Goal: Task Accomplishment & Management: Complete application form

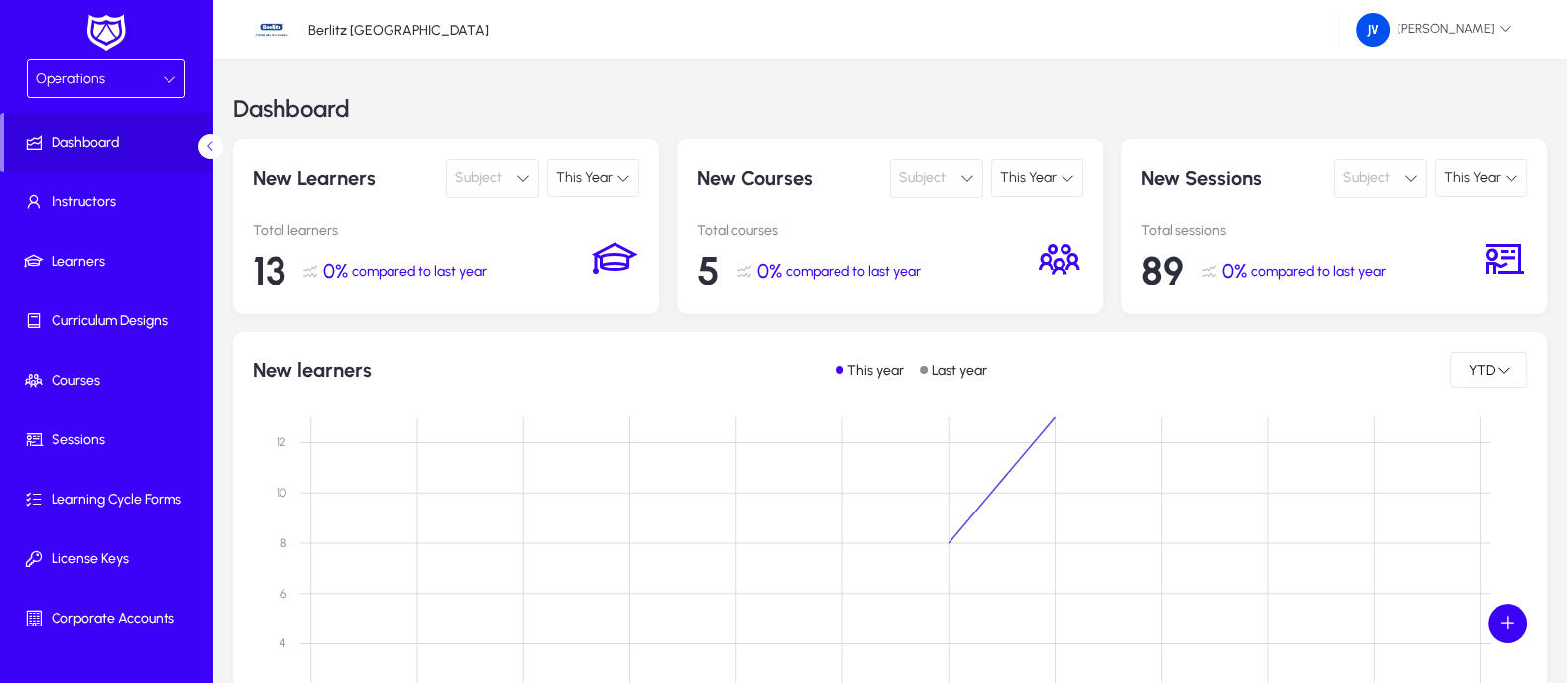
drag, startPoint x: 1497, startPoint y: 1, endPoint x: 693, endPoint y: 392, distance: 894.0
click at [693, 392] on div "New learners This year Last year YTD Jan Jan Feb Feb Mar Mar Apr Apr May May Ju…" at bounding box center [890, 578] width 1275 height 452
drag, startPoint x: 755, startPoint y: 28, endPoint x: 411, endPoint y: 345, distance: 467.8
click at [411, 345] on div "New learners This year Last year YTD Jan Jan Feb Feb Mar Mar Apr Apr May May Ju…" at bounding box center [890, 578] width 1314 height 492
click at [1506, 24] on icon at bounding box center [1505, 28] width 13 height 13
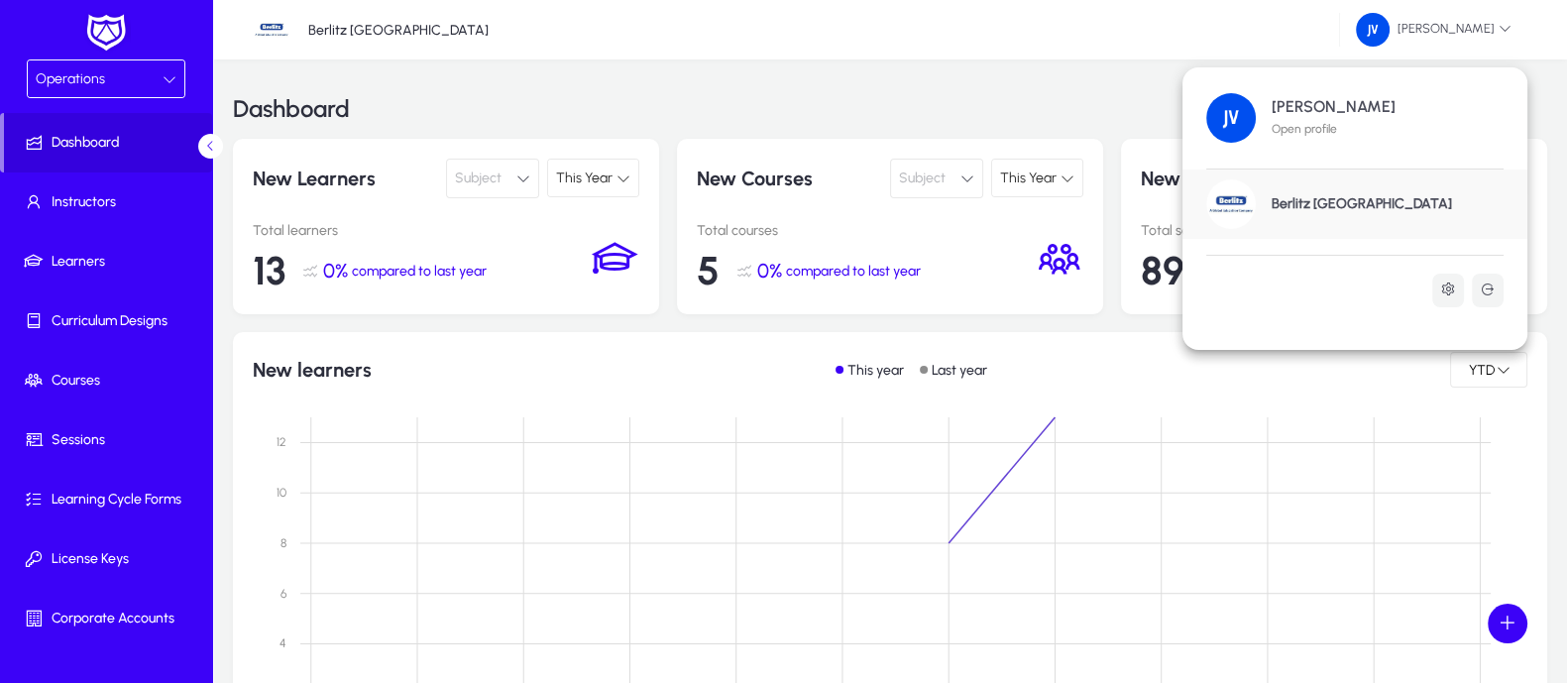
click at [1328, 106] on h1 "[PERSON_NAME]" at bounding box center [1334, 107] width 124 height 18
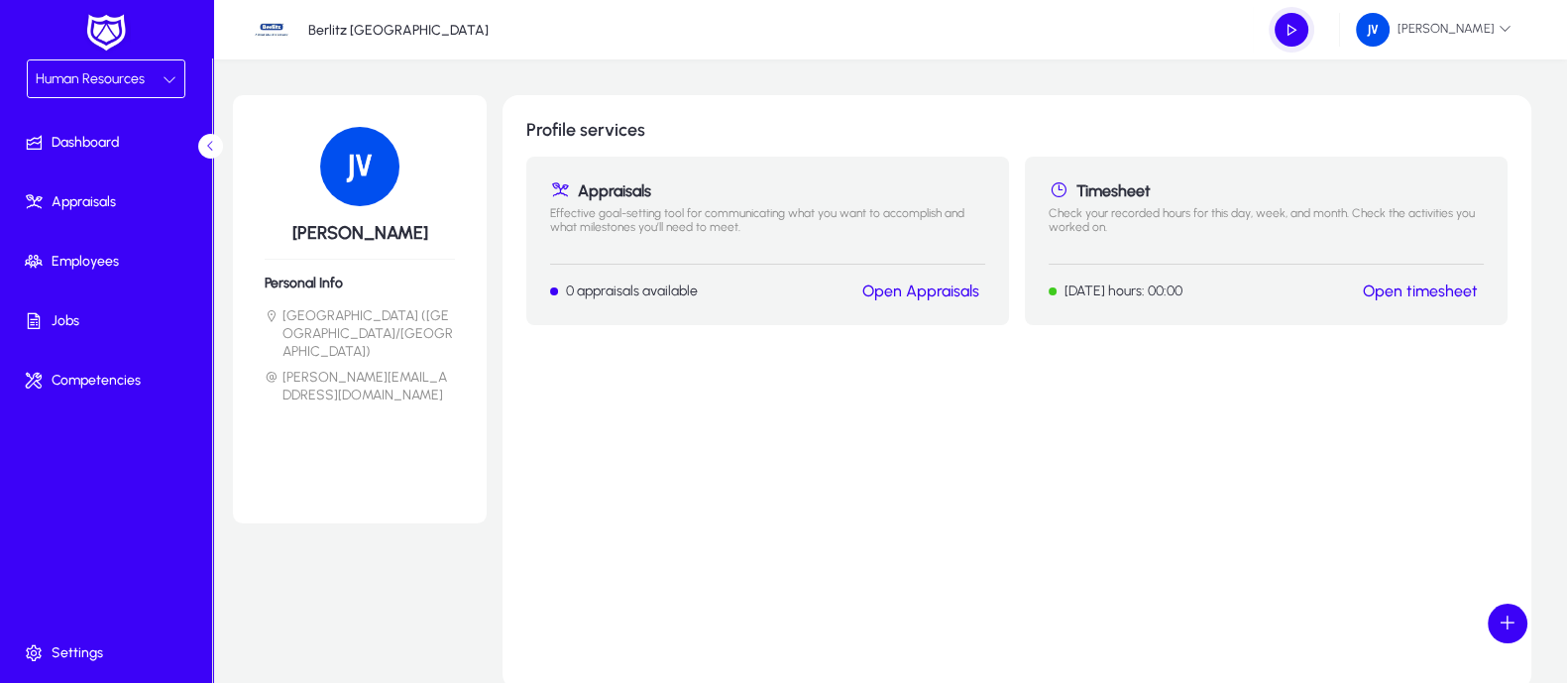
click at [1416, 291] on link "Open timesheet" at bounding box center [1420, 290] width 115 height 19
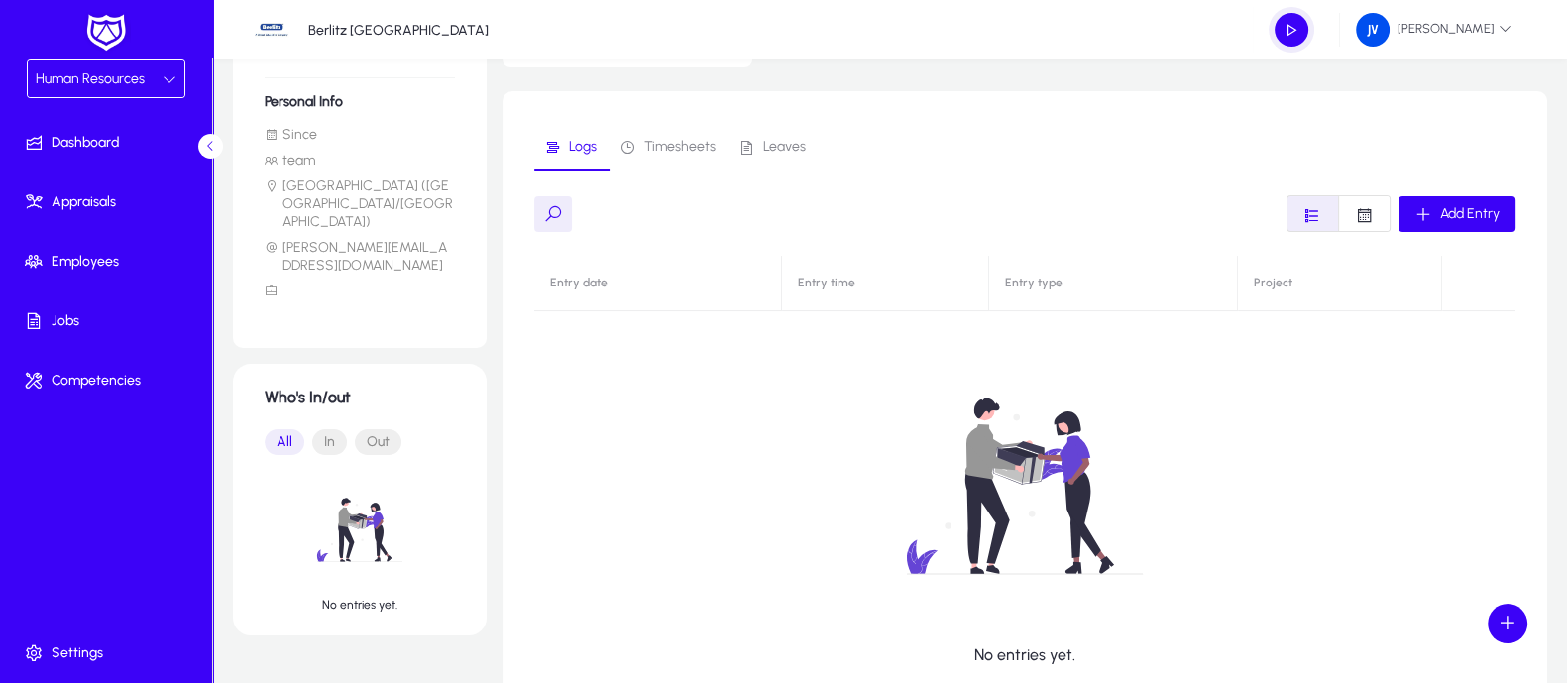
scroll to position [247, 0]
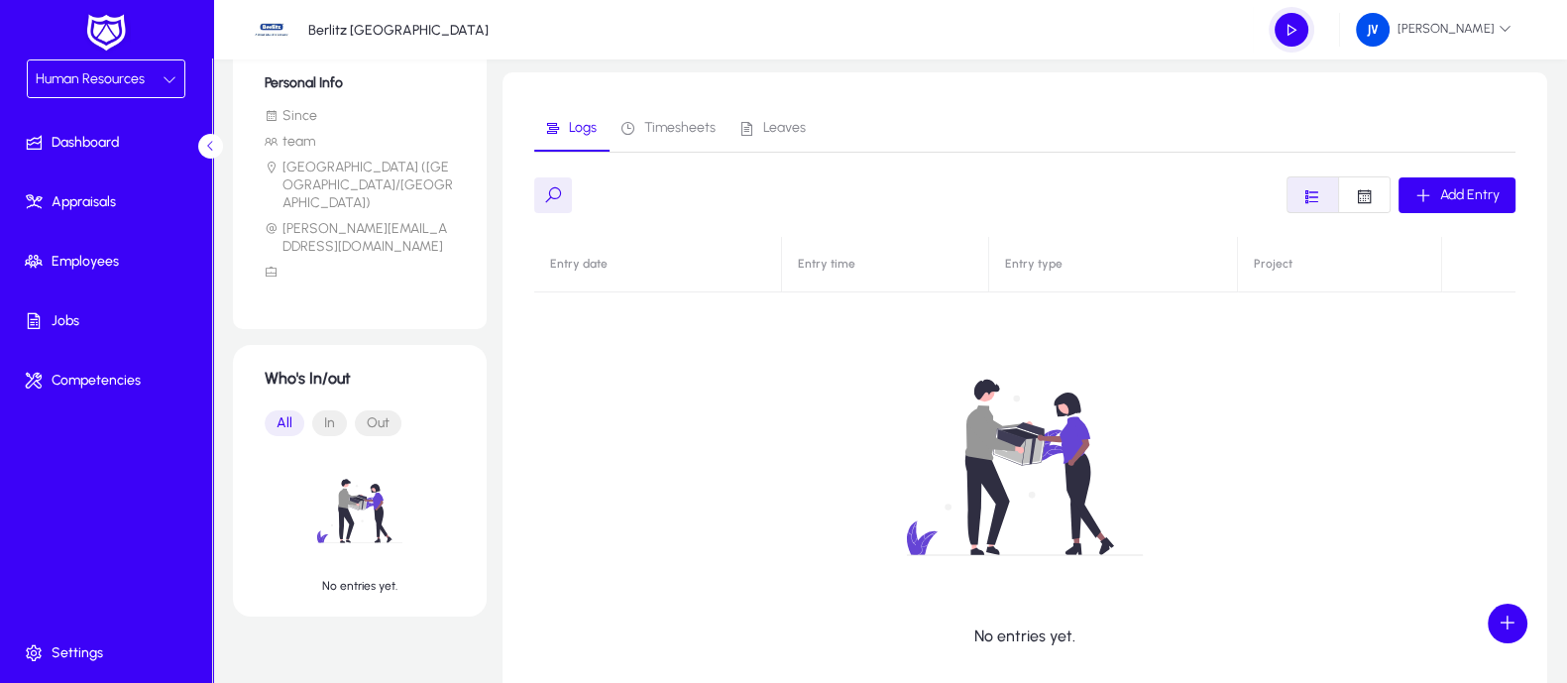
click at [163, 76] on icon at bounding box center [170, 79] width 14 height 14
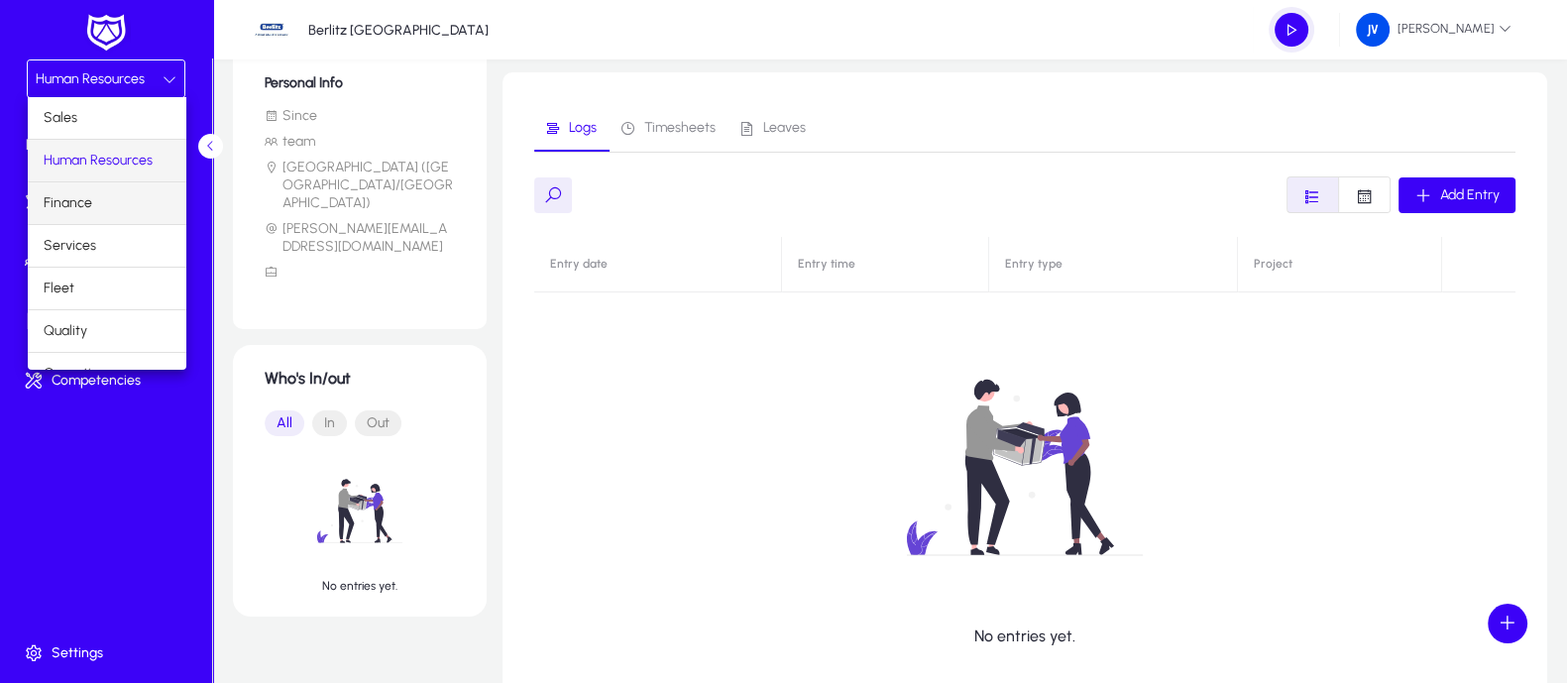
scroll to position [65, 0]
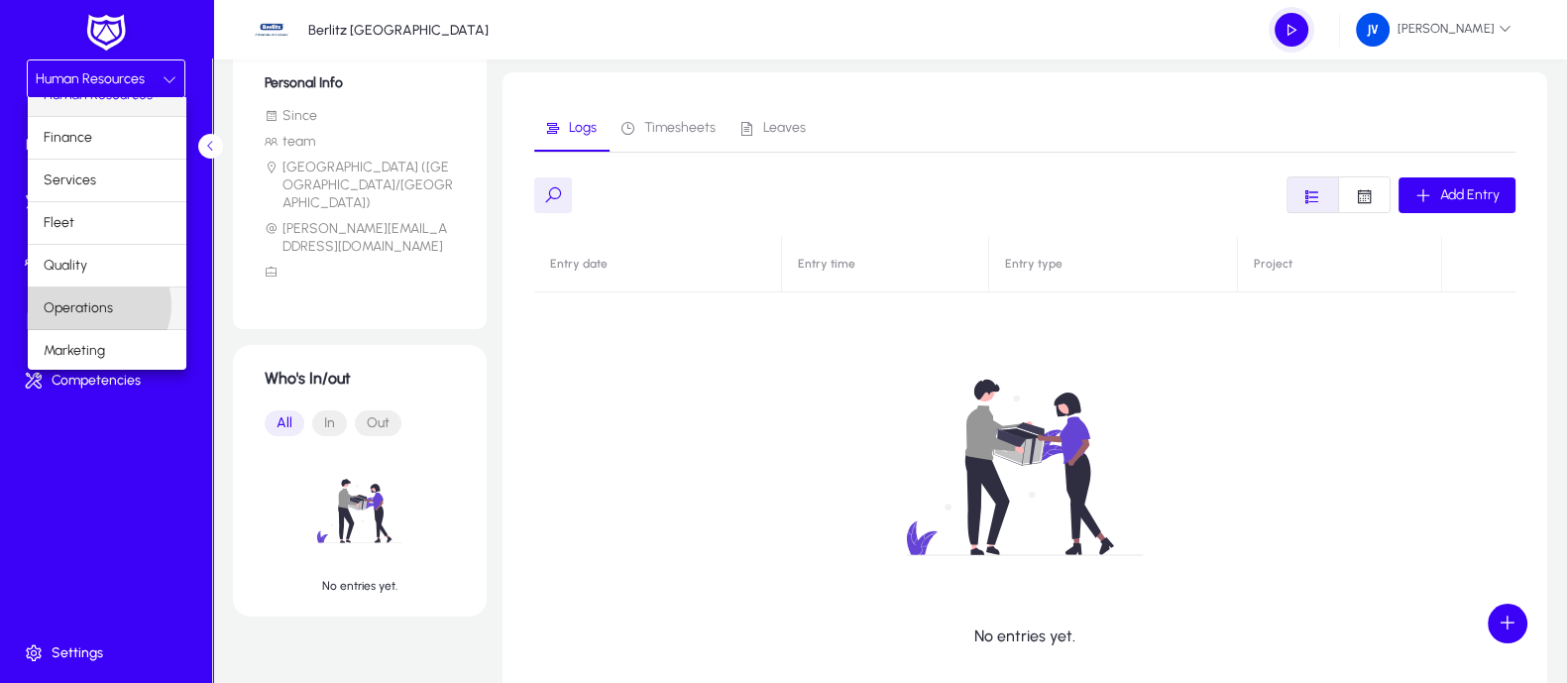
click at [91, 303] on span "Operations" at bounding box center [78, 308] width 69 height 24
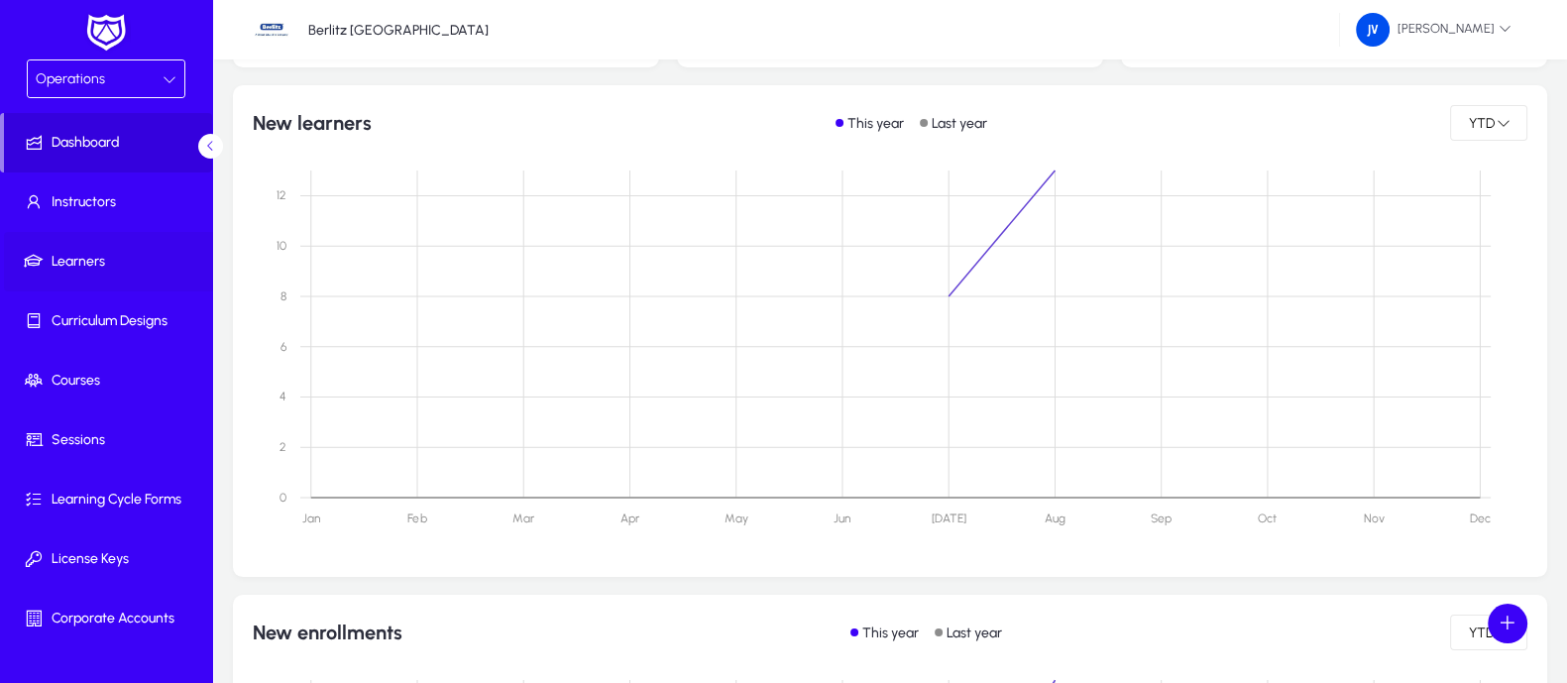
click at [104, 262] on span "Learners" at bounding box center [110, 262] width 212 height 20
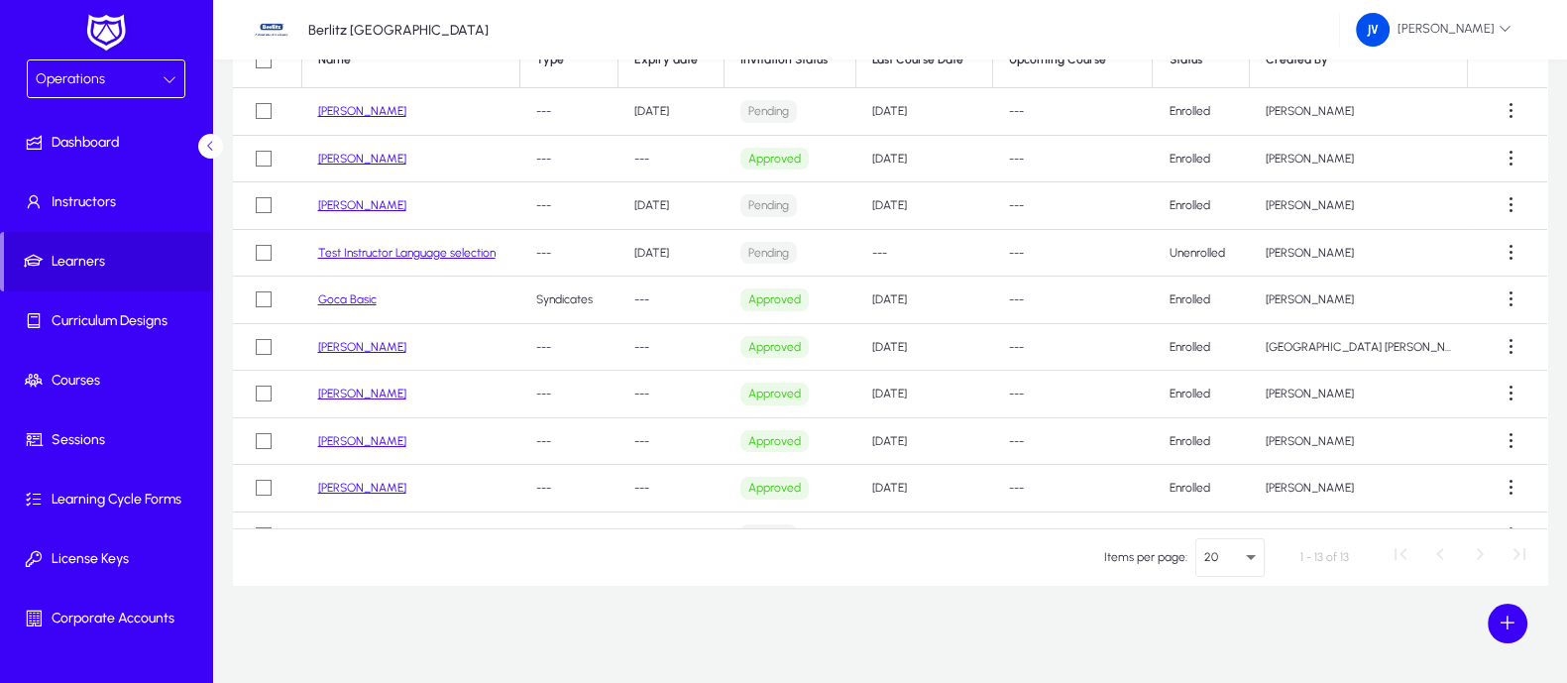
scroll to position [42, 0]
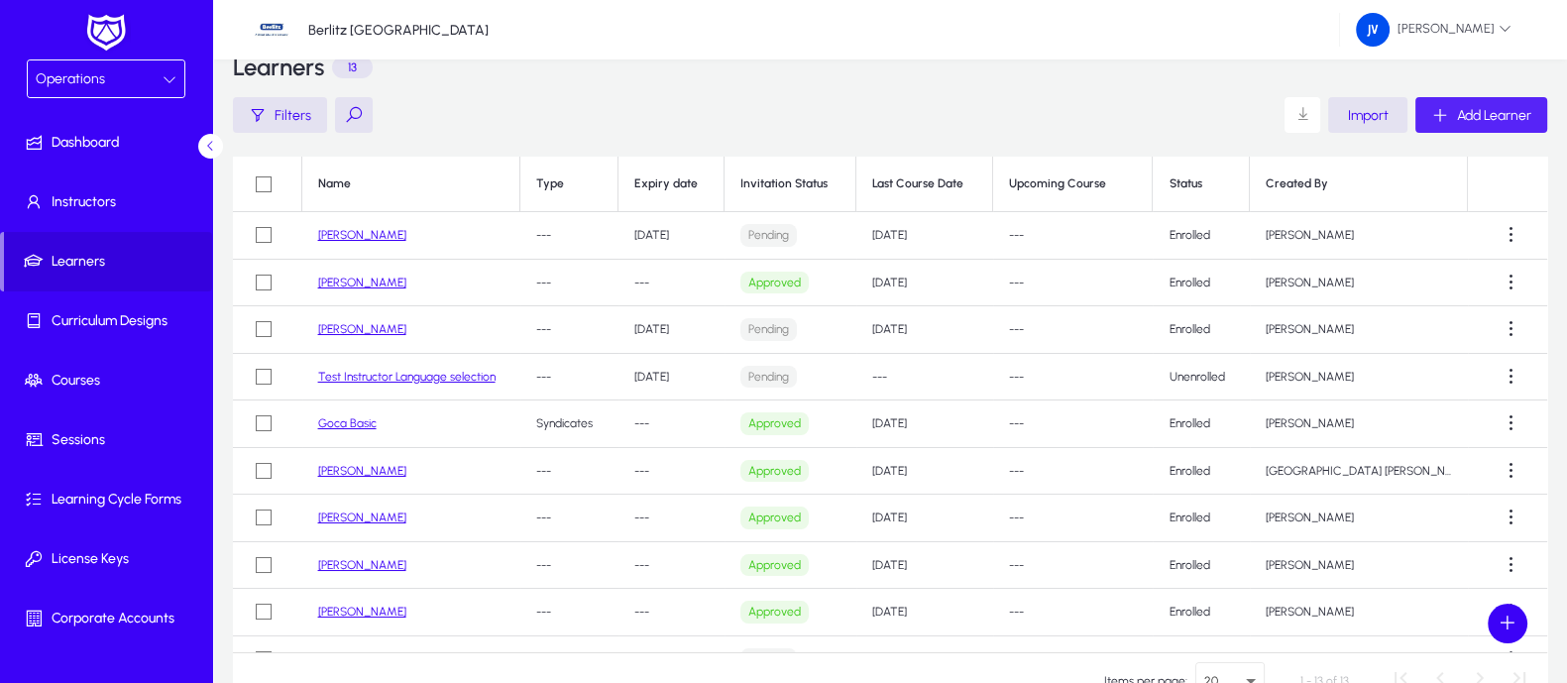
click at [1486, 110] on span "Add Learner" at bounding box center [1494, 115] width 74 height 17
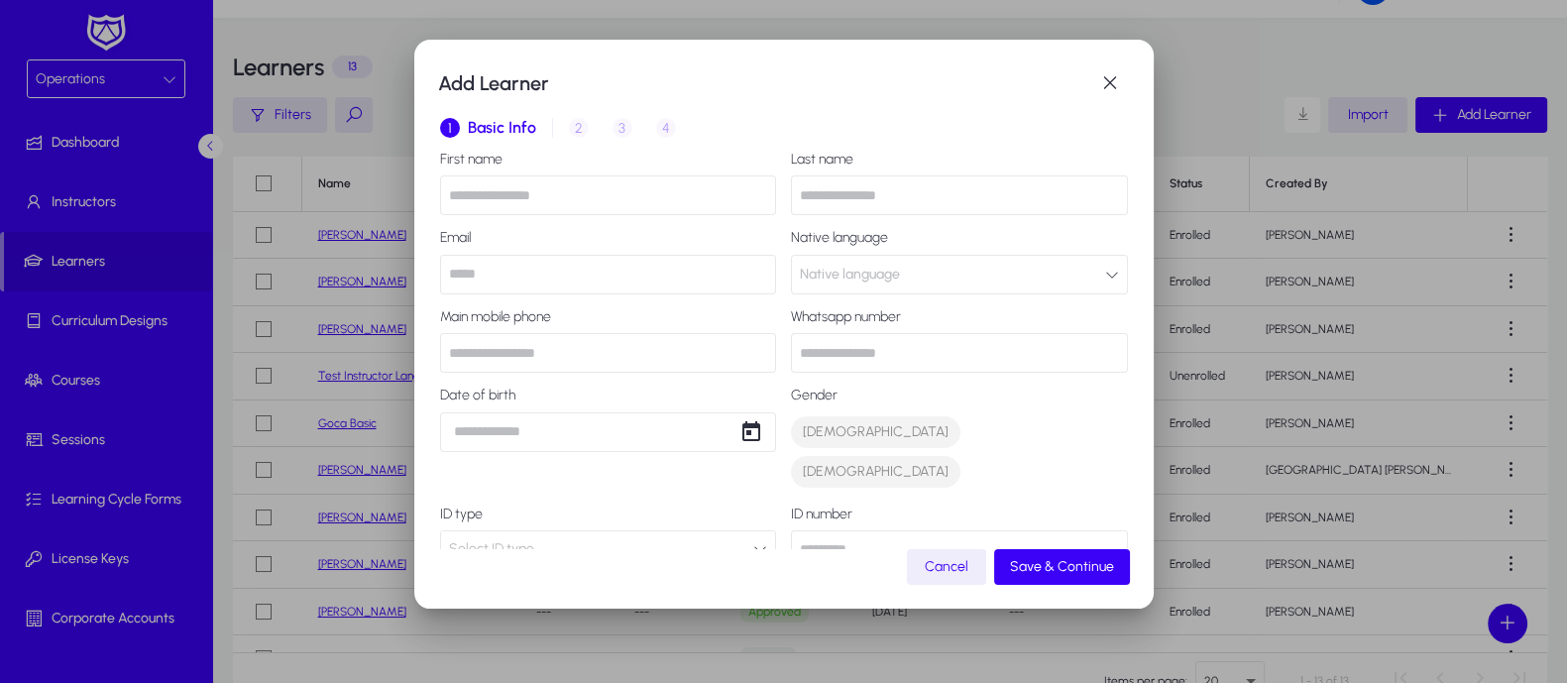
click at [540, 199] on input "text" at bounding box center [608, 195] width 337 height 40
type input "********"
click at [863, 194] on input "text" at bounding box center [959, 195] width 337 height 40
type input "******"
click at [610, 275] on input "email" at bounding box center [608, 275] width 337 height 40
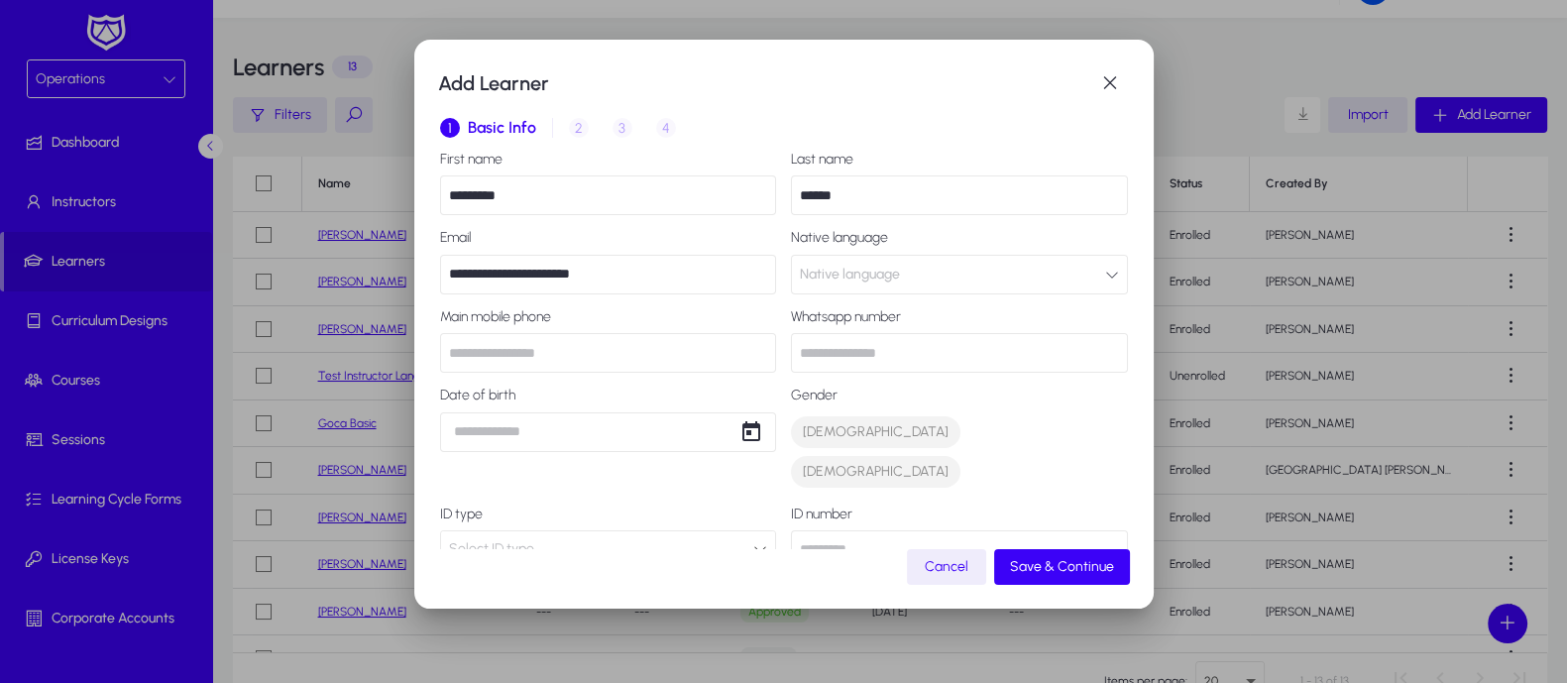
type input "**********"
click at [683, 314] on label "Main mobile phone" at bounding box center [608, 317] width 337 height 16
click at [1103, 274] on button "Native language" at bounding box center [959, 275] width 337 height 40
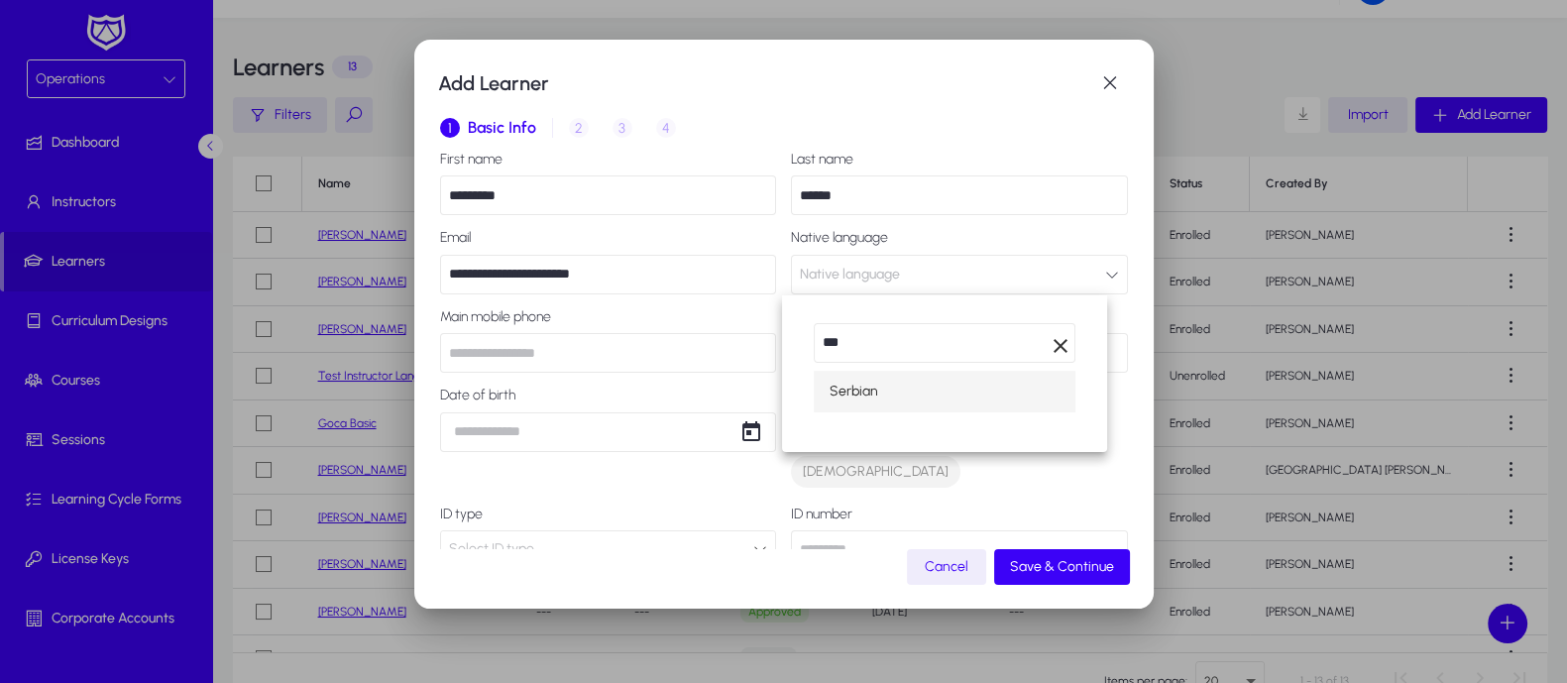
type input "***"
click at [889, 390] on mat-option "Serbian" at bounding box center [945, 392] width 262 height 42
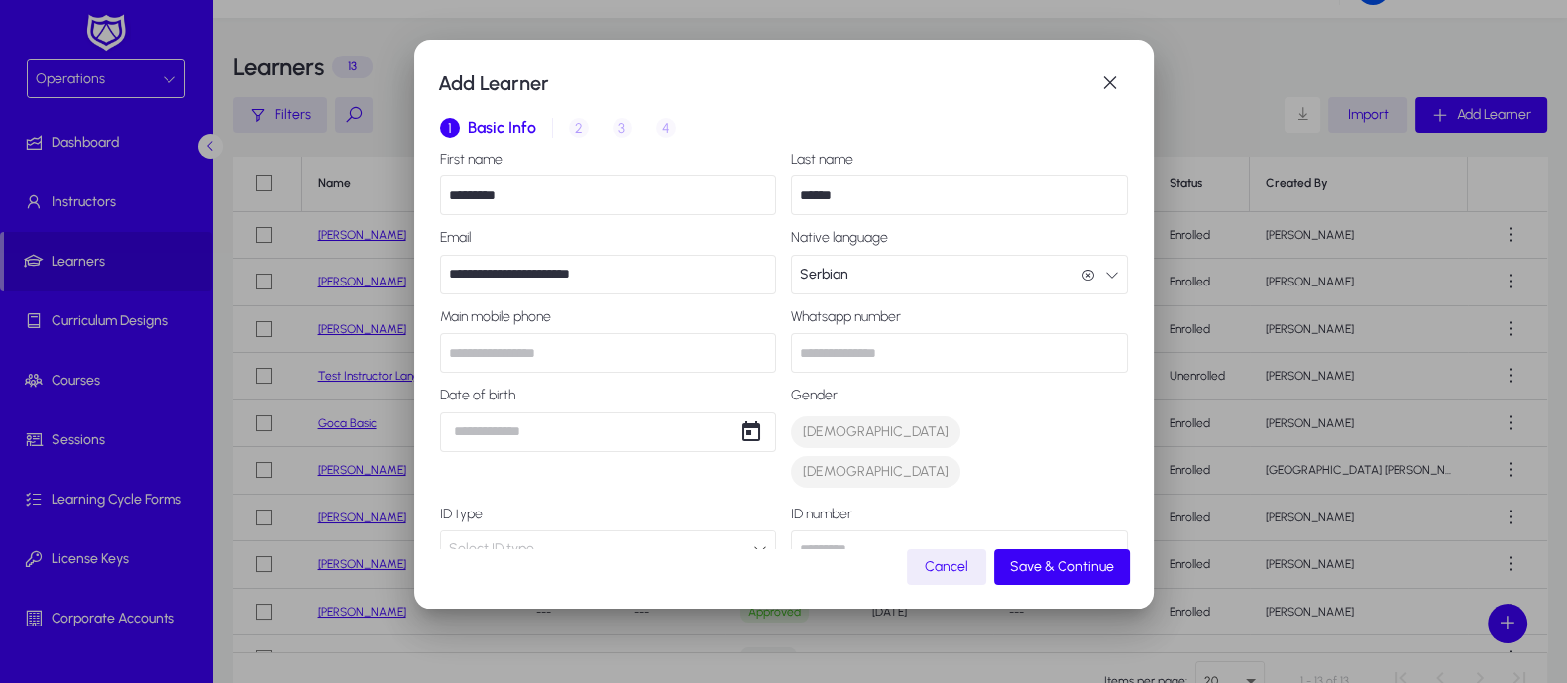
click at [581, 357] on input "text" at bounding box center [608, 353] width 337 height 40
type input "**********"
click at [522, 442] on div "**********" at bounding box center [783, 341] width 1567 height 683
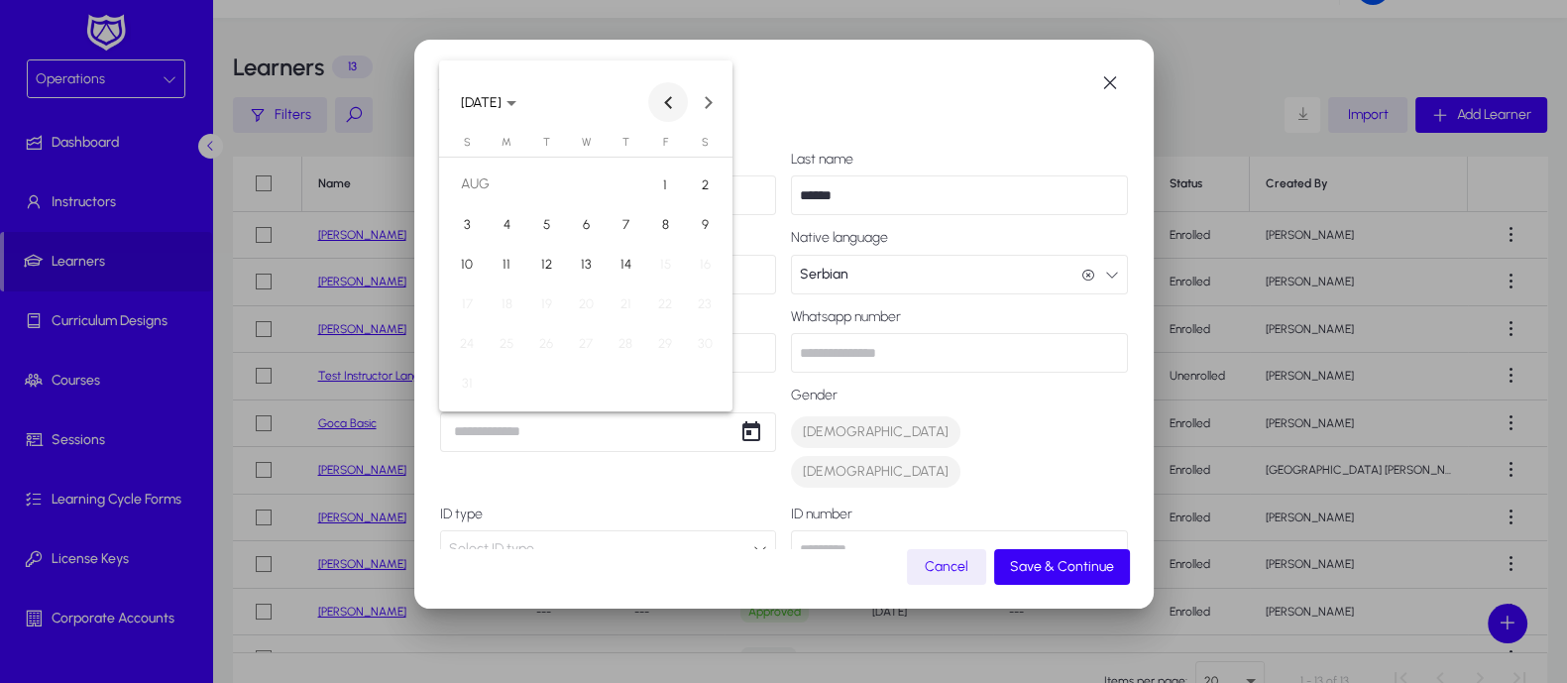
click at [668, 108] on span "Previous month" at bounding box center [668, 102] width 40 height 40
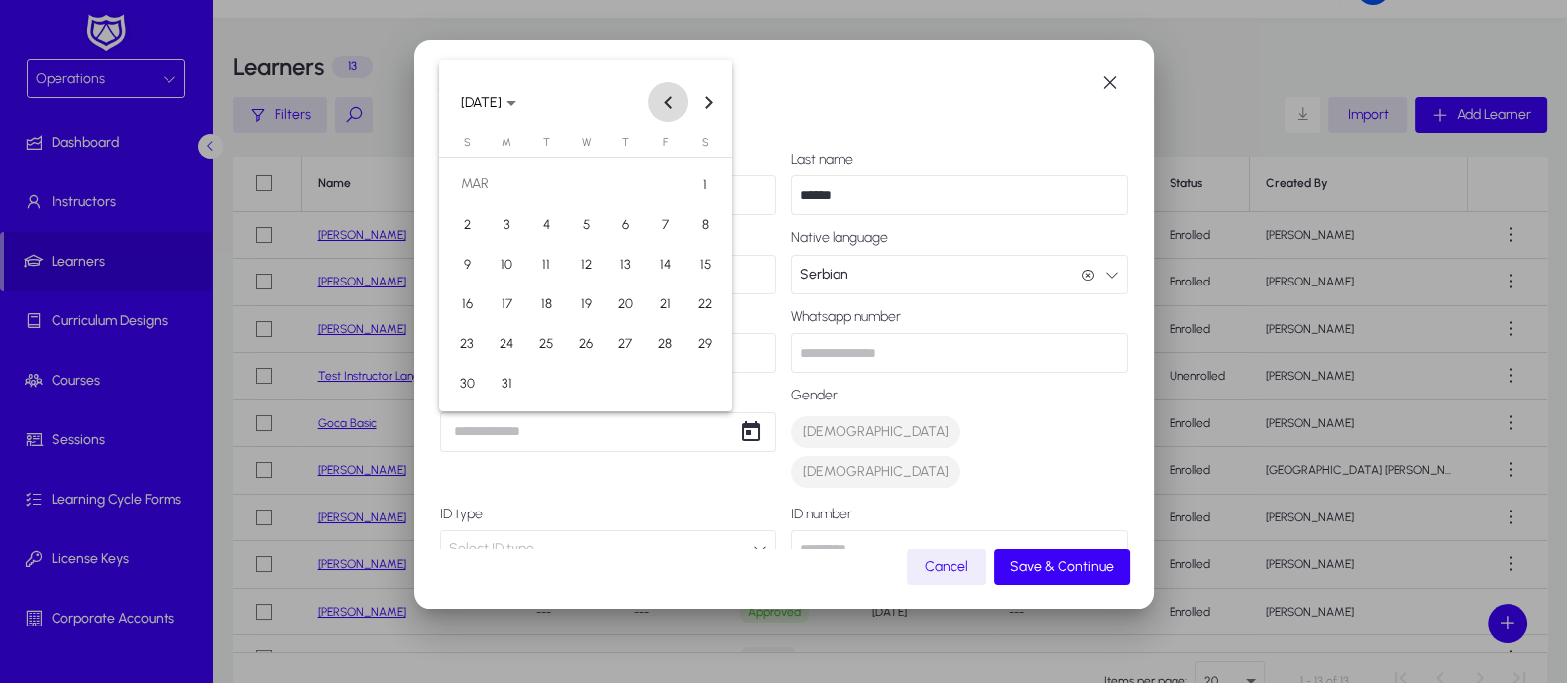
click at [668, 108] on span "Previous month" at bounding box center [668, 102] width 40 height 40
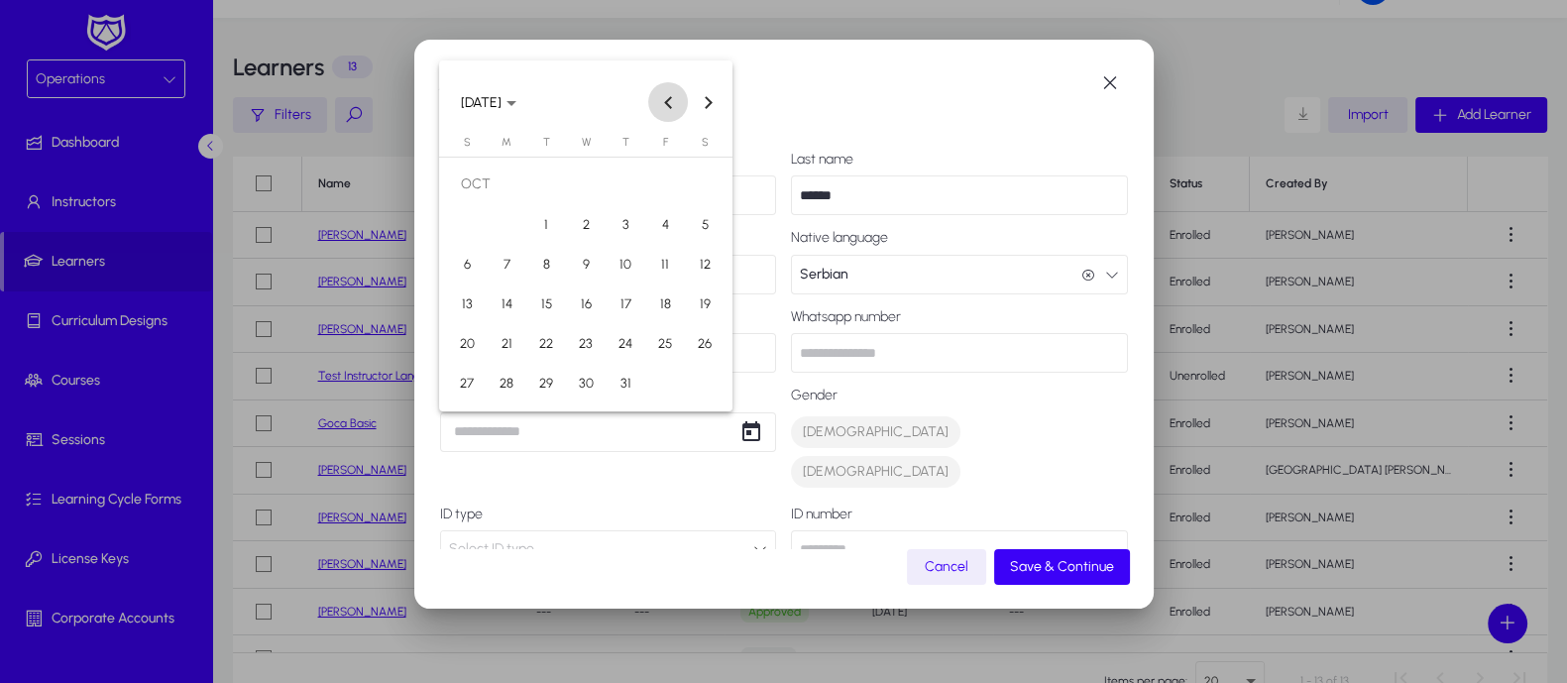
click at [668, 108] on span "Previous month" at bounding box center [668, 102] width 40 height 40
click at [524, 104] on span "Choose month and year" at bounding box center [488, 102] width 71 height 48
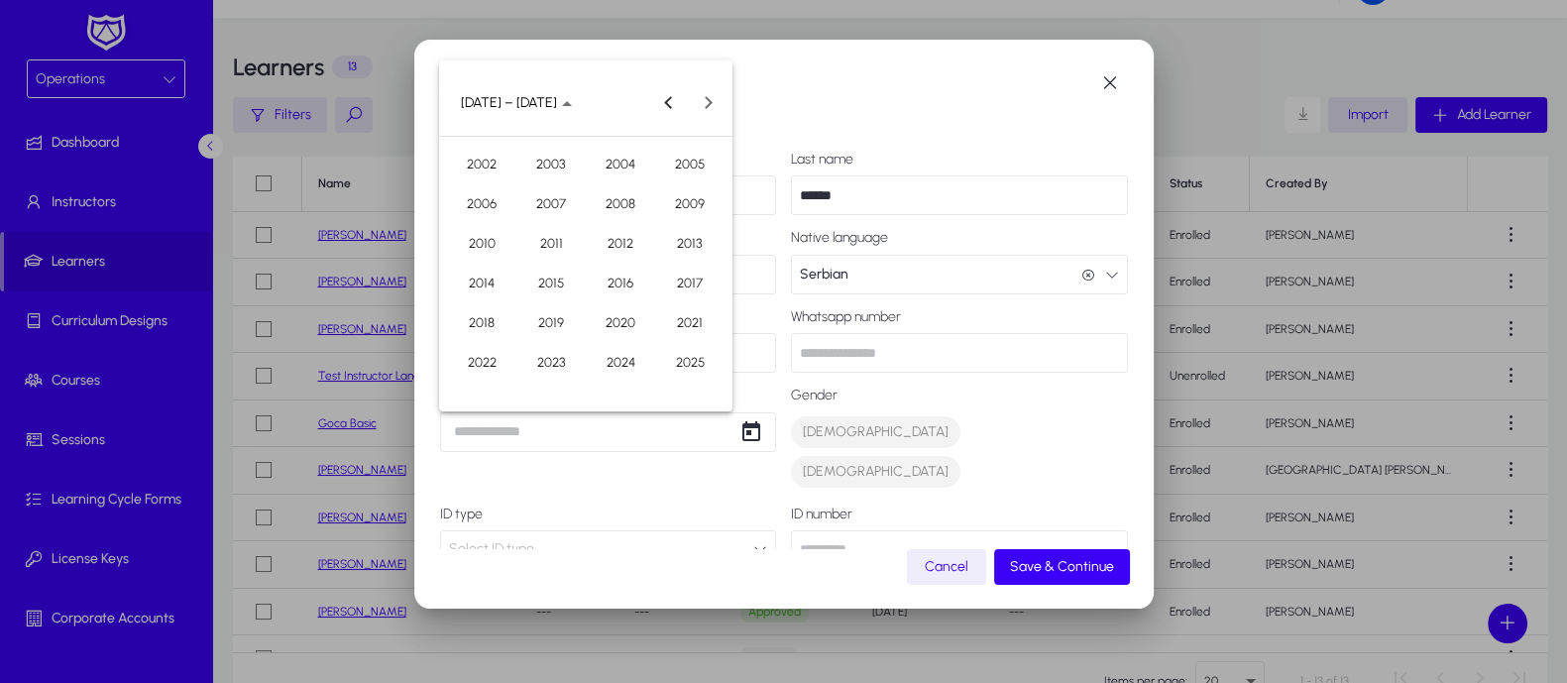
click at [604, 243] on span "2012" at bounding box center [621, 243] width 62 height 36
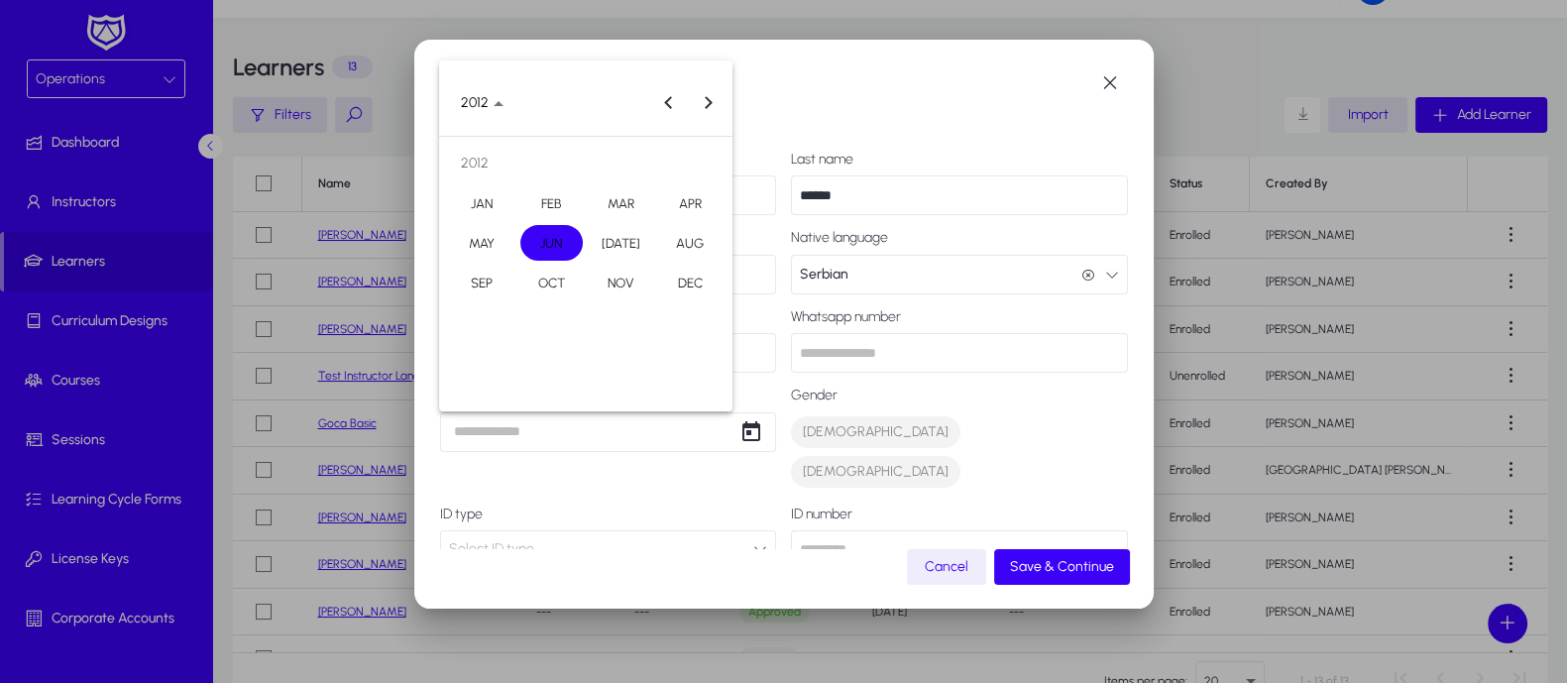
click at [683, 209] on span "APR" at bounding box center [690, 203] width 62 height 36
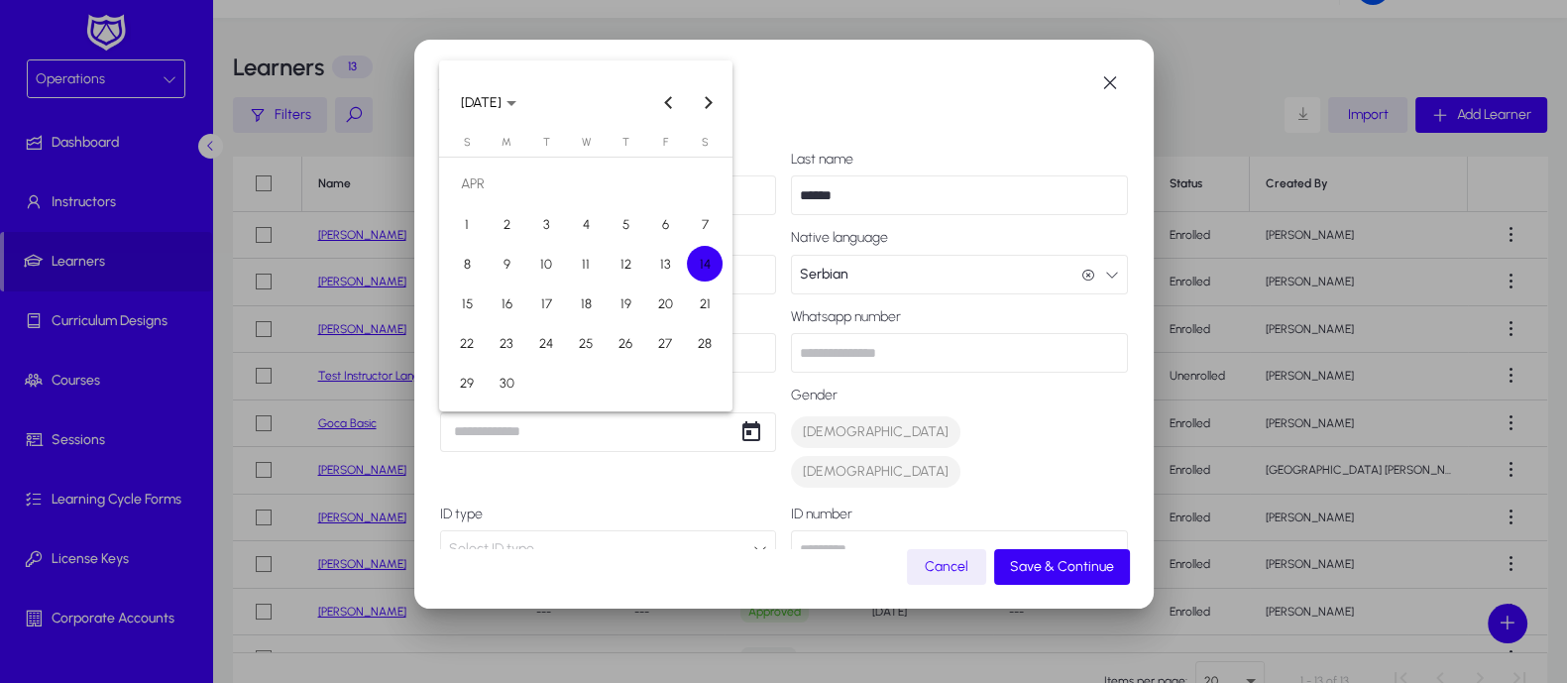
click at [507, 375] on span "30" at bounding box center [507, 383] width 36 height 36
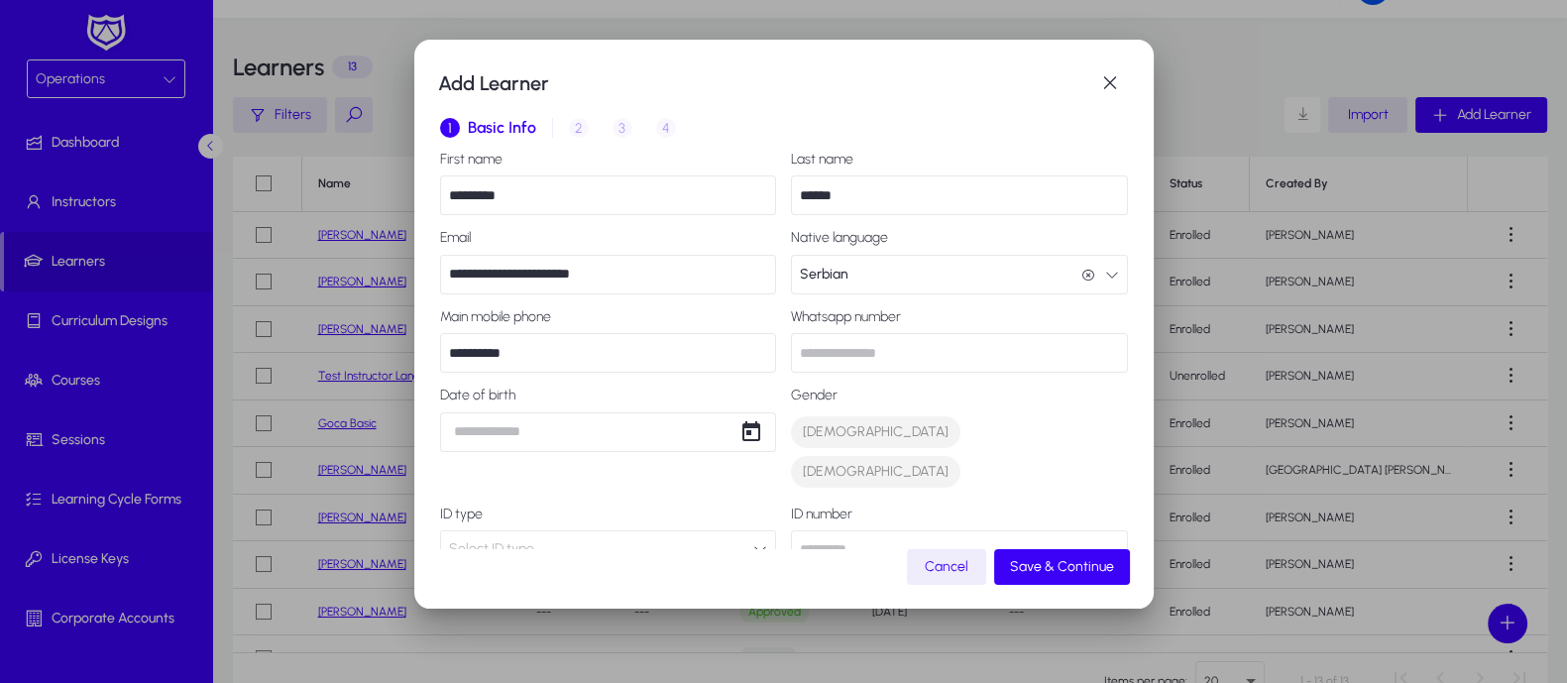
type input "**********"
click at [877, 462] on span "[DEMOGRAPHIC_DATA]" at bounding box center [876, 472] width 146 height 20
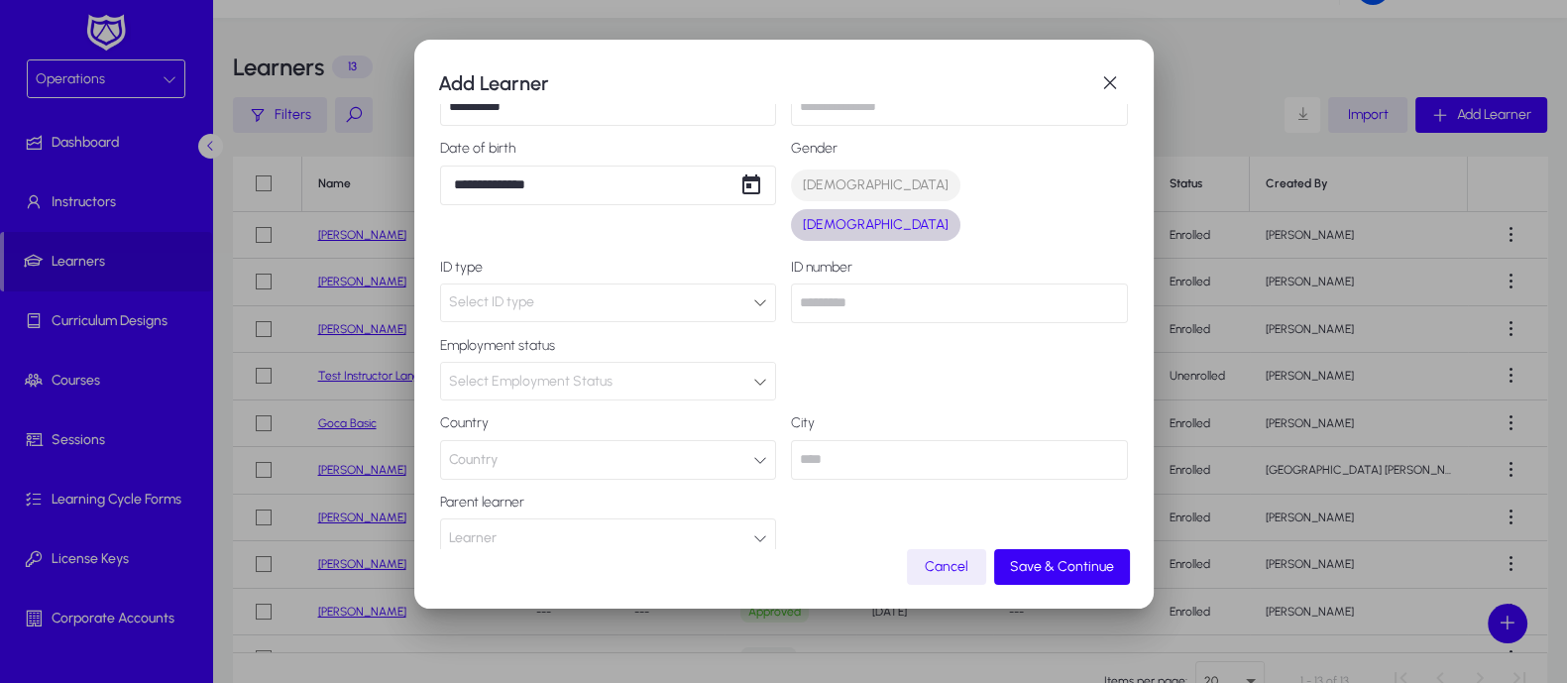
click at [753, 375] on icon at bounding box center [760, 382] width 14 height 14
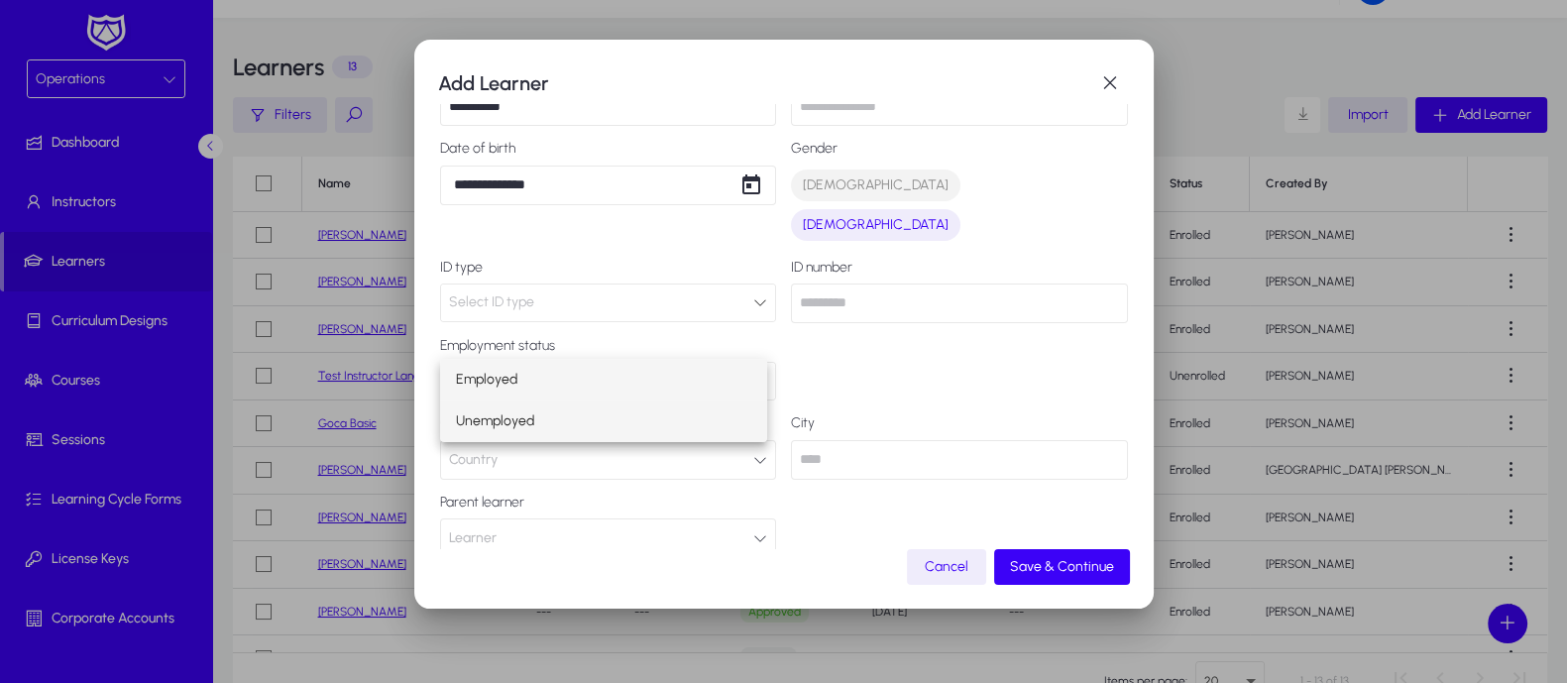
click at [682, 416] on mat-option "Unemployed" at bounding box center [603, 421] width 327 height 42
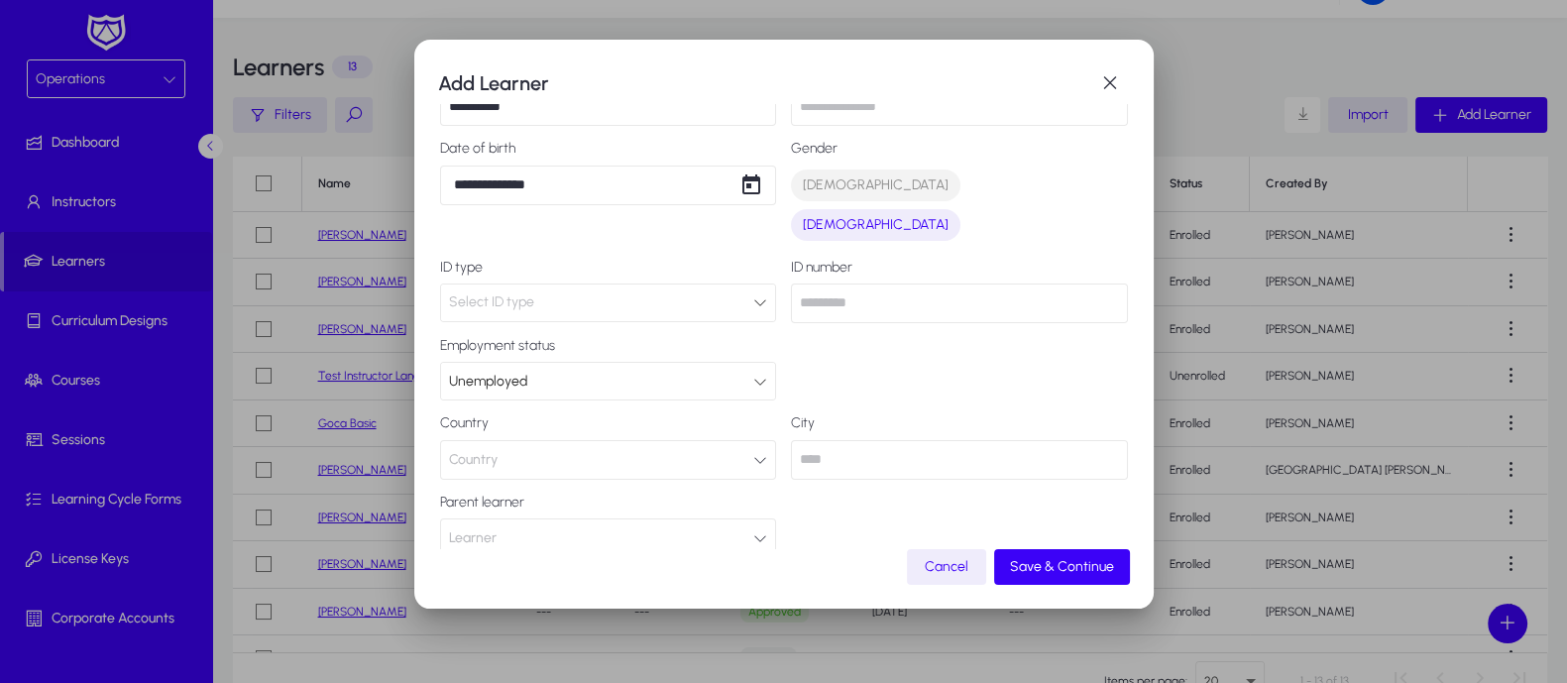
click at [753, 453] on icon "button" at bounding box center [760, 460] width 14 height 14
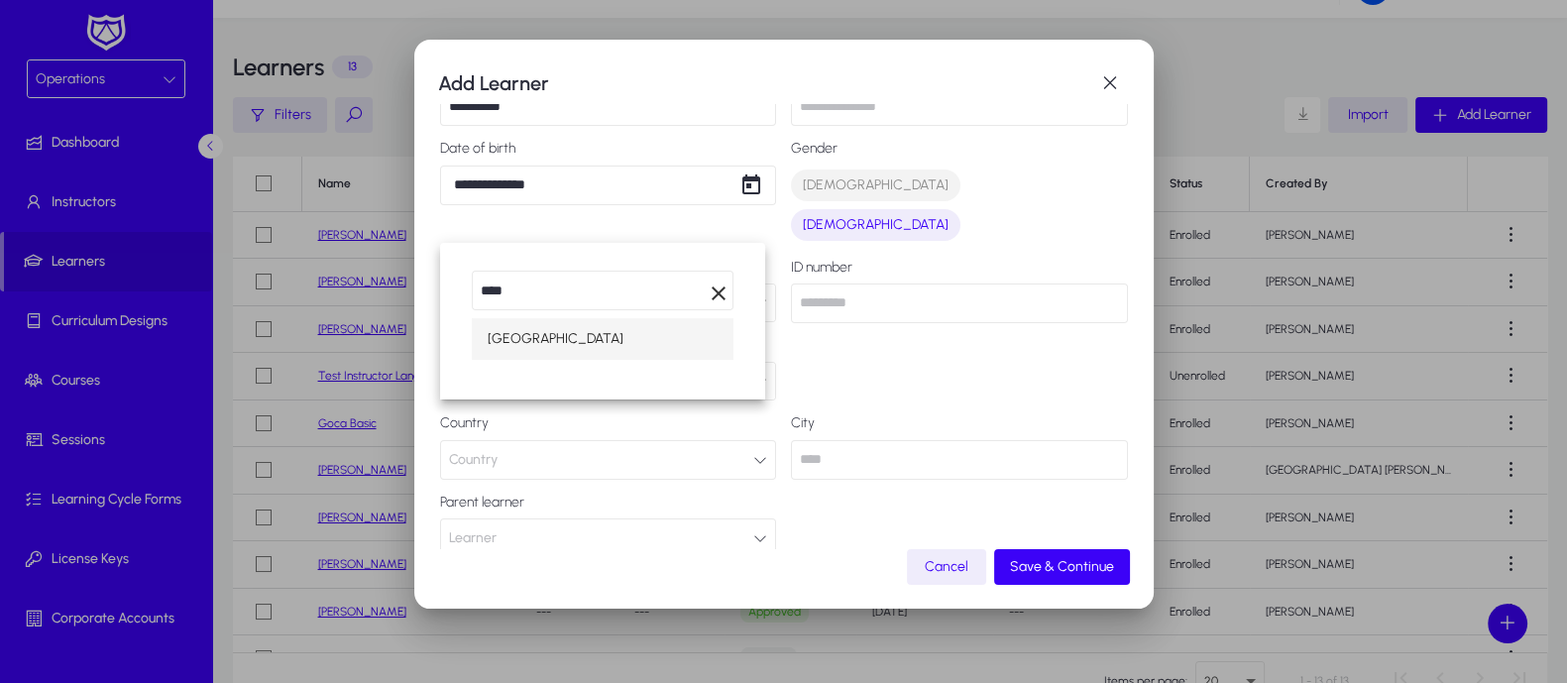
type input "****"
click at [548, 347] on mat-option "[GEOGRAPHIC_DATA]" at bounding box center [603, 339] width 262 height 42
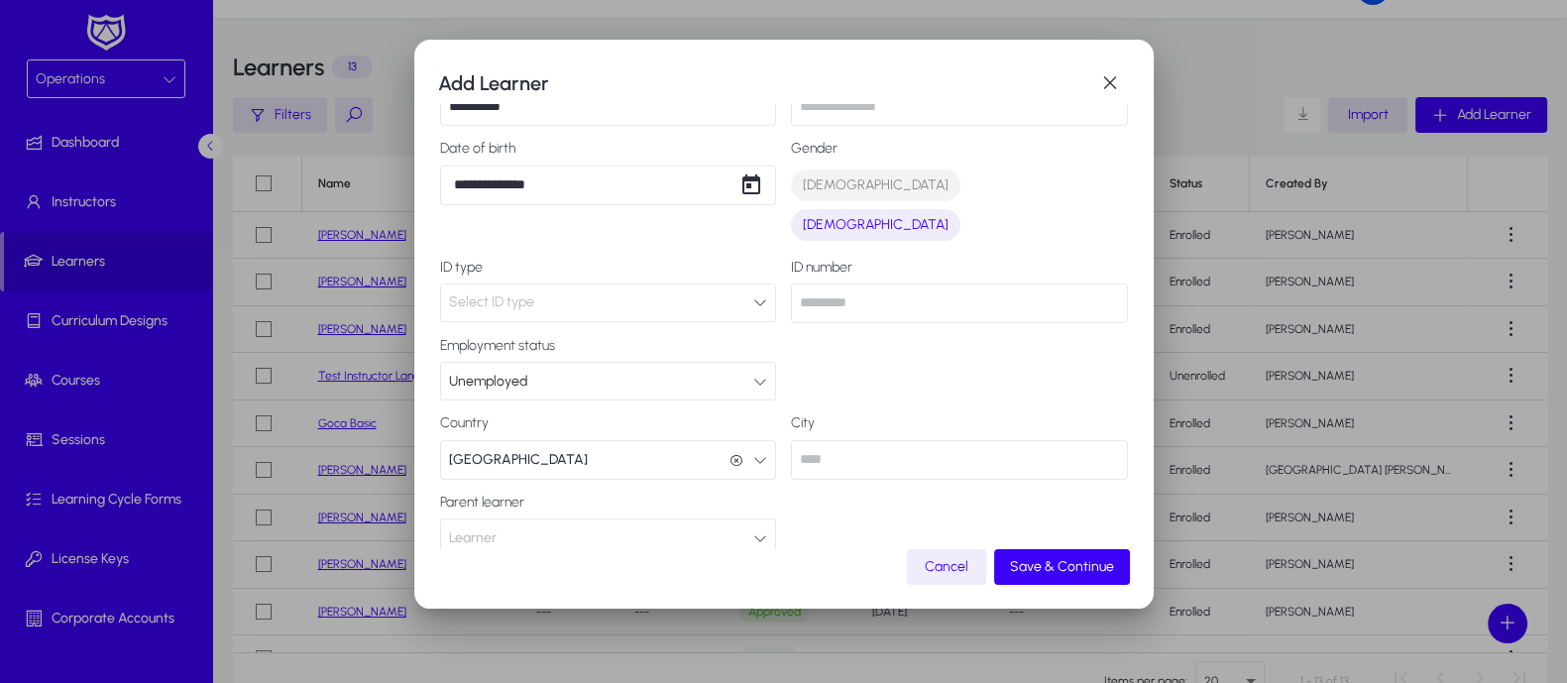
scroll to position [0, 0]
click at [738, 518] on button "Learner" at bounding box center [608, 538] width 337 height 40
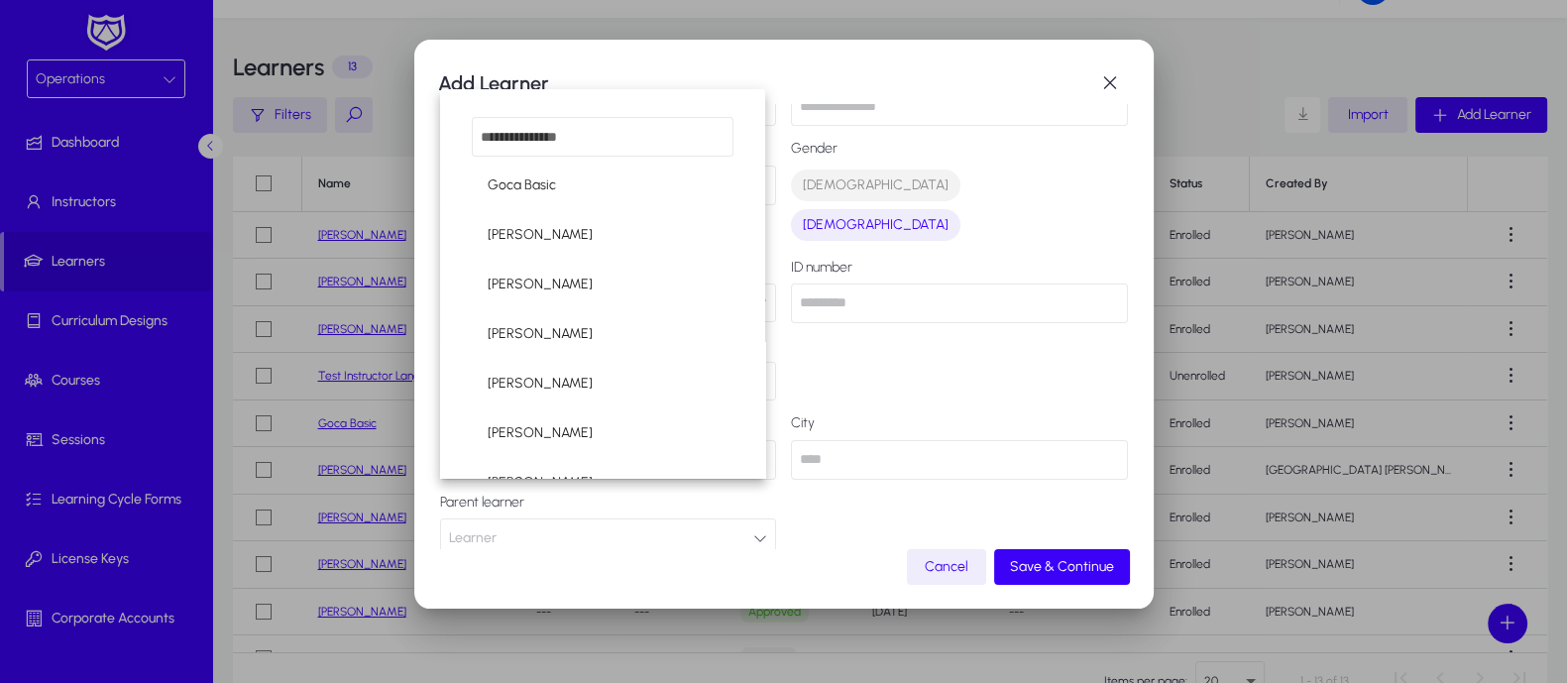
click at [877, 343] on div at bounding box center [783, 341] width 1567 height 683
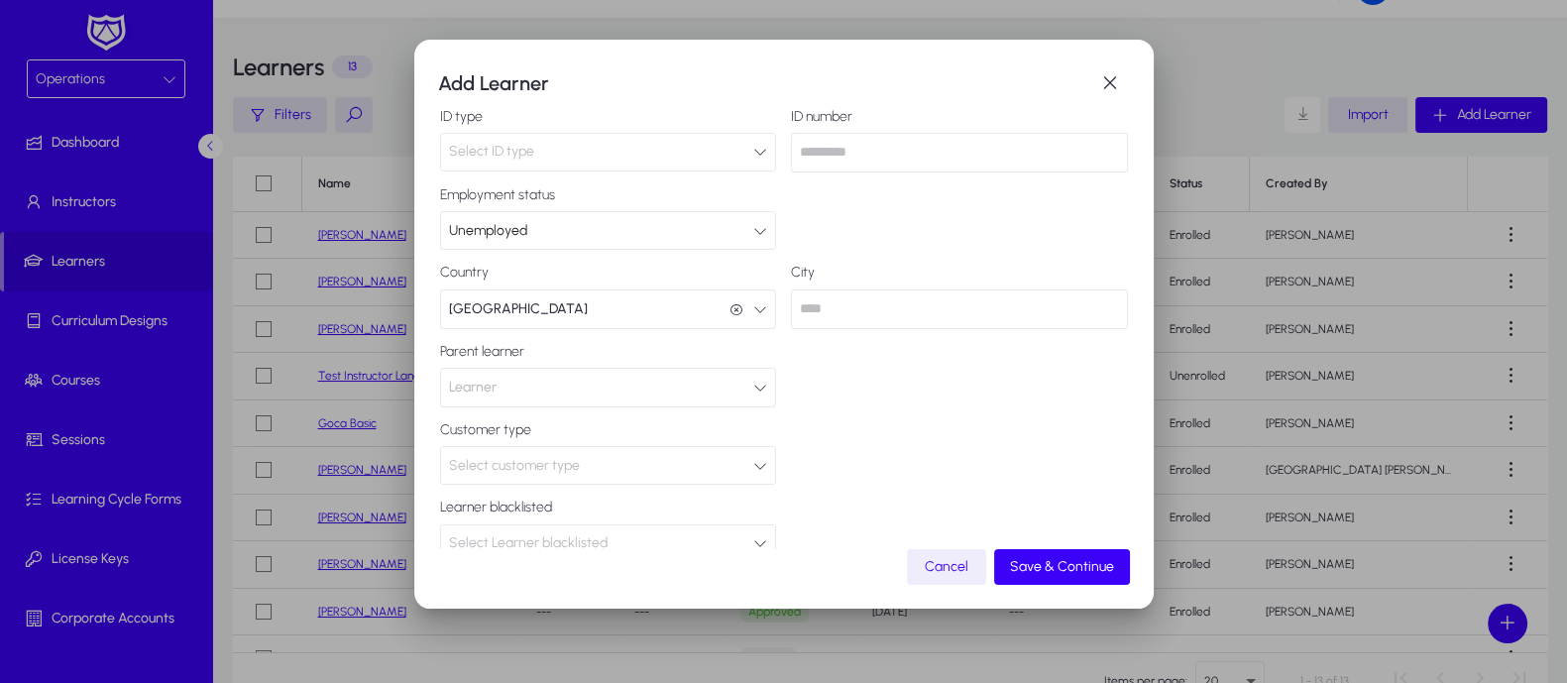
scroll to position [401, 0]
click at [758, 443] on div "Select customer type" at bounding box center [608, 461] width 335 height 37
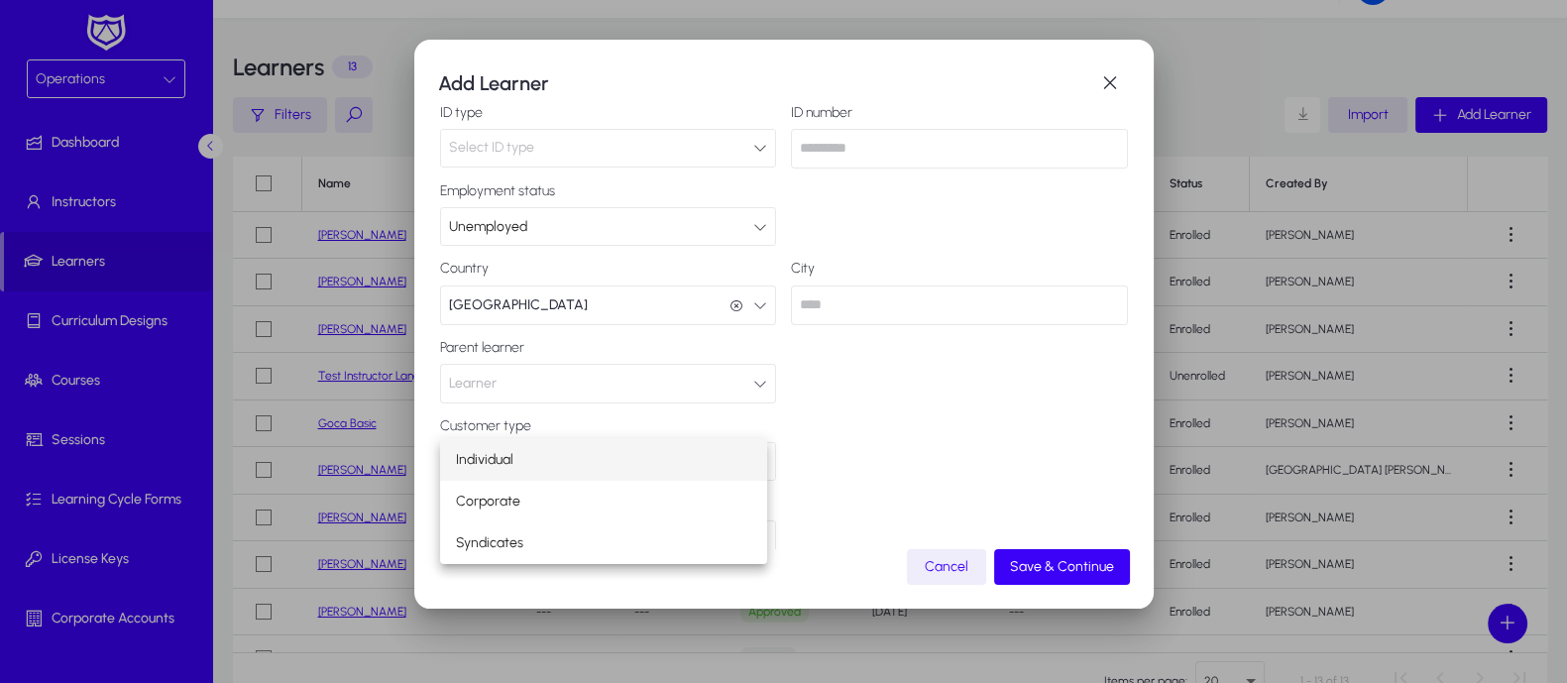
click at [841, 429] on div at bounding box center [783, 341] width 1567 height 683
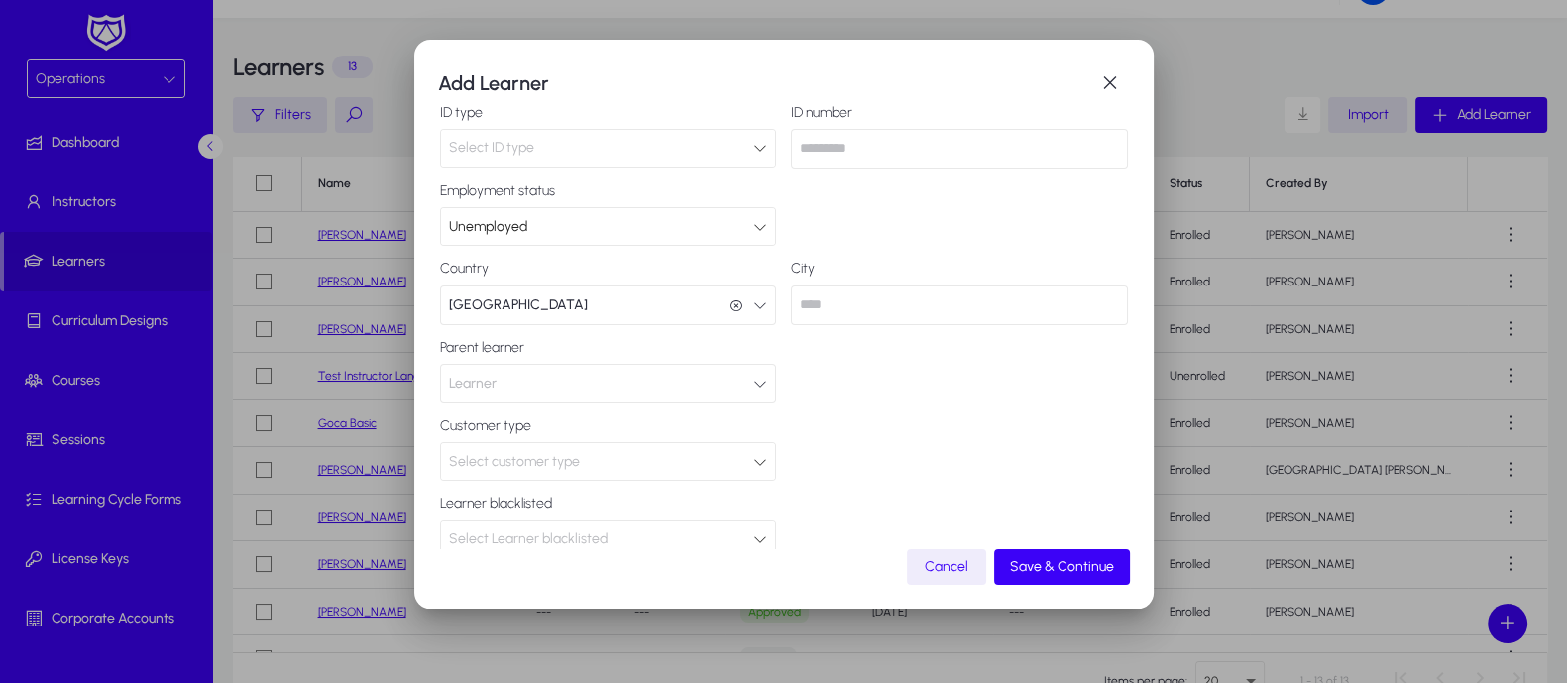
click at [753, 532] on icon at bounding box center [760, 539] width 14 height 14
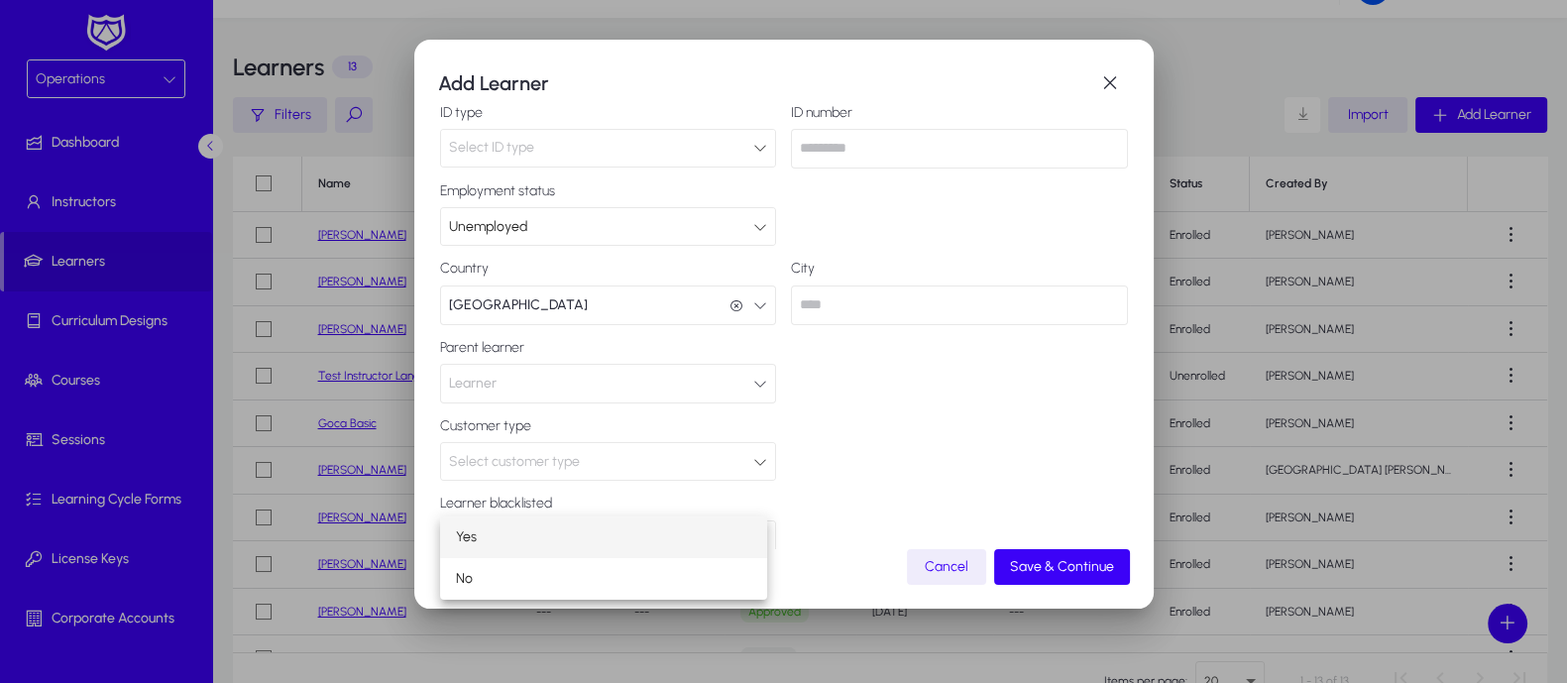
click at [843, 464] on div at bounding box center [783, 341] width 1567 height 683
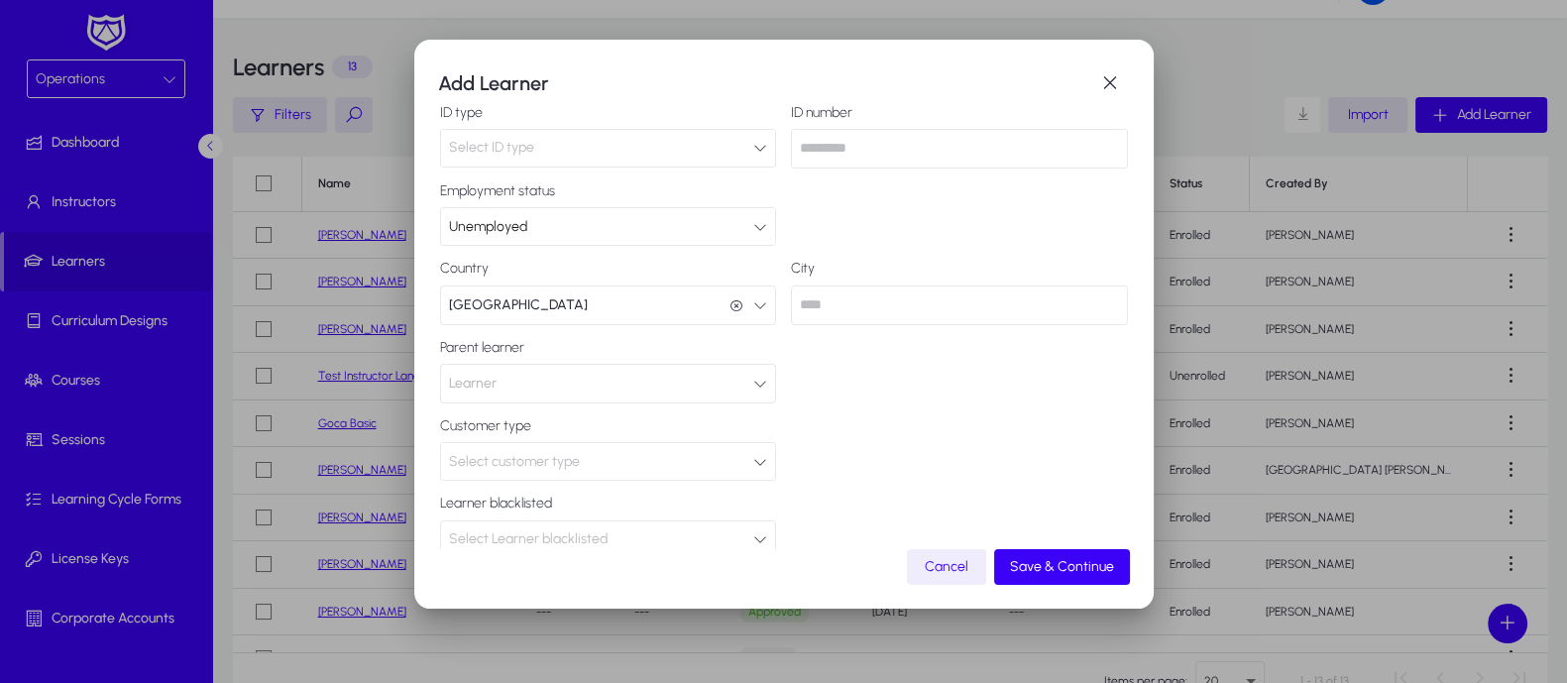
scroll to position [278, 0]
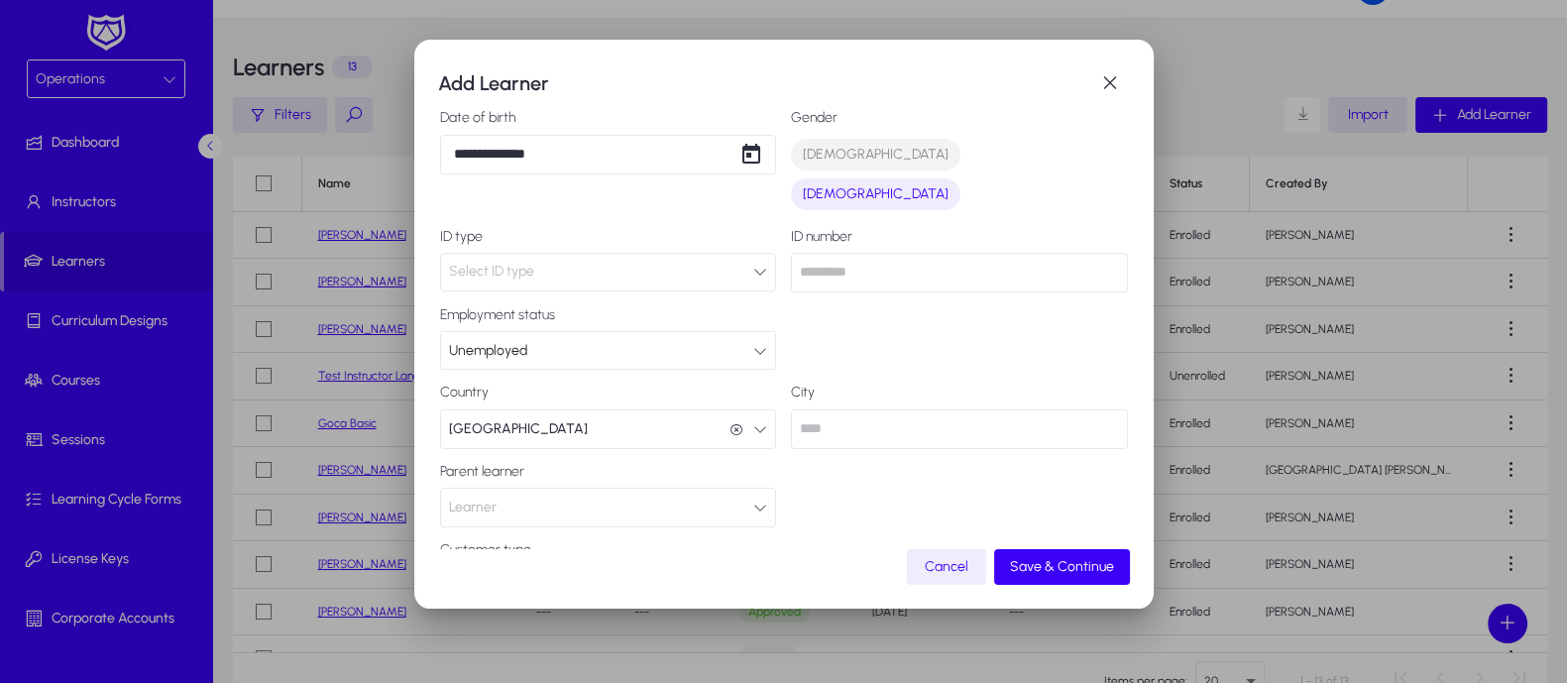
click at [877, 409] on input "text" at bounding box center [959, 429] width 337 height 40
type input "*"
type input "********"
click at [914, 443] on div "**********" at bounding box center [784, 278] width 688 height 809
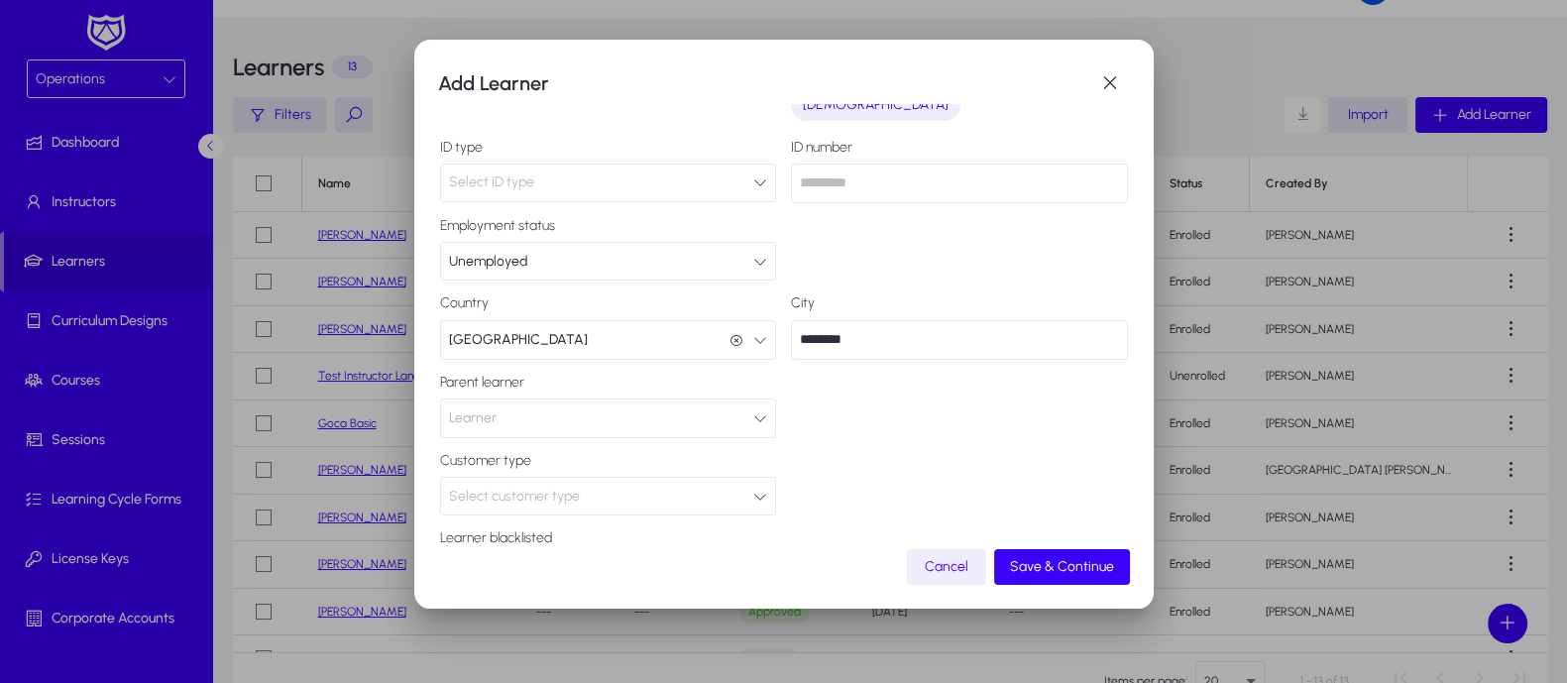
scroll to position [401, 0]
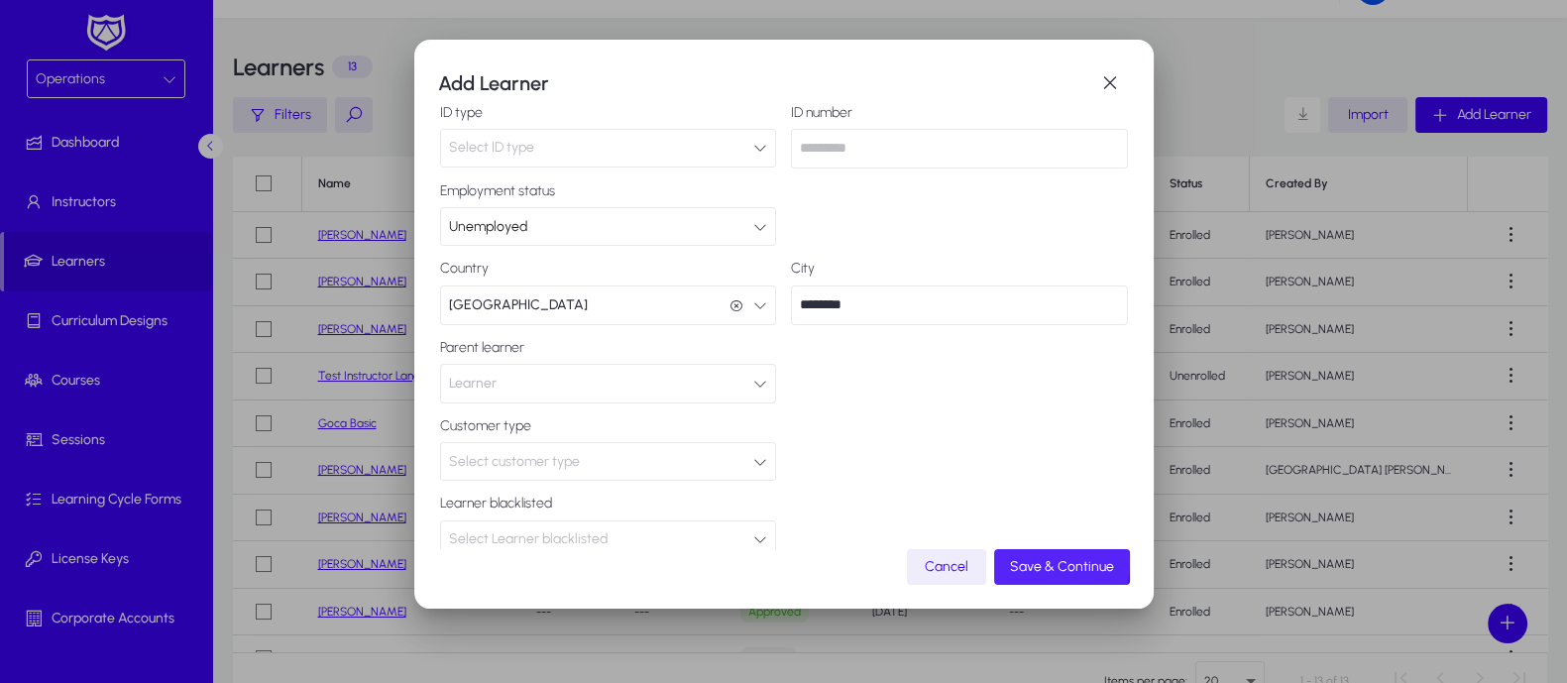
click at [1037, 562] on span "Save & Continue" at bounding box center [1062, 566] width 104 height 17
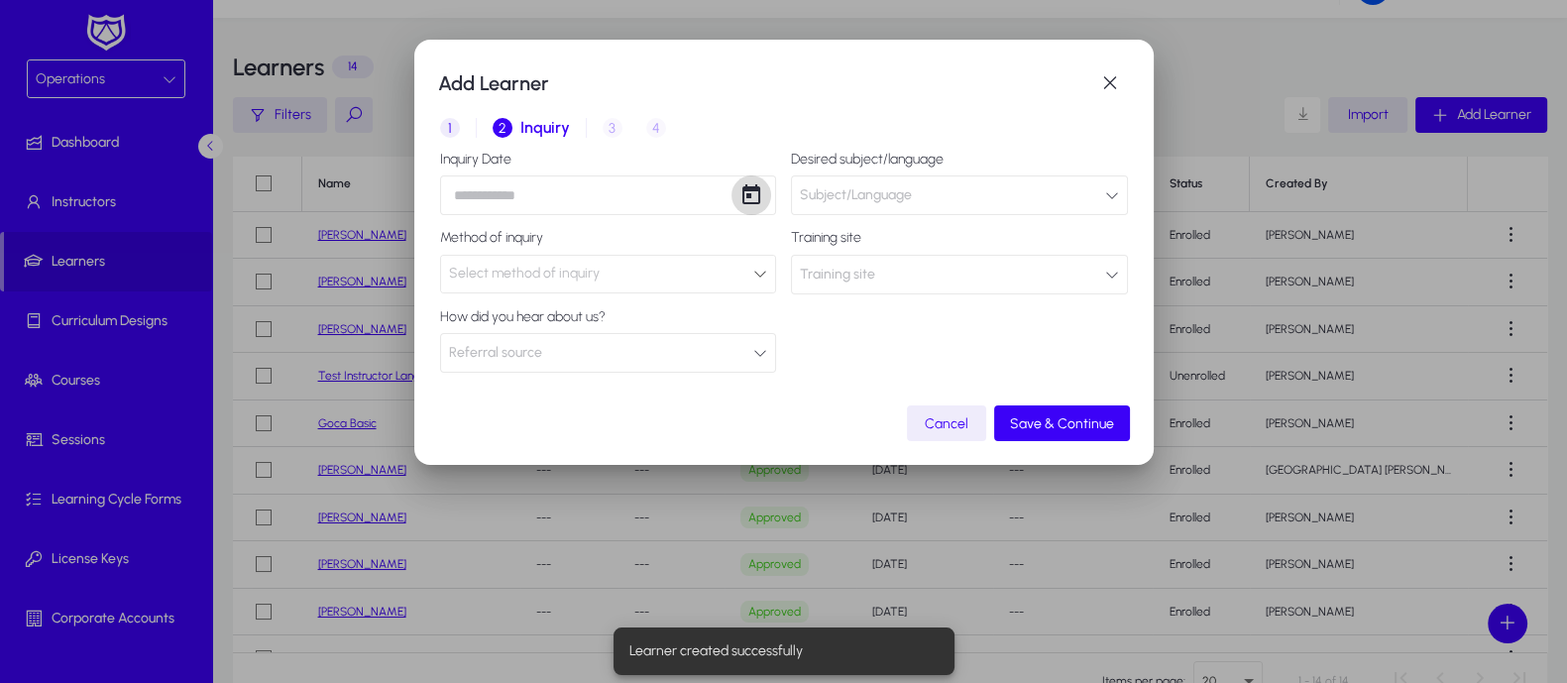
click at [746, 197] on span "Open calendar" at bounding box center [751, 195] width 40 height 40
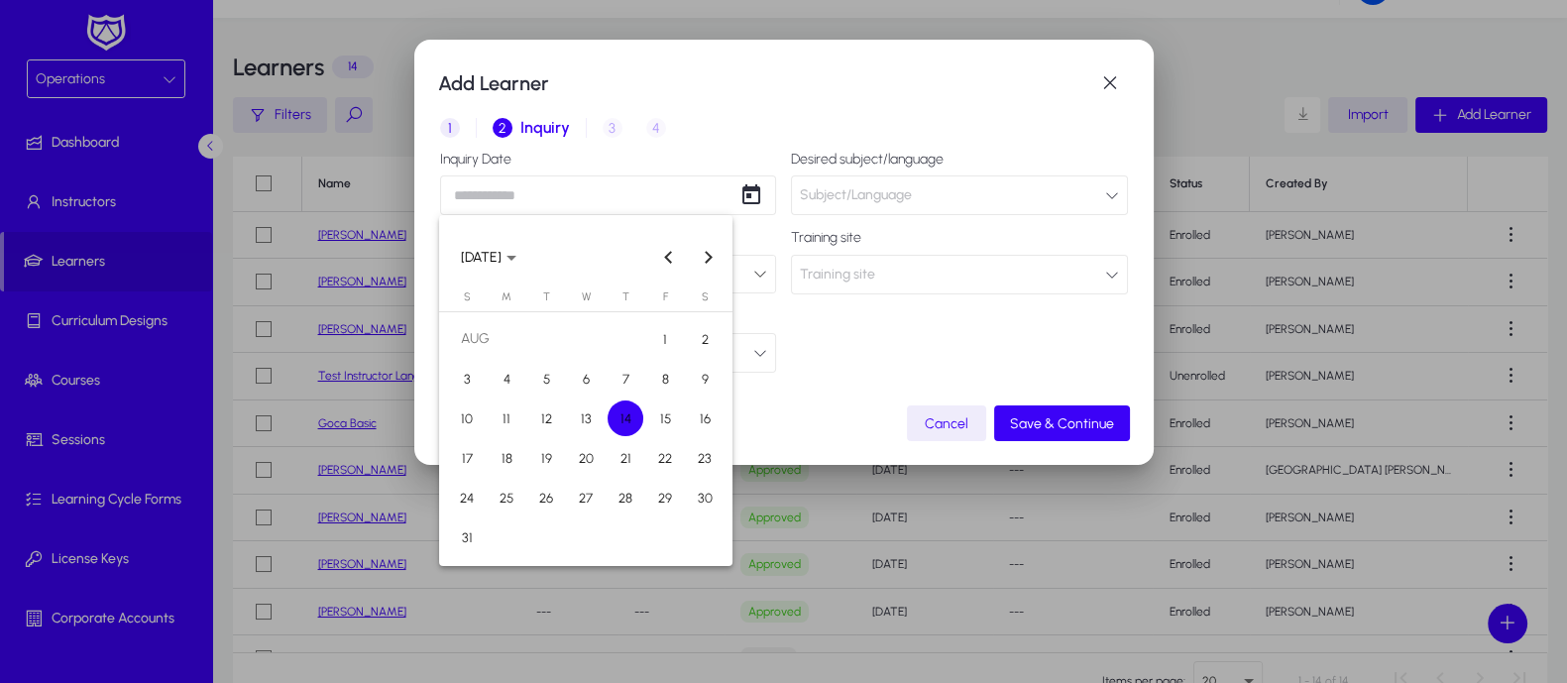
click at [624, 419] on span "14" at bounding box center [626, 418] width 36 height 36
type input "**********"
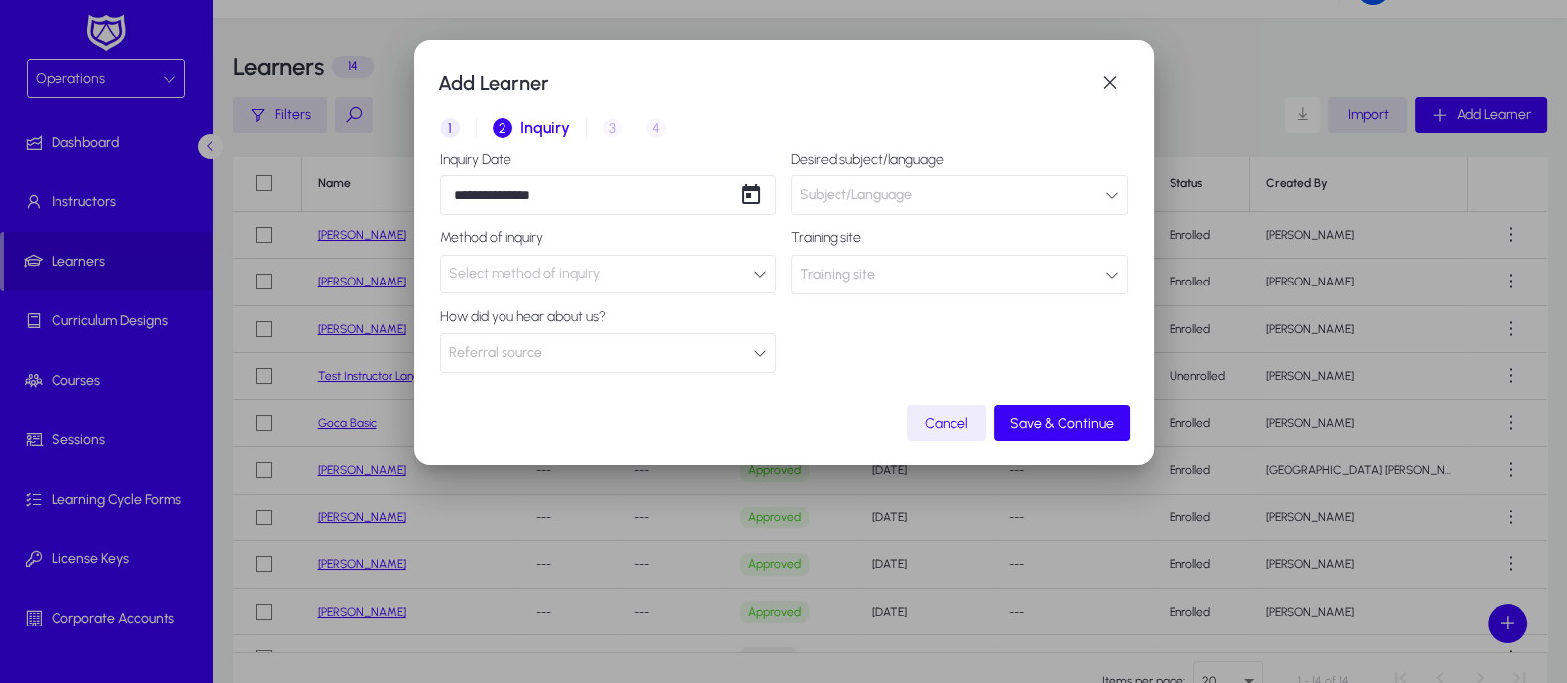
click at [758, 276] on icon at bounding box center [760, 274] width 14 height 14
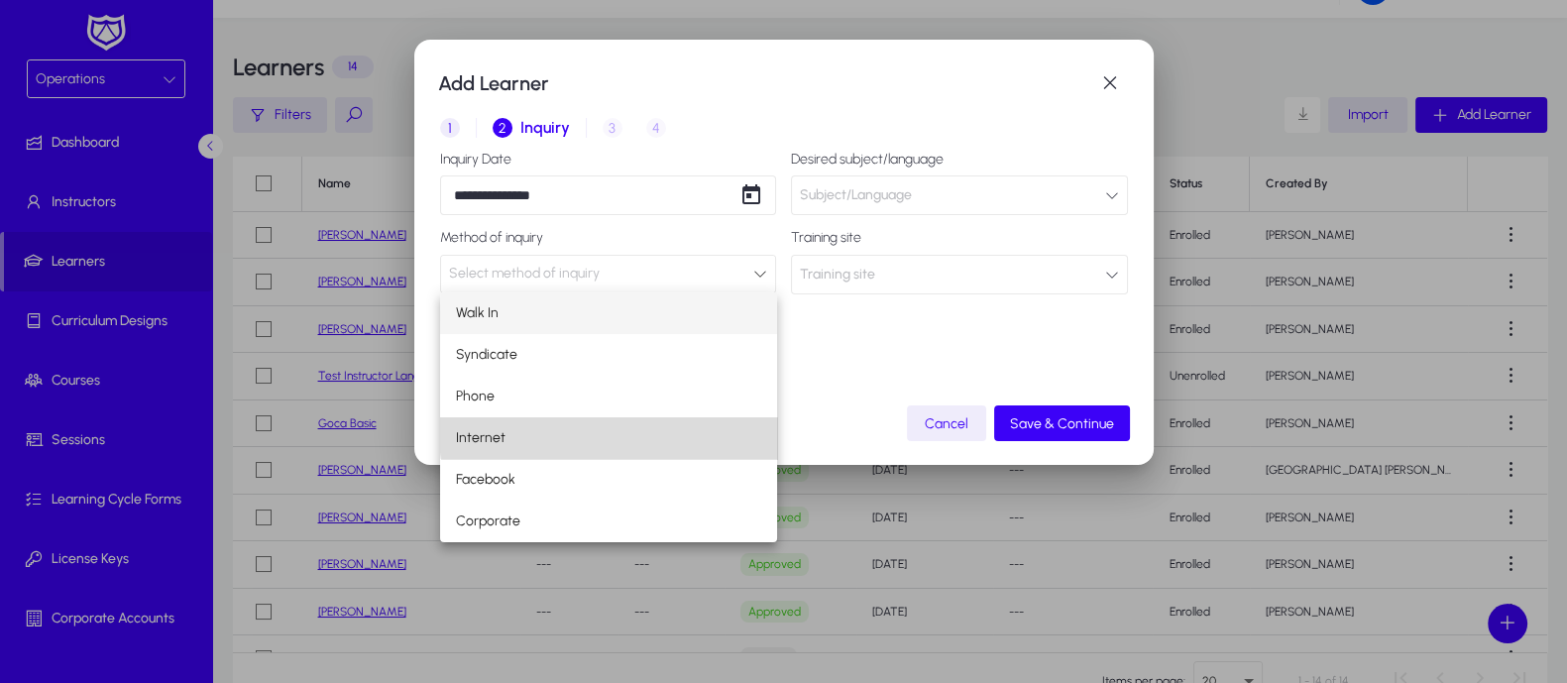
click at [619, 434] on mat-option "Internet" at bounding box center [608, 438] width 337 height 42
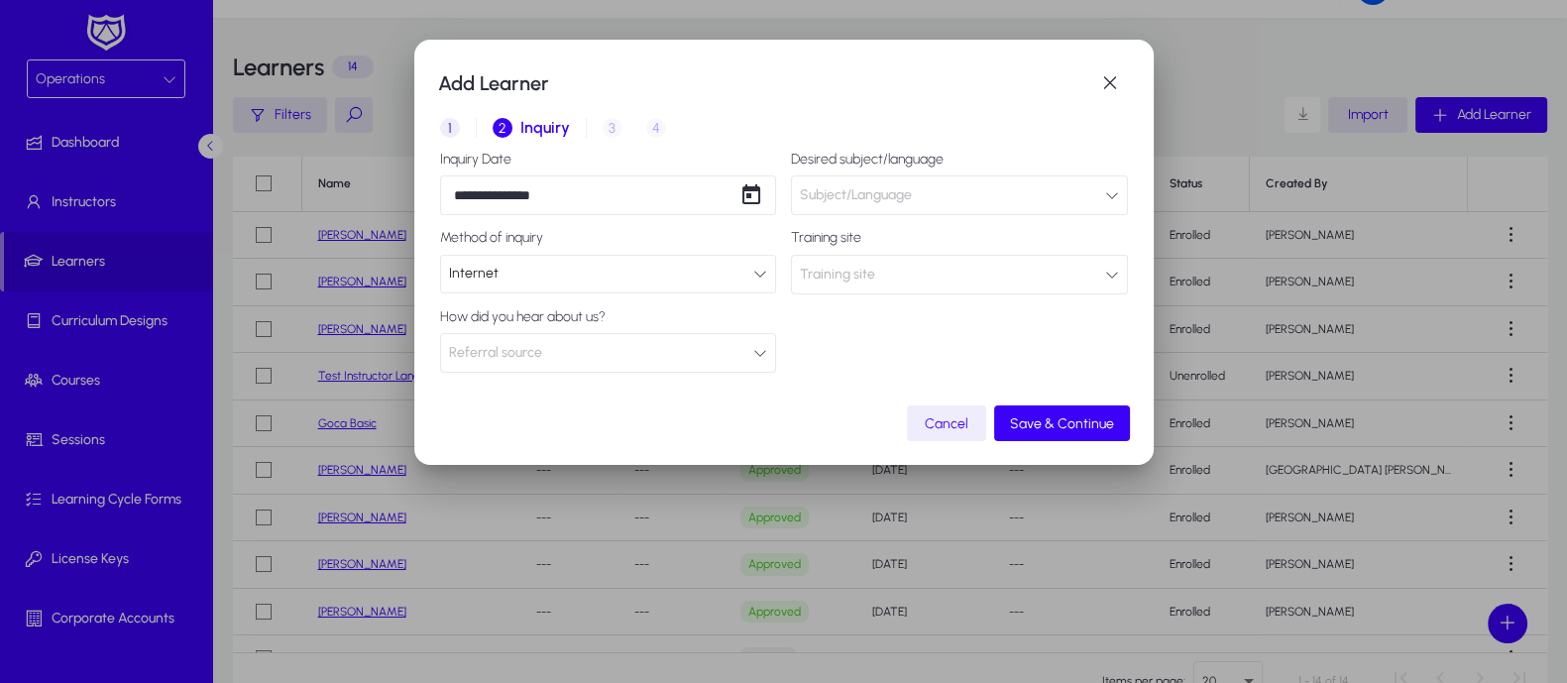
click at [750, 349] on button "Referral source" at bounding box center [608, 353] width 337 height 40
click at [882, 383] on div at bounding box center [783, 341] width 1567 height 683
click at [1103, 194] on button "Subject/Language" at bounding box center [959, 195] width 337 height 40
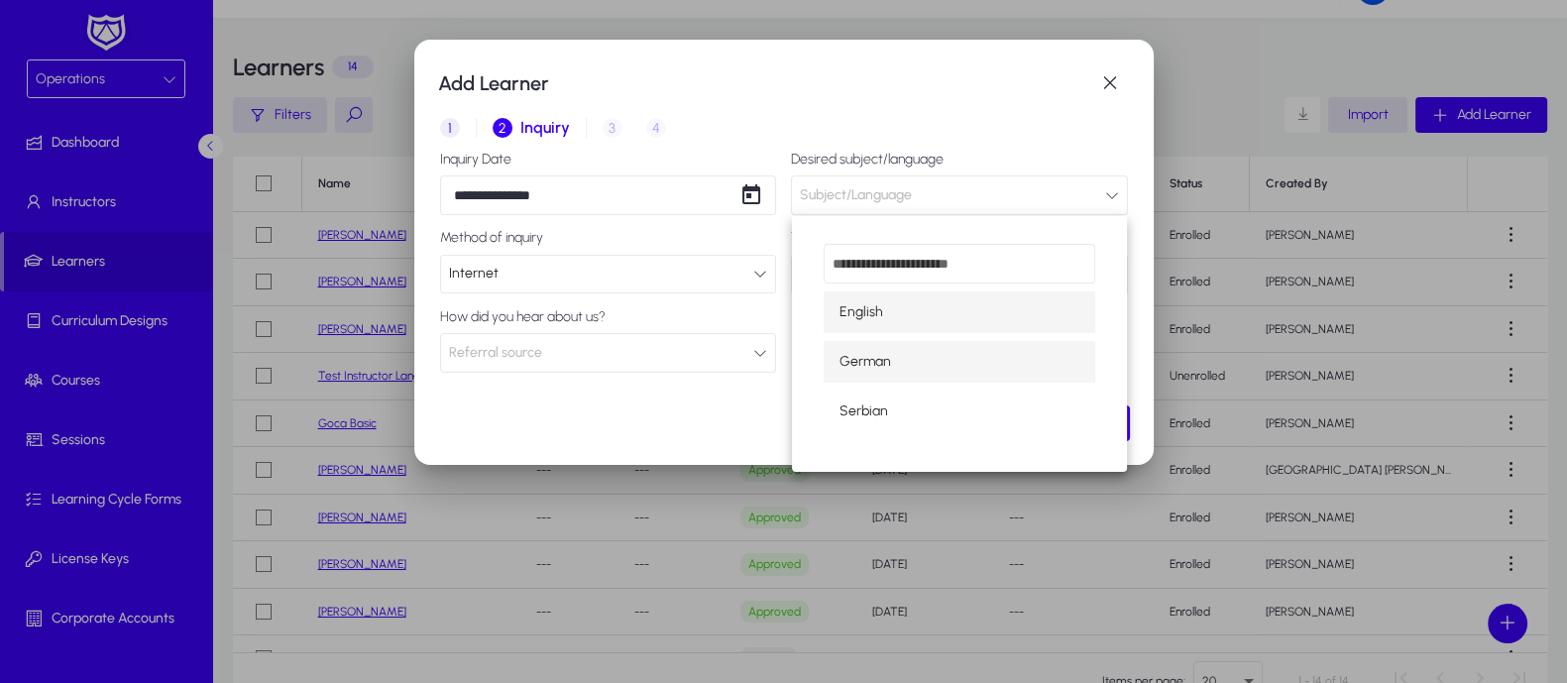
click at [924, 364] on mat-option "German" at bounding box center [960, 362] width 272 height 42
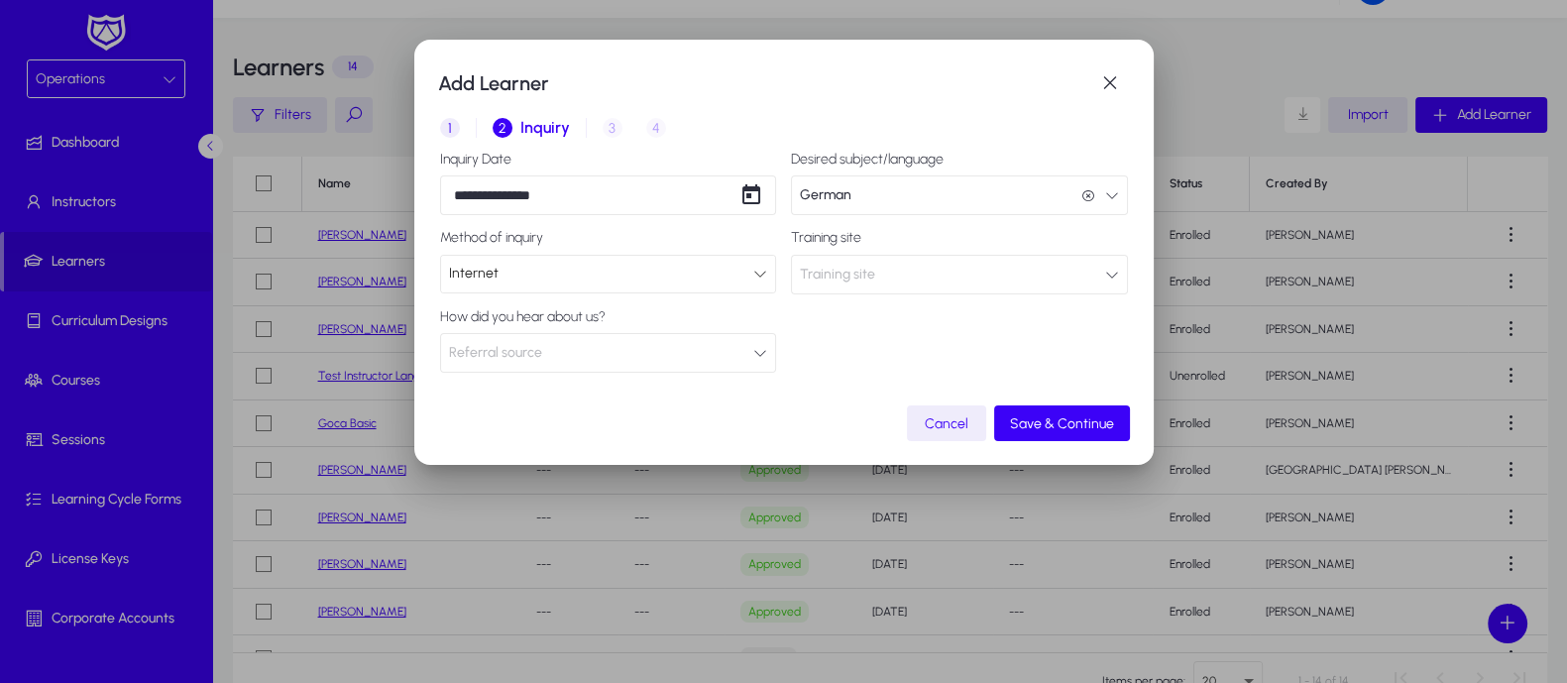
click at [1100, 276] on button "Training site" at bounding box center [959, 275] width 337 height 40
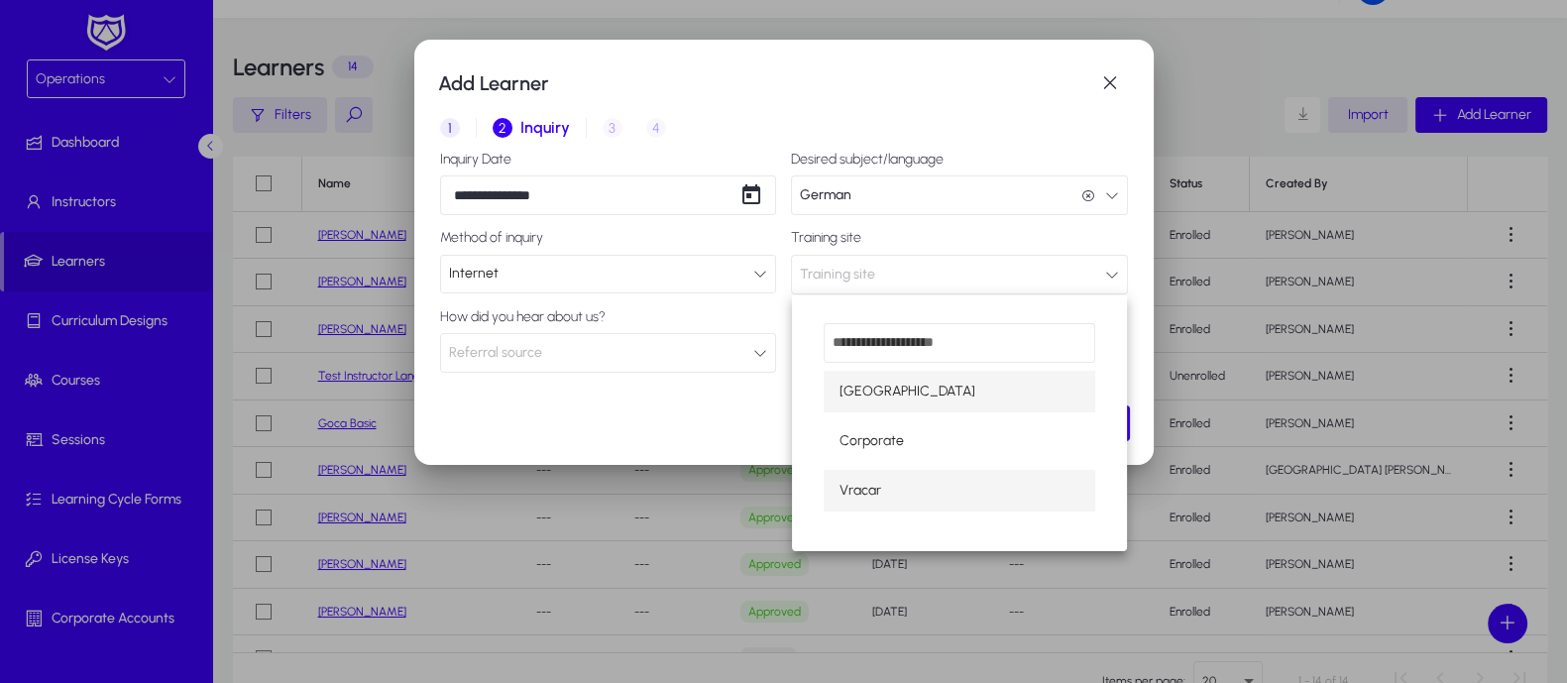
click at [907, 488] on mat-option "Vracar" at bounding box center [960, 491] width 272 height 42
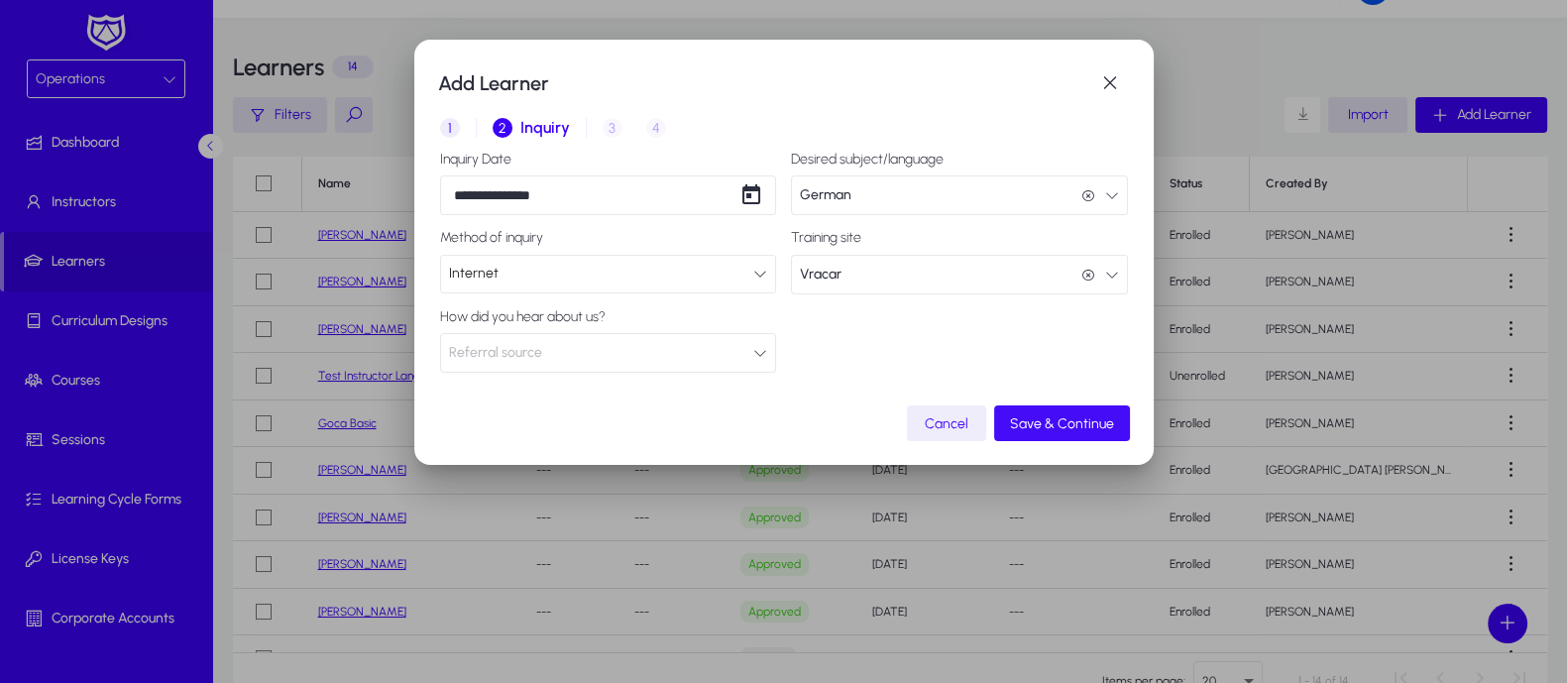
click at [1036, 418] on span "Save & Continue" at bounding box center [1062, 423] width 104 height 17
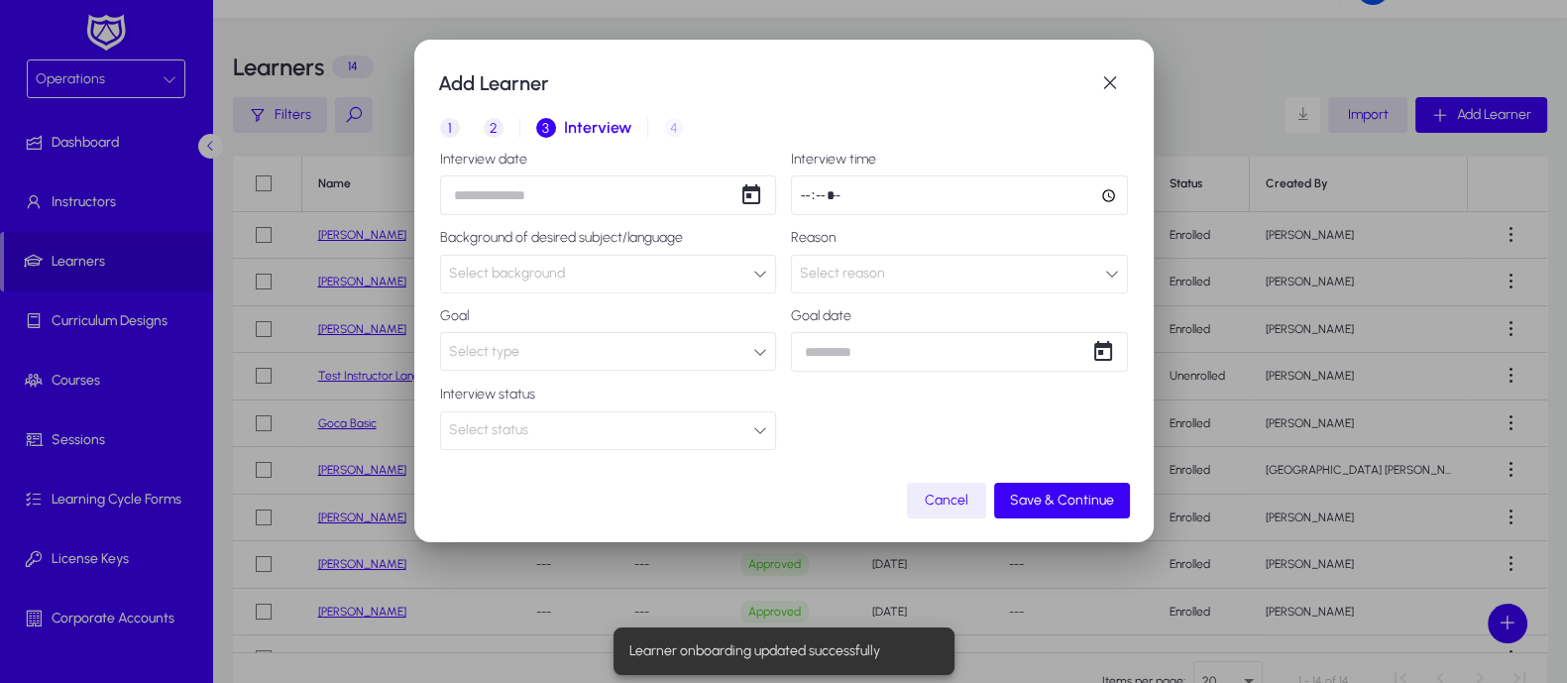
click at [700, 203] on div "Add Learner 1 Basic Info 2 Inquiry 3 Interview 4 Placement Interview date Inter…" at bounding box center [783, 341] width 1567 height 683
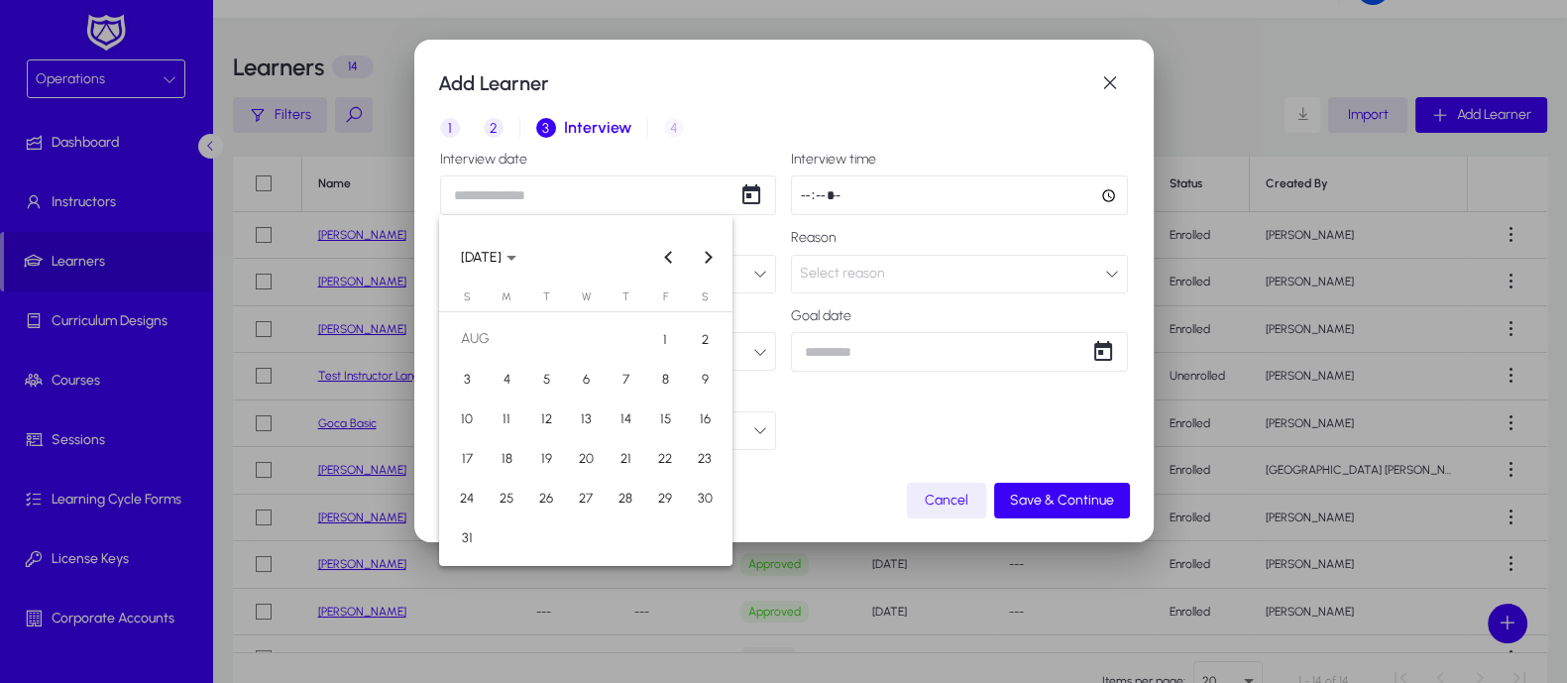
click at [619, 413] on span "14" at bounding box center [626, 418] width 36 height 36
type input "**********"
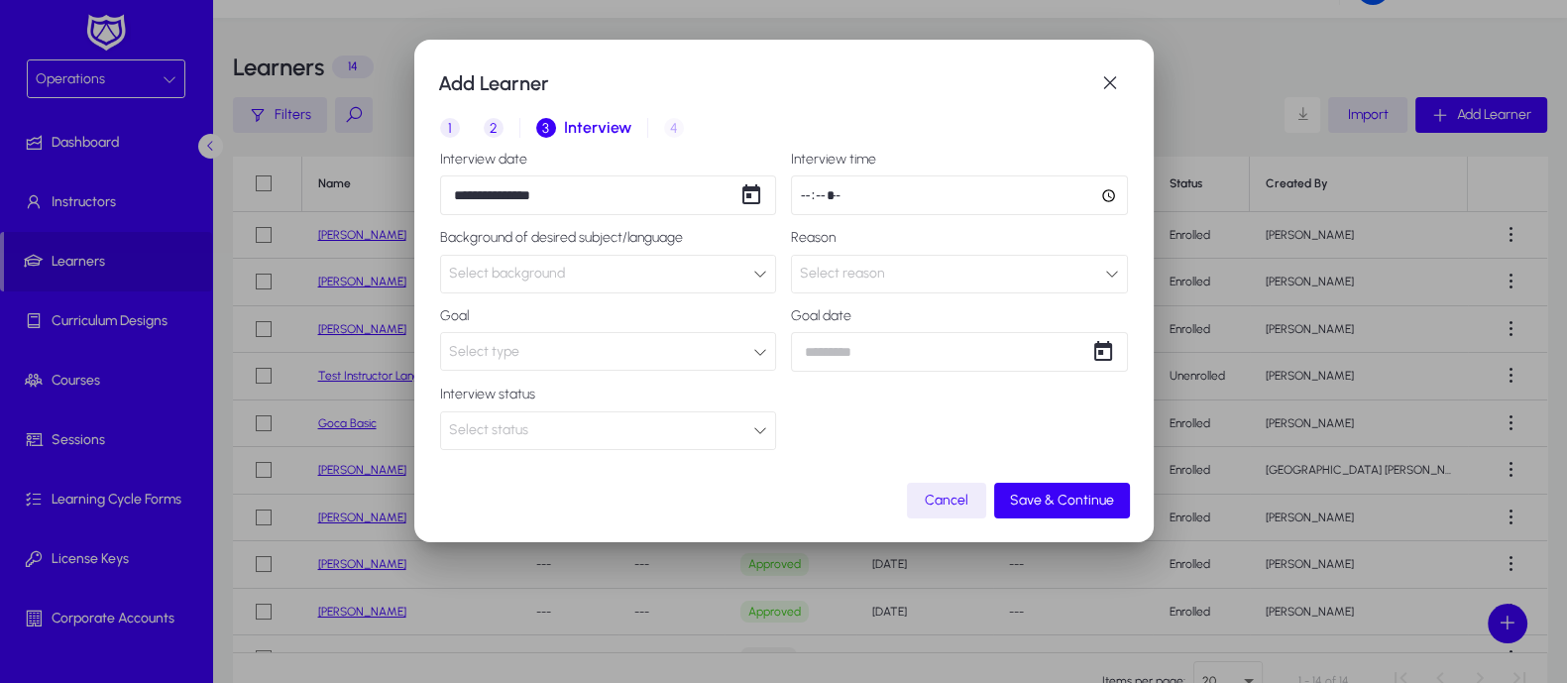
click at [760, 277] on icon at bounding box center [760, 274] width 14 height 14
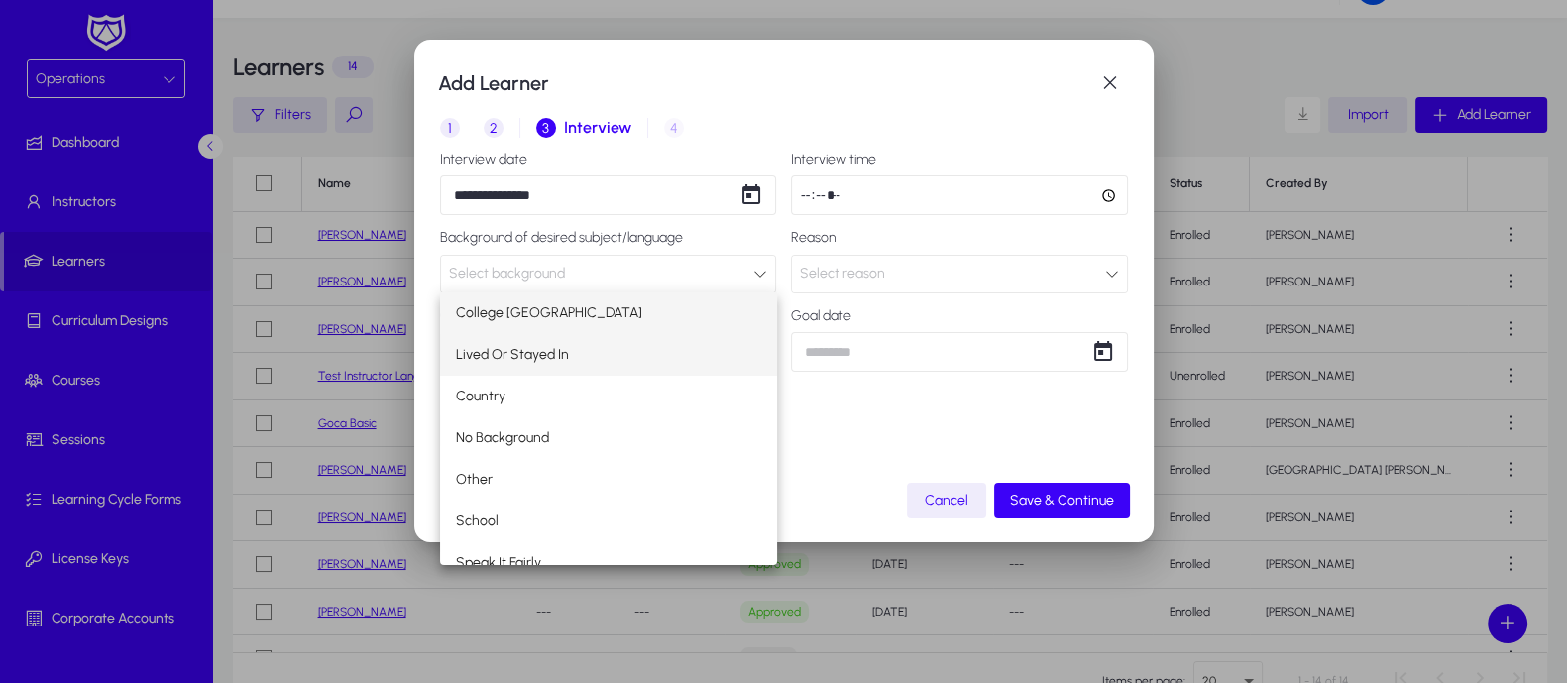
scroll to position [19, 0]
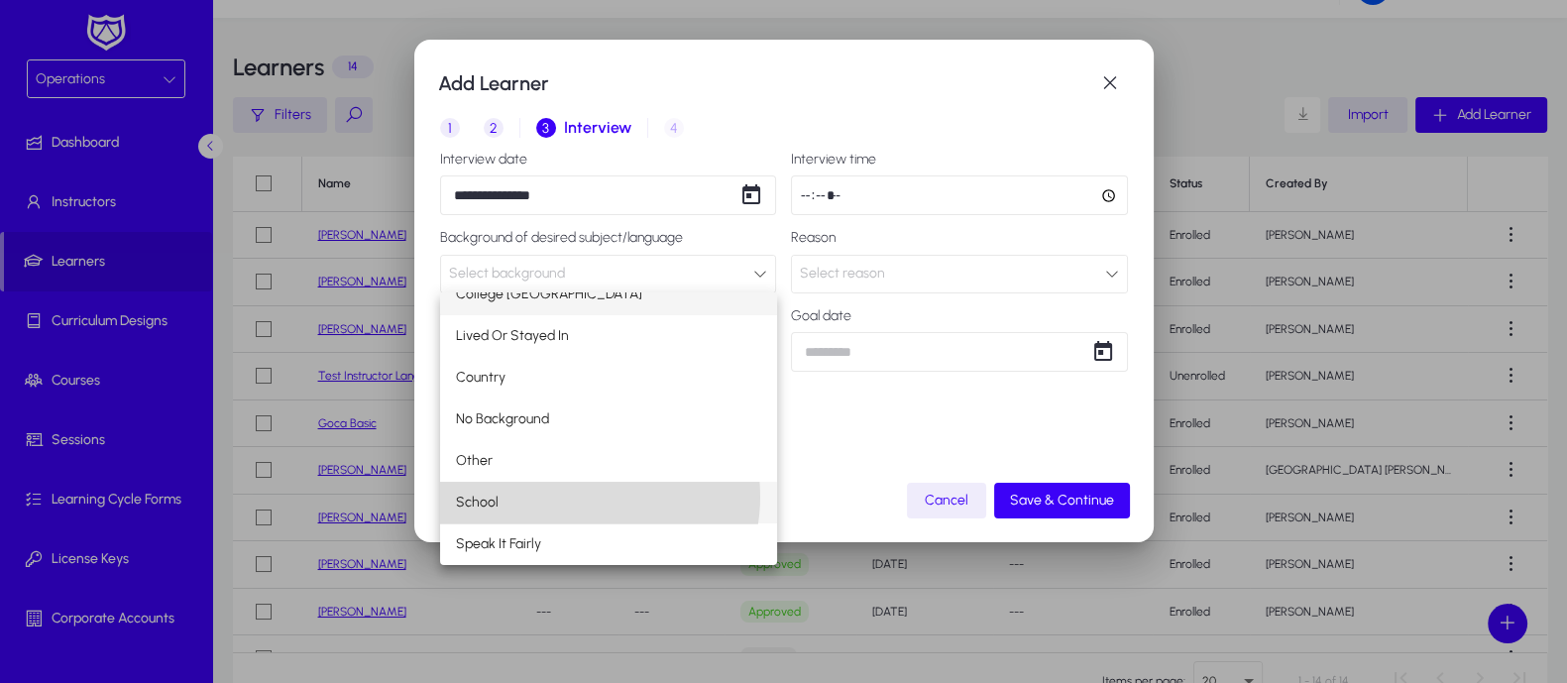
click at [575, 496] on mat-option "School" at bounding box center [608, 503] width 337 height 42
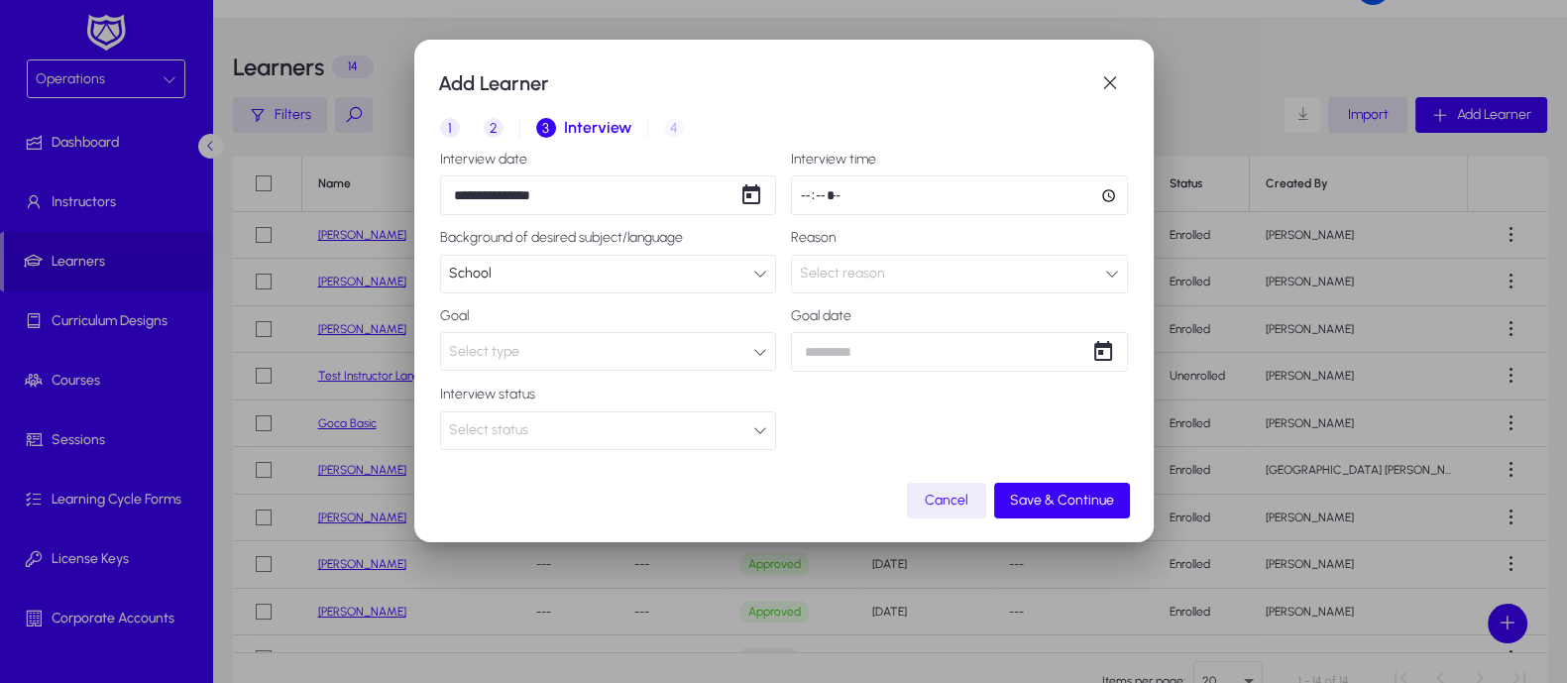
click at [755, 351] on icon at bounding box center [760, 352] width 14 height 14
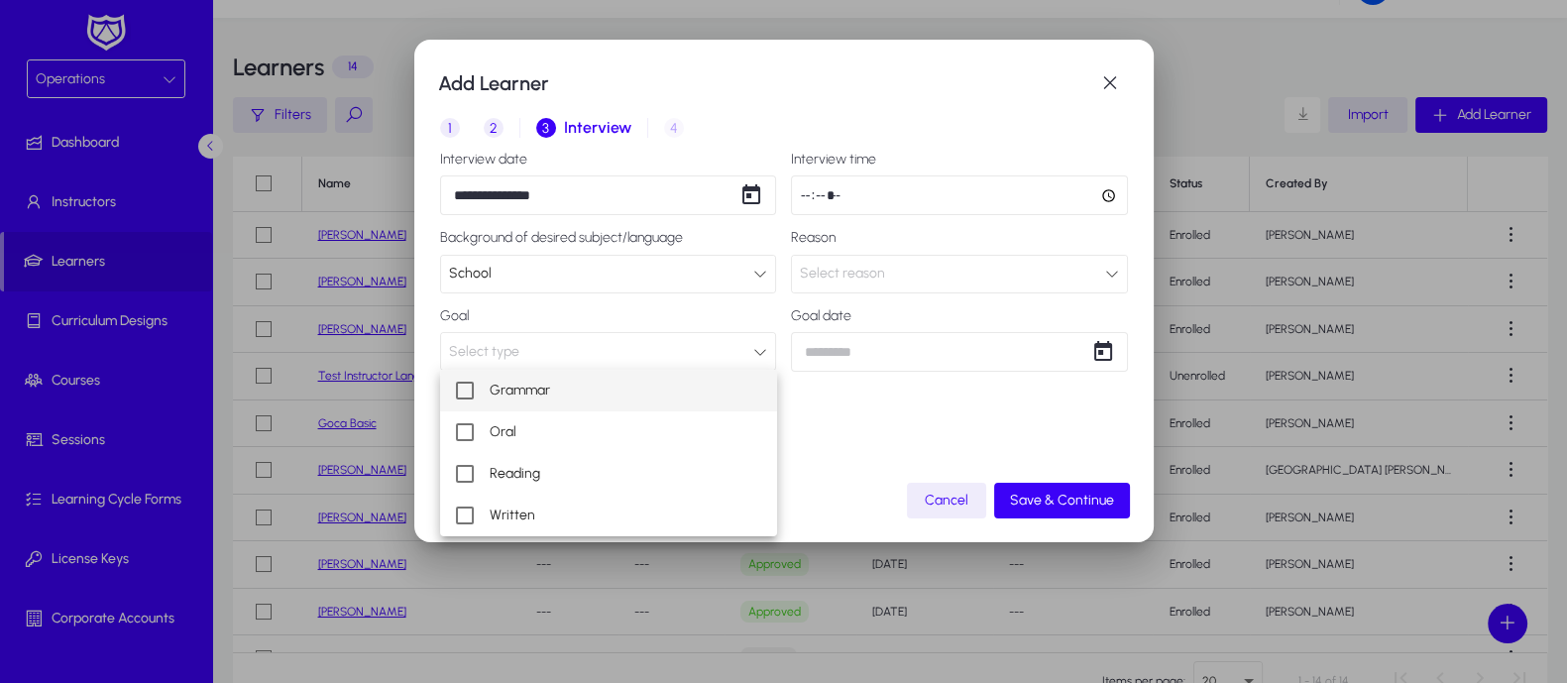
click at [467, 393] on mat-pseudo-checkbox at bounding box center [465, 391] width 18 height 18
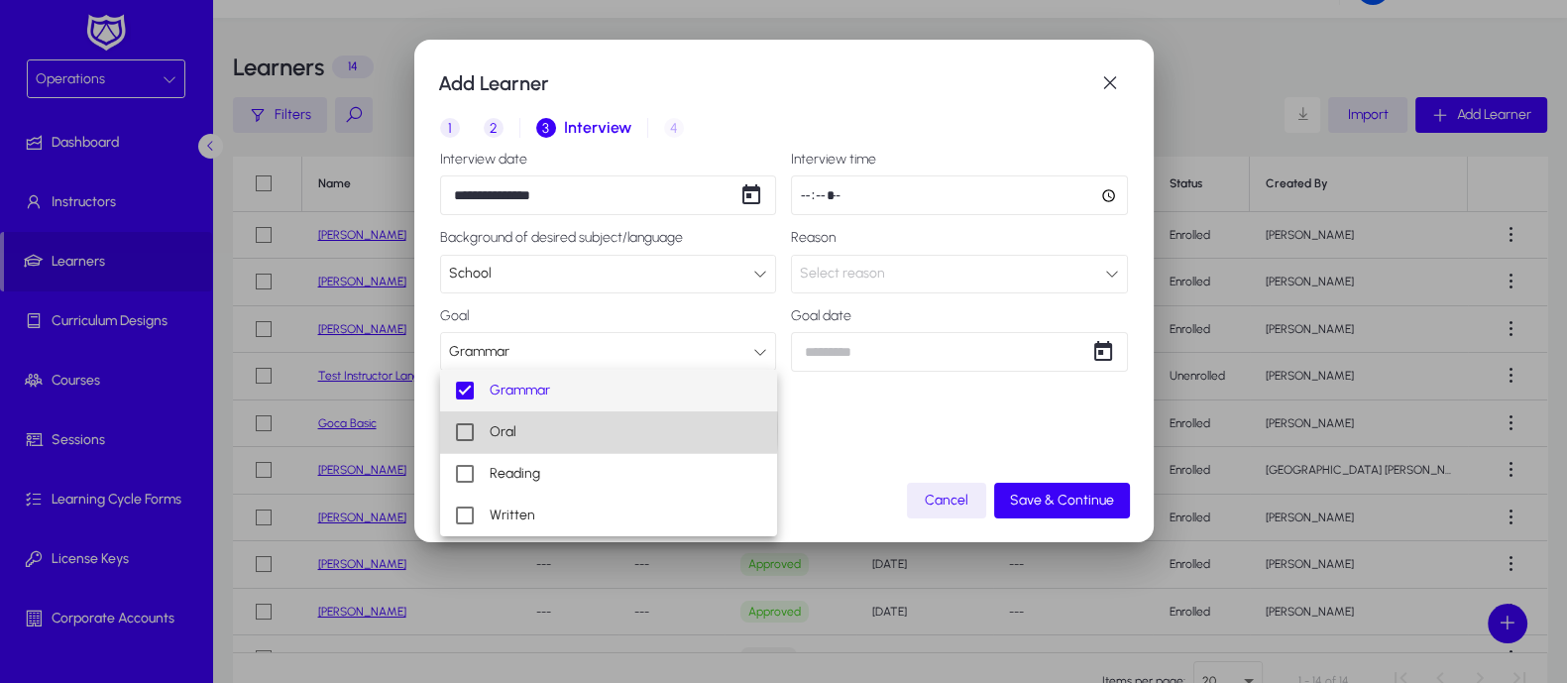
click at [469, 428] on mat-pseudo-checkbox at bounding box center [465, 432] width 18 height 18
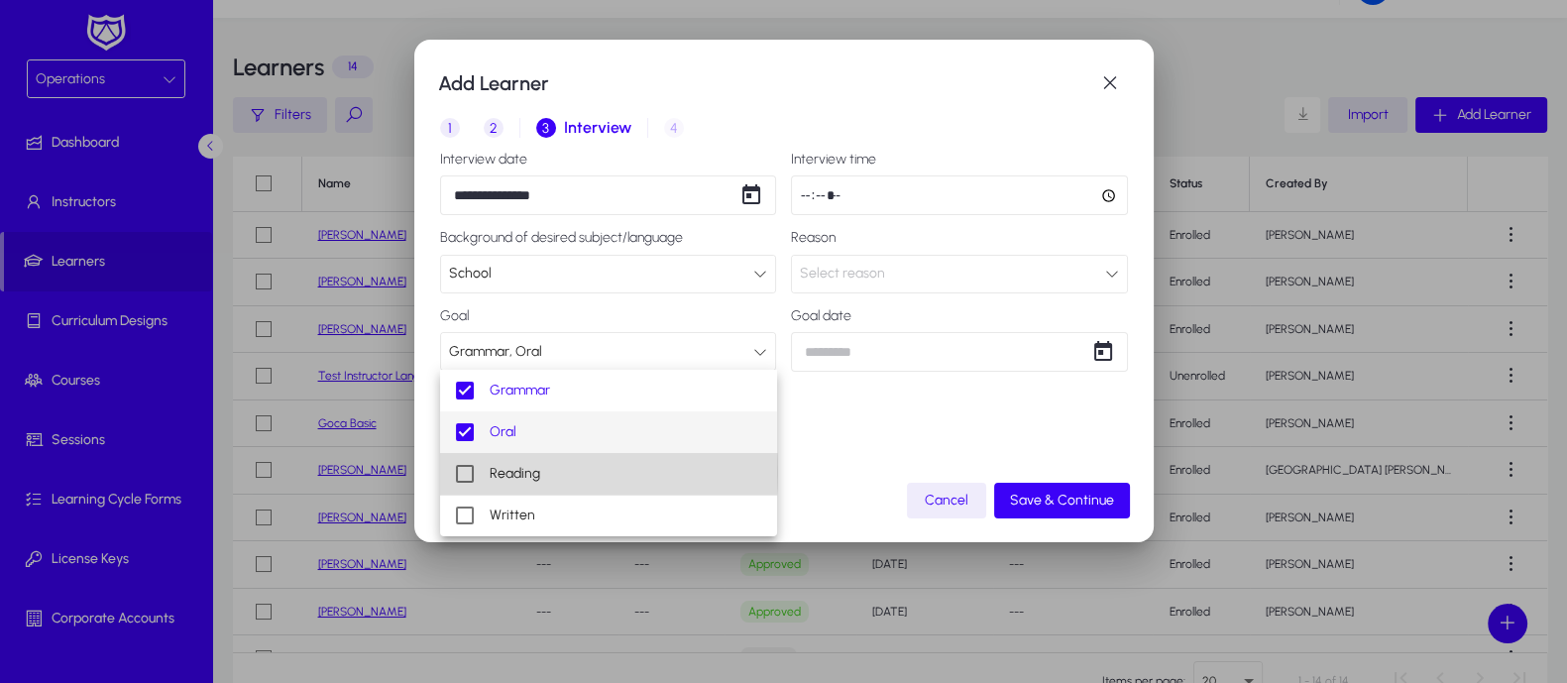
click at [464, 472] on mat-pseudo-checkbox at bounding box center [465, 474] width 18 height 18
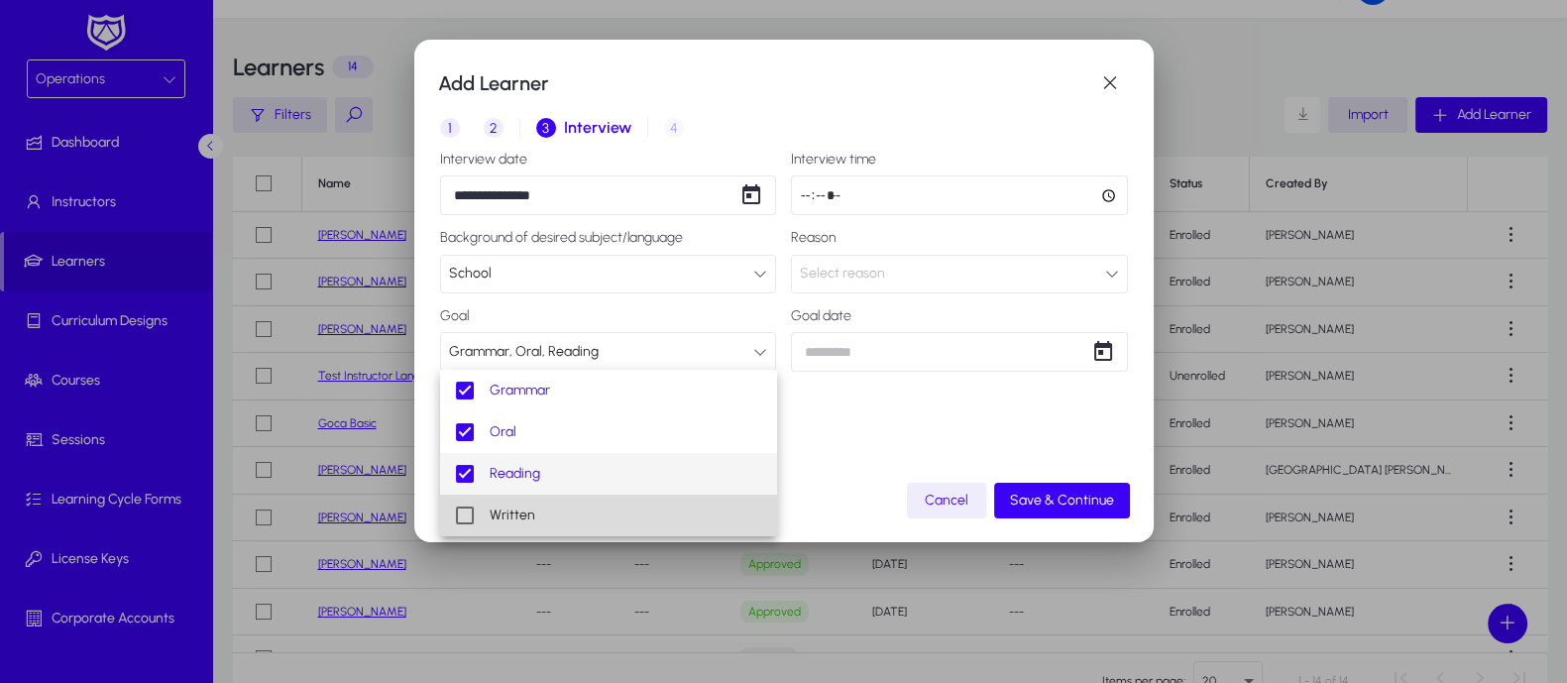
click at [462, 512] on mat-pseudo-checkbox at bounding box center [465, 515] width 18 height 18
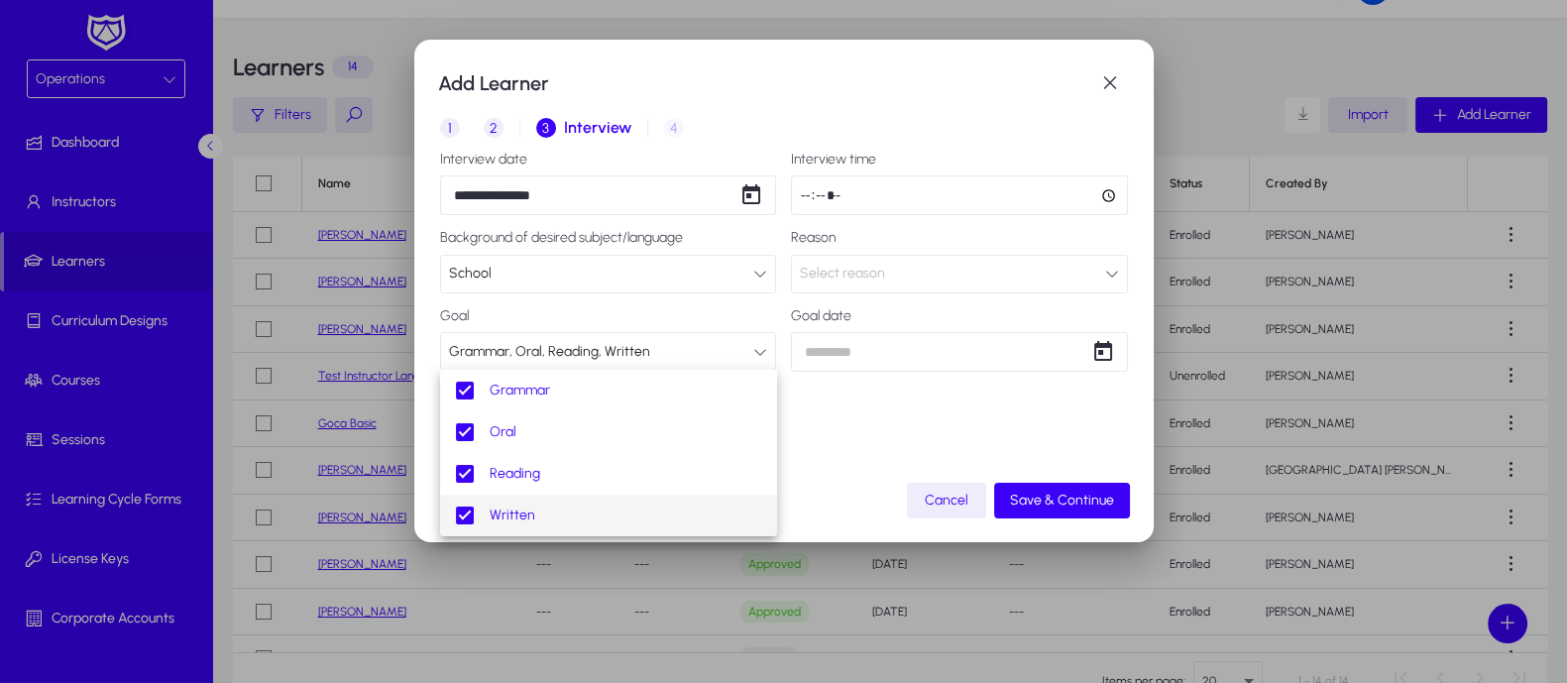
click at [882, 425] on div at bounding box center [783, 341] width 1567 height 683
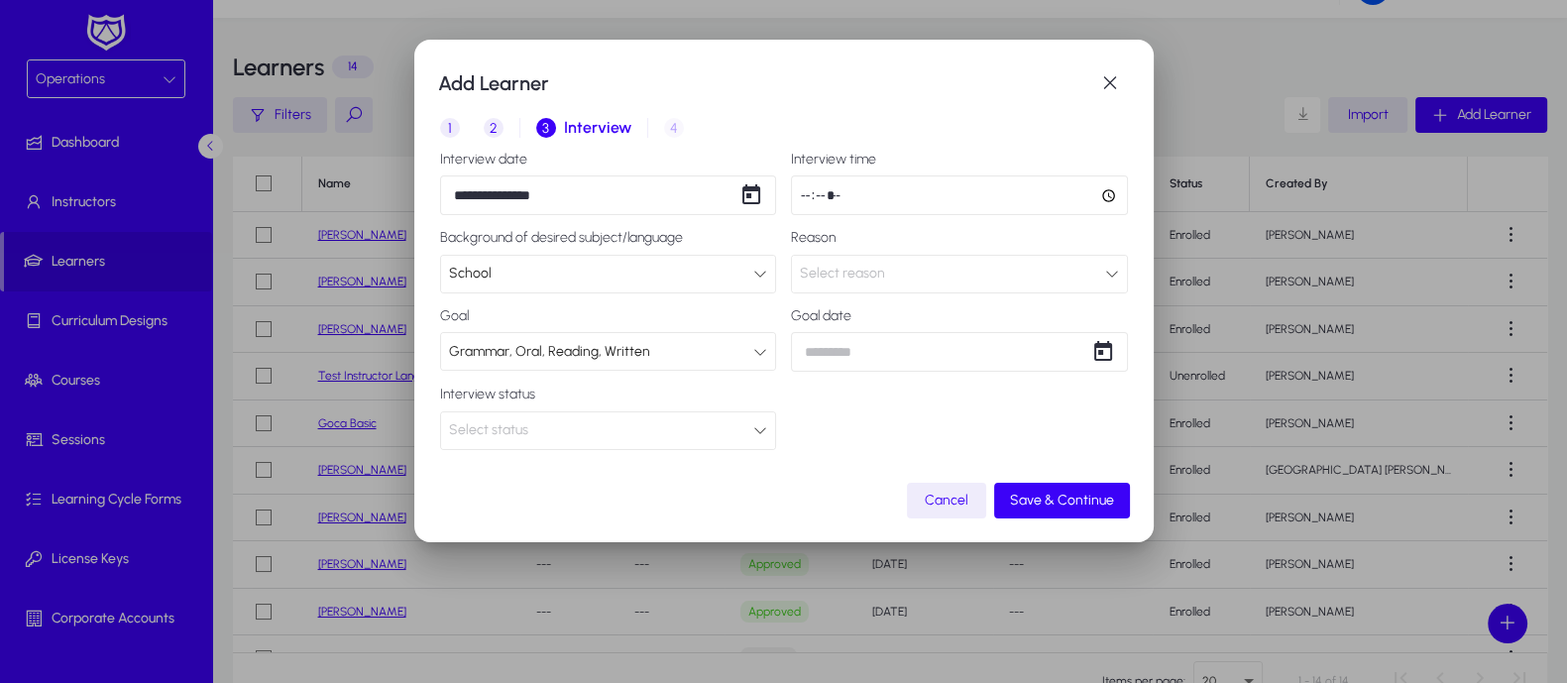
click at [762, 426] on icon at bounding box center [760, 430] width 14 height 14
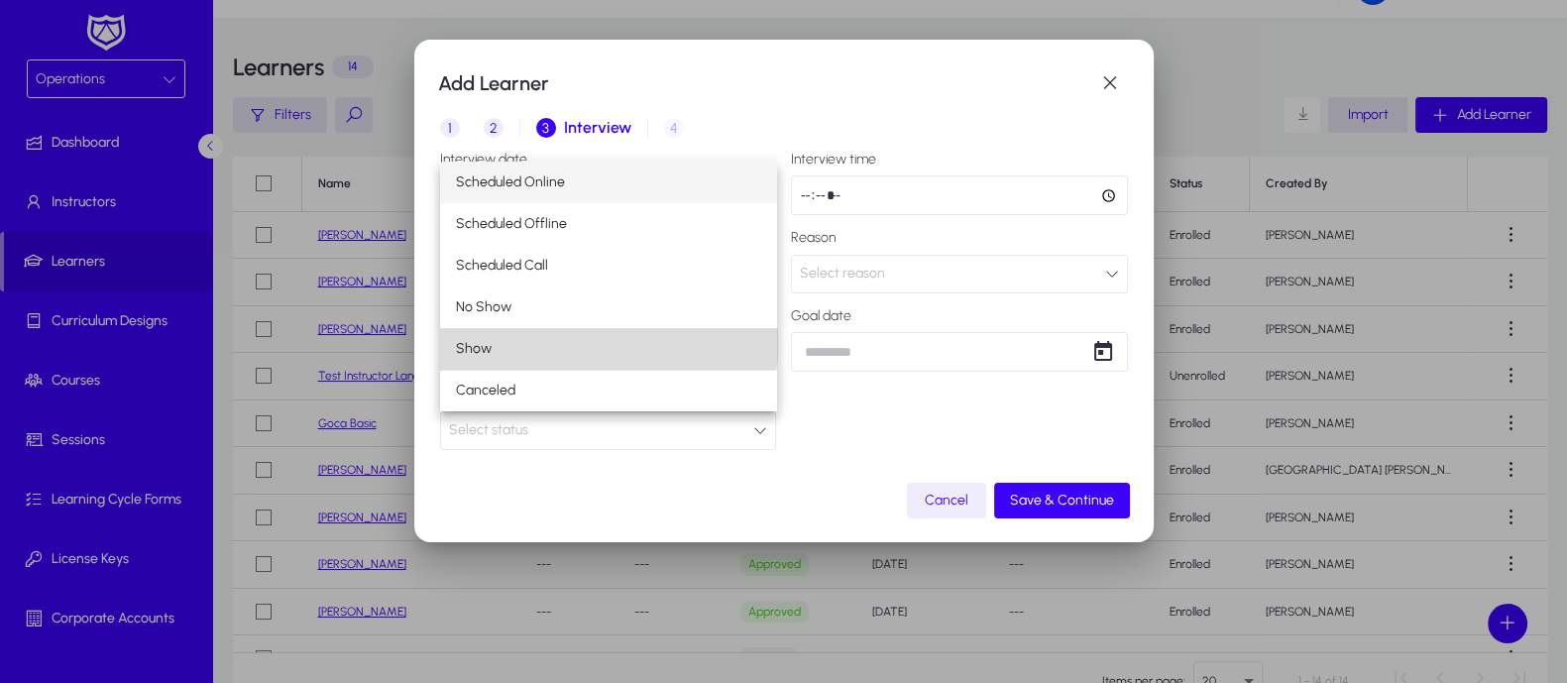
click at [602, 340] on mat-option "Show" at bounding box center [608, 349] width 337 height 42
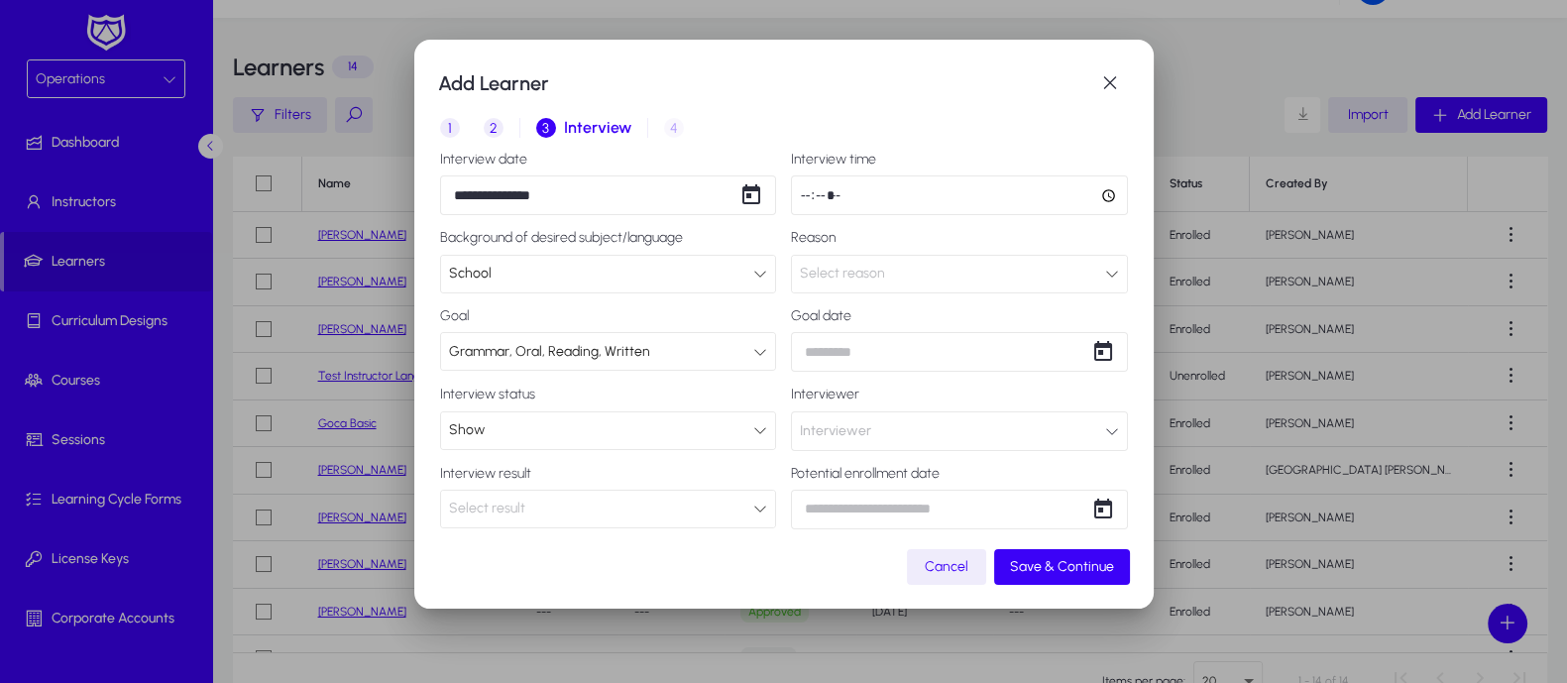
click at [753, 509] on icon at bounding box center [760, 508] width 14 height 14
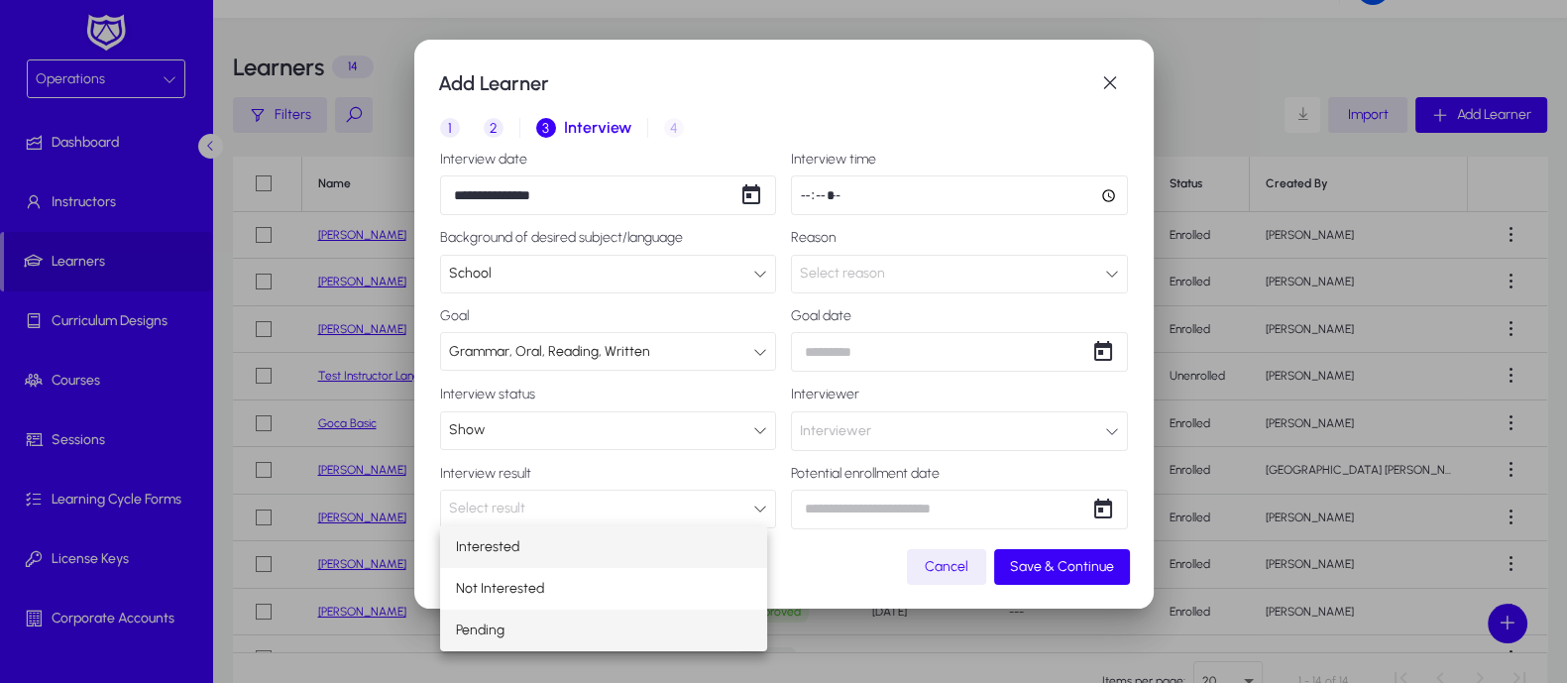
click at [570, 624] on mat-option "Pending" at bounding box center [603, 631] width 327 height 42
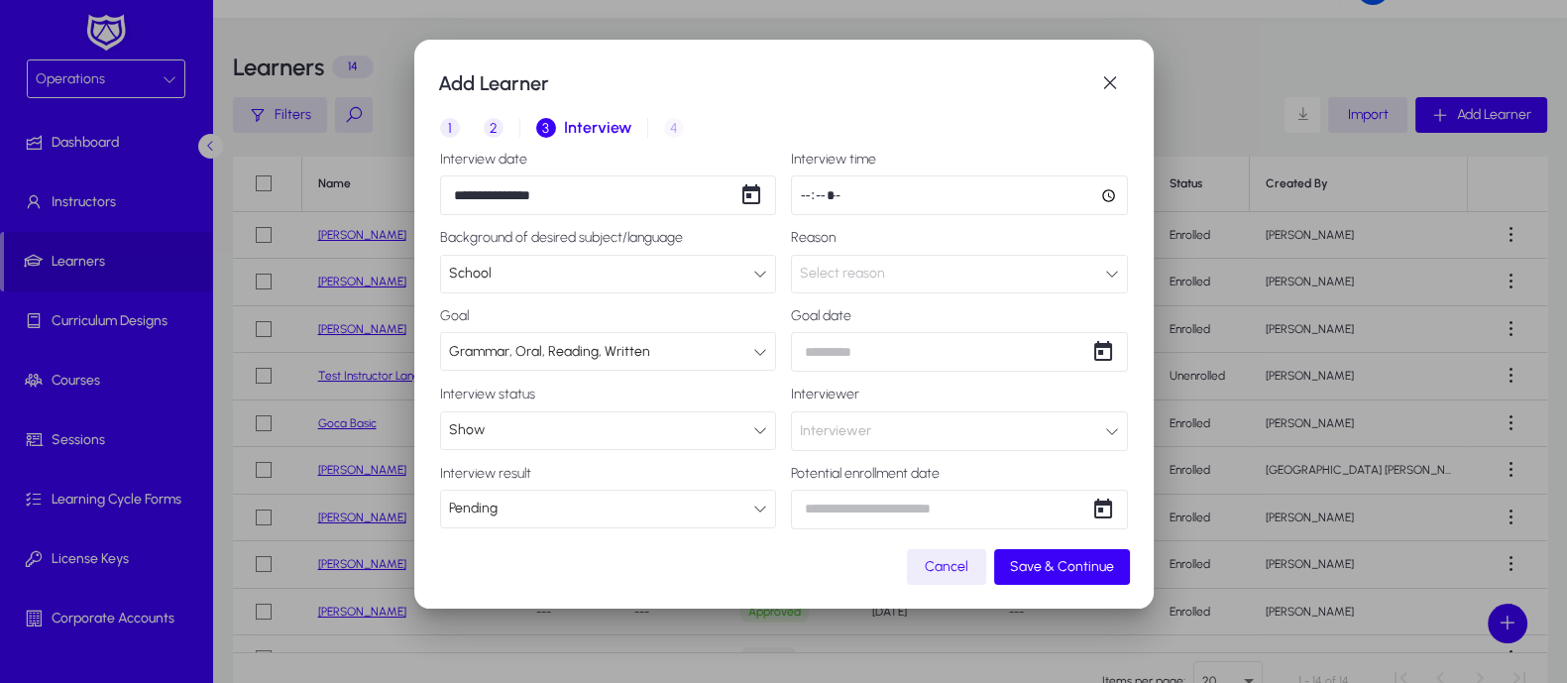
click at [965, 185] on input "time" at bounding box center [959, 195] width 337 height 40
click at [916, 265] on div "Select reason" at bounding box center [952, 274] width 305 height 26
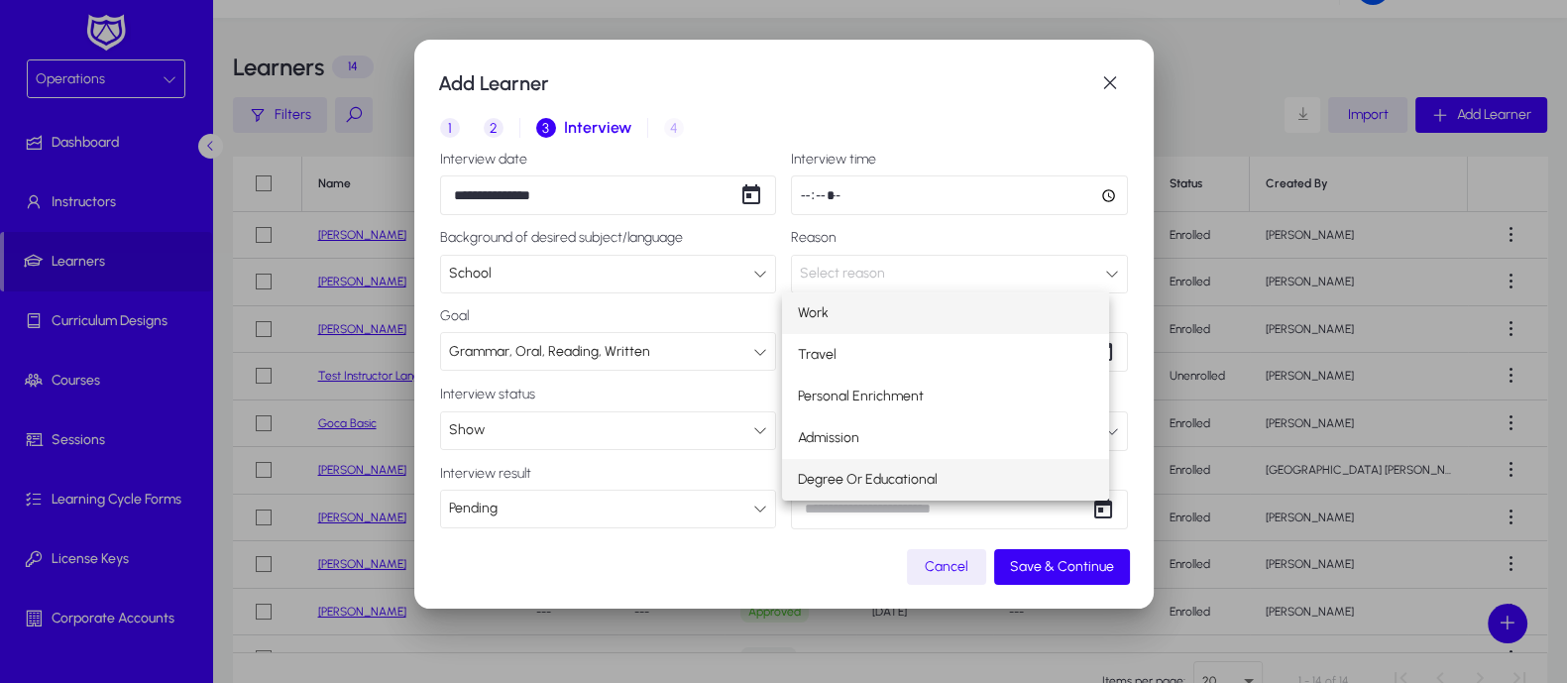
click at [887, 475] on span "Degree Or Educational" at bounding box center [868, 480] width 140 height 24
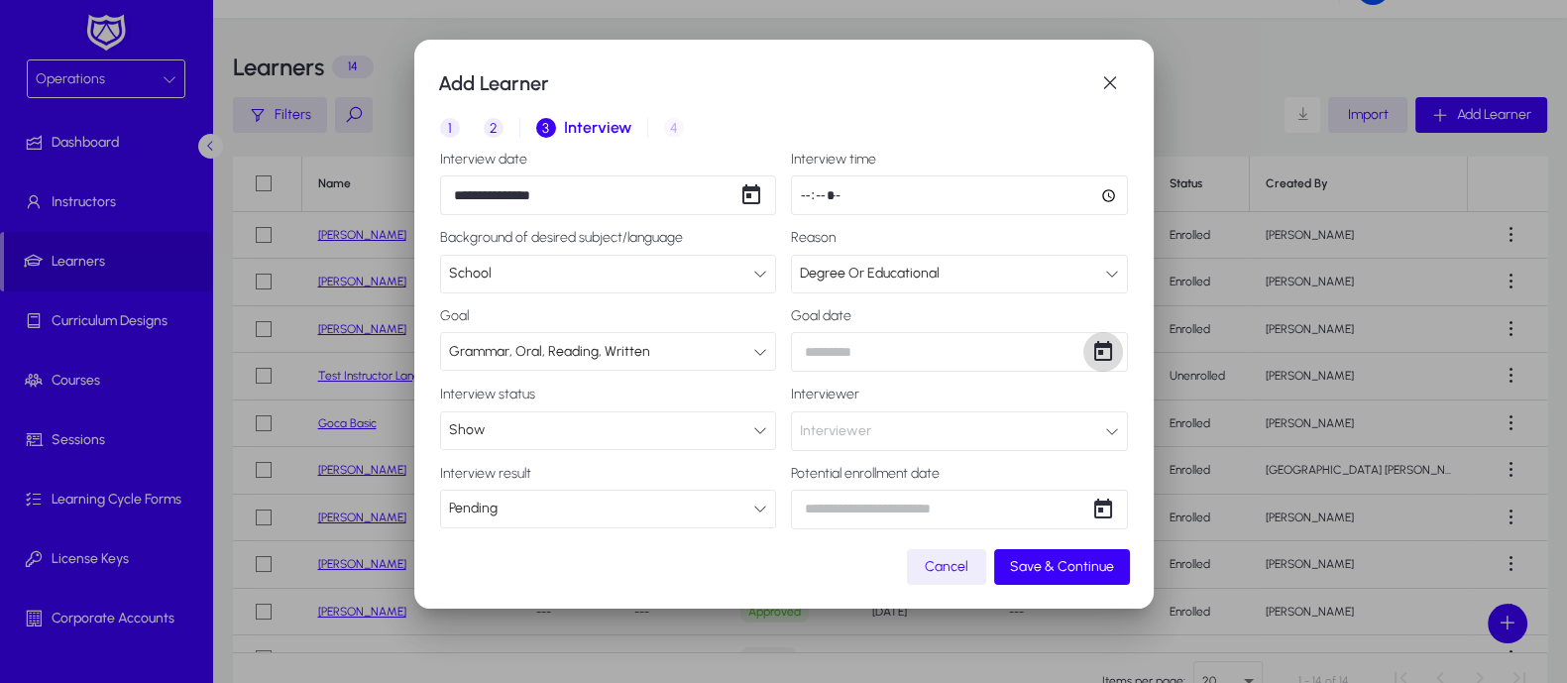
click at [1083, 354] on span "Open calendar" at bounding box center [1103, 352] width 40 height 40
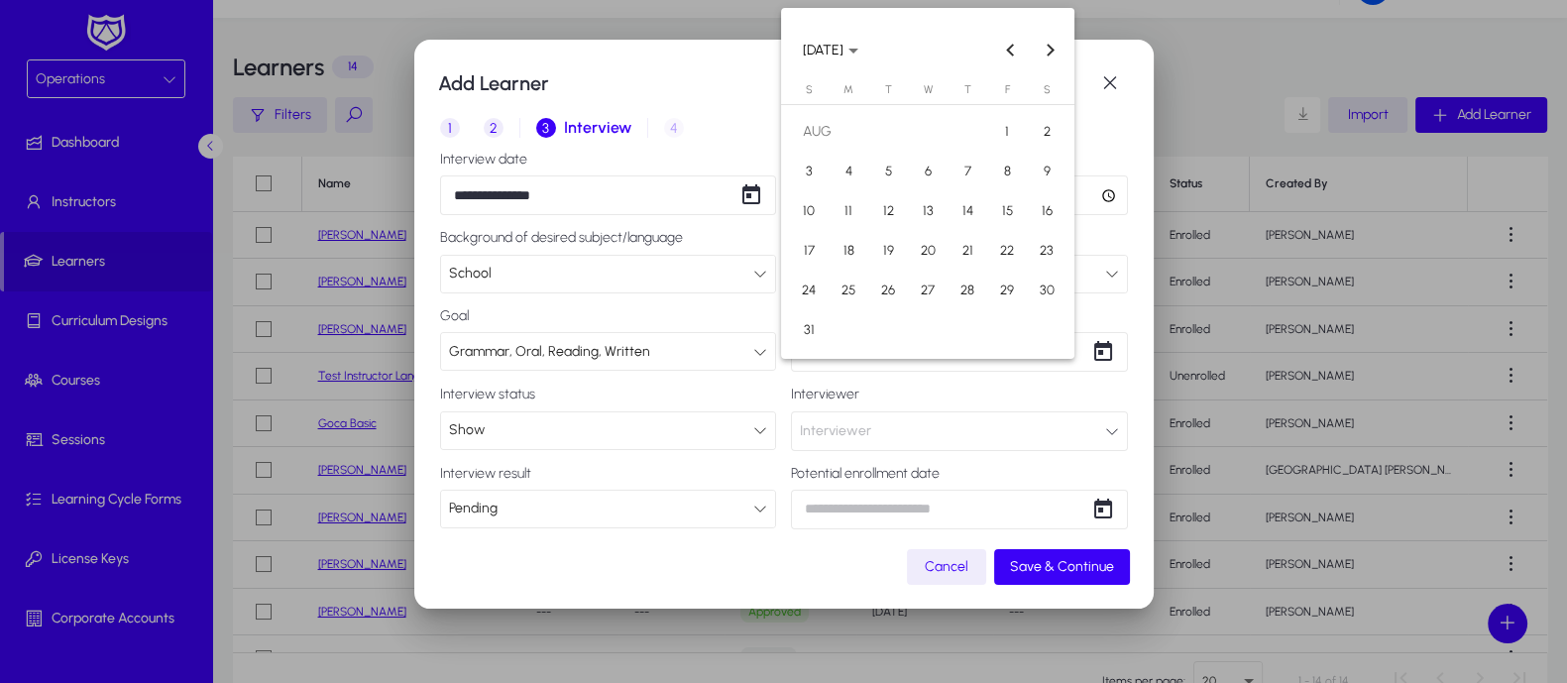
click at [942, 385] on div at bounding box center [783, 341] width 1567 height 683
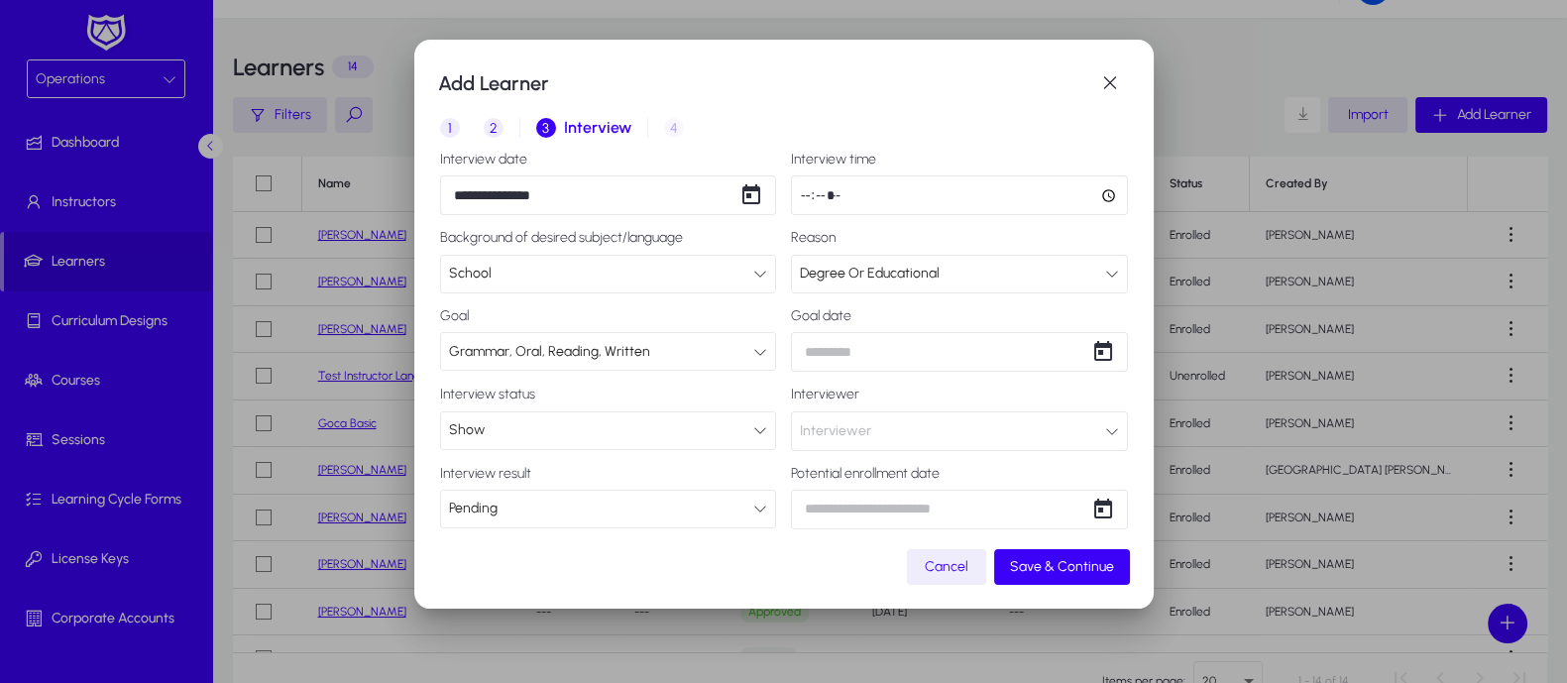
click at [1075, 428] on button "Interviewer" at bounding box center [959, 431] width 337 height 40
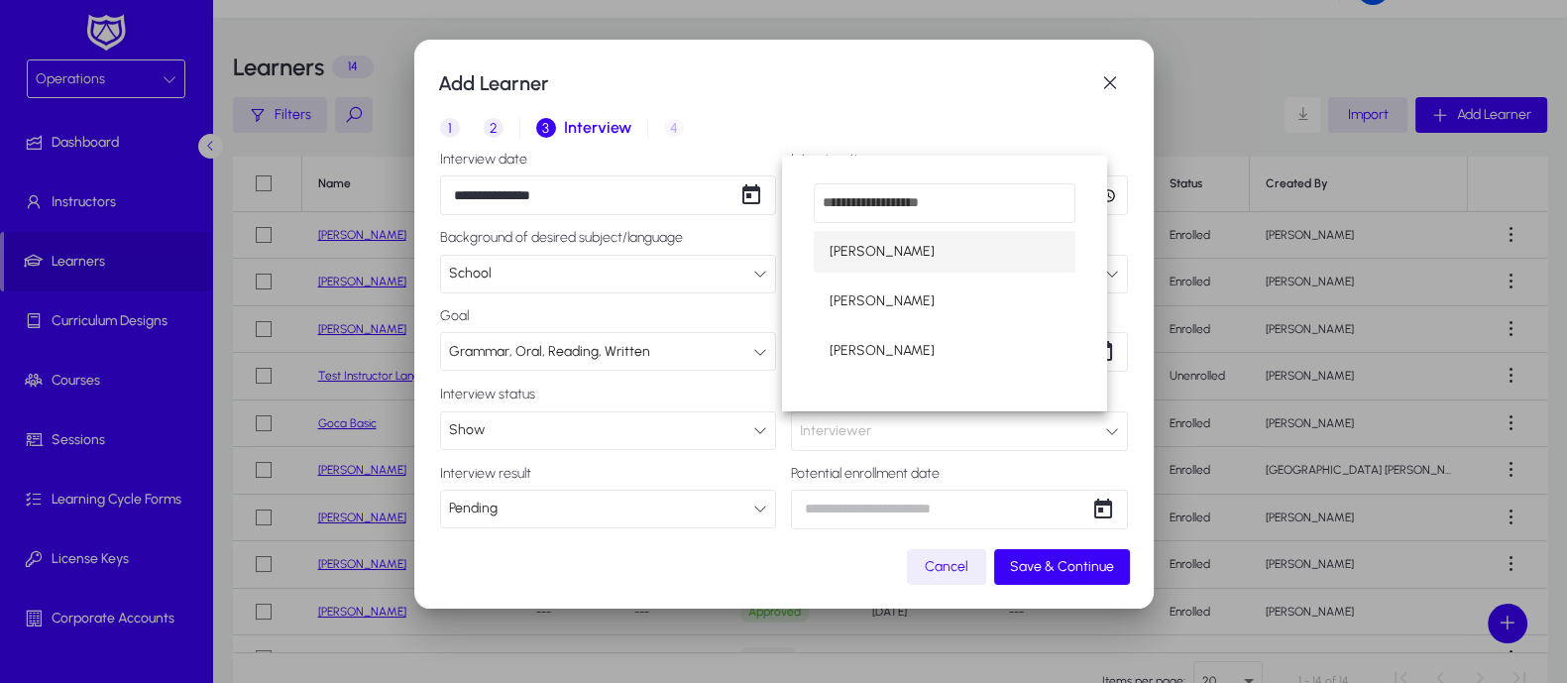
click at [927, 248] on mat-option "[PERSON_NAME]" at bounding box center [945, 252] width 262 height 42
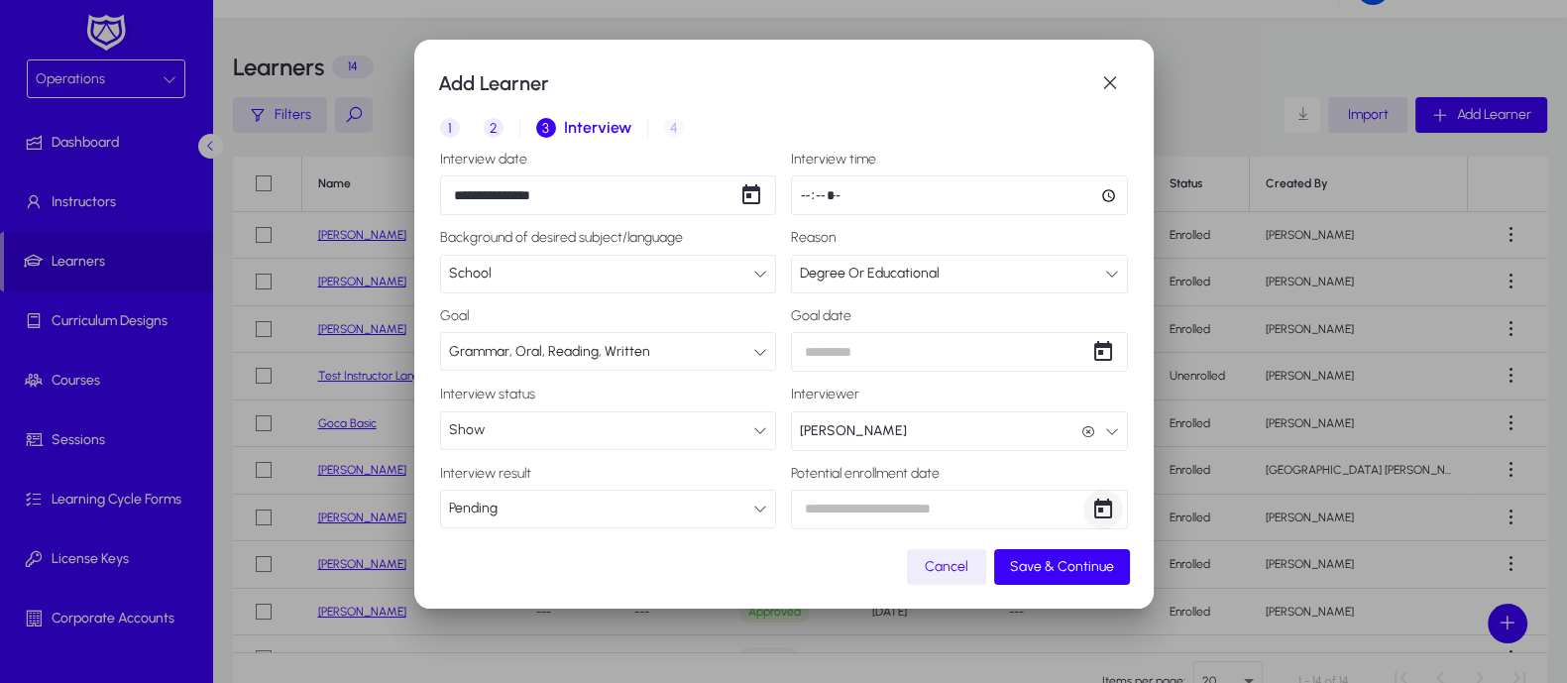
click at [1083, 510] on span "Open calendar" at bounding box center [1103, 510] width 40 height 40
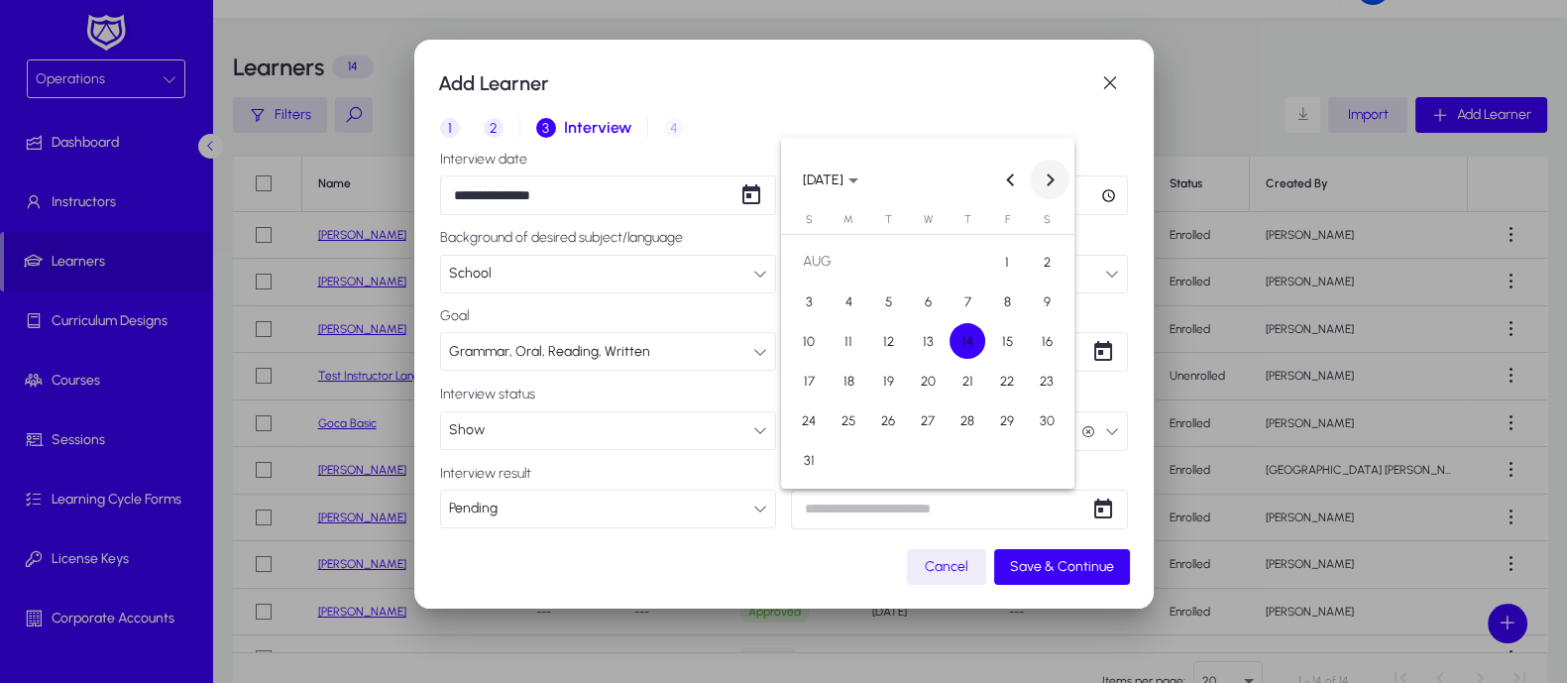
click at [1059, 171] on span "Next month" at bounding box center [1050, 180] width 40 height 40
click at [813, 454] on span "28" at bounding box center [809, 460] width 36 height 36
type input "**********"
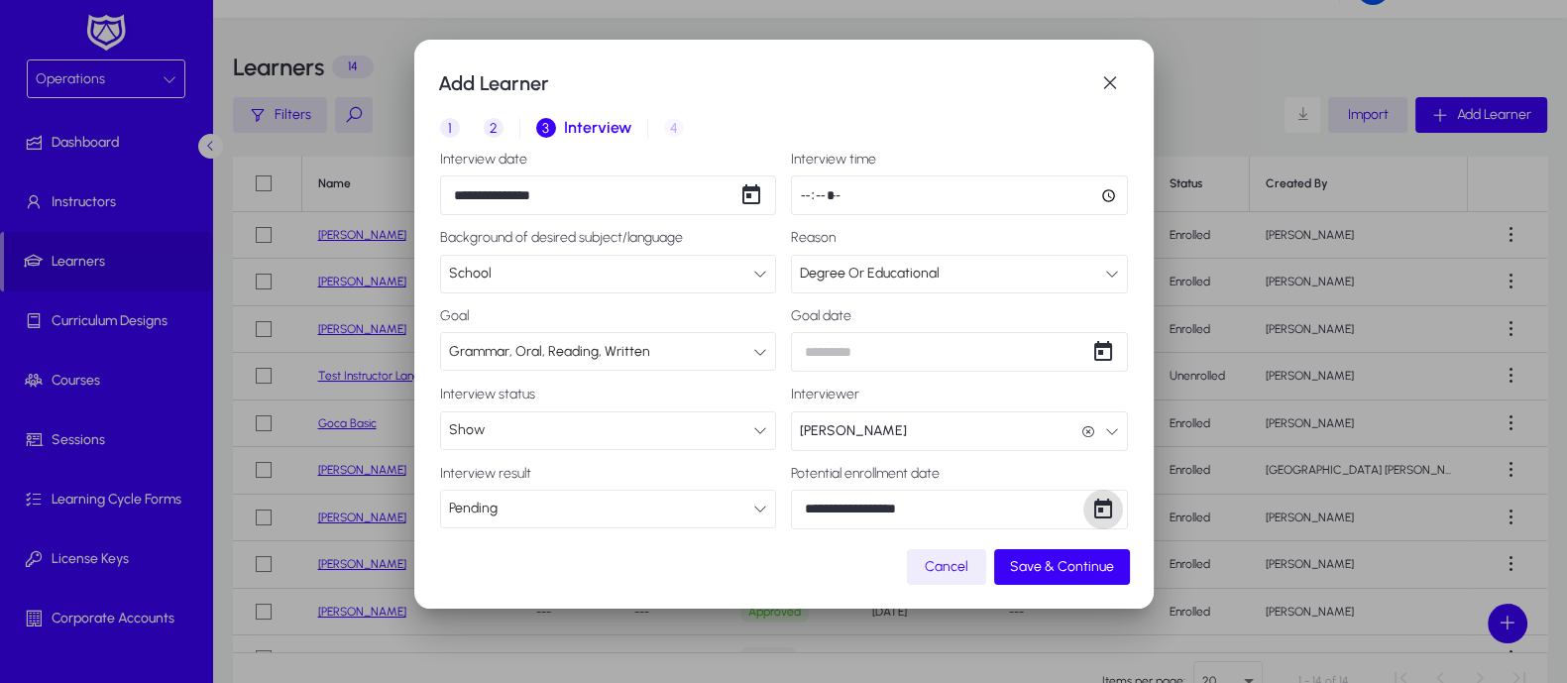
scroll to position [12, 0]
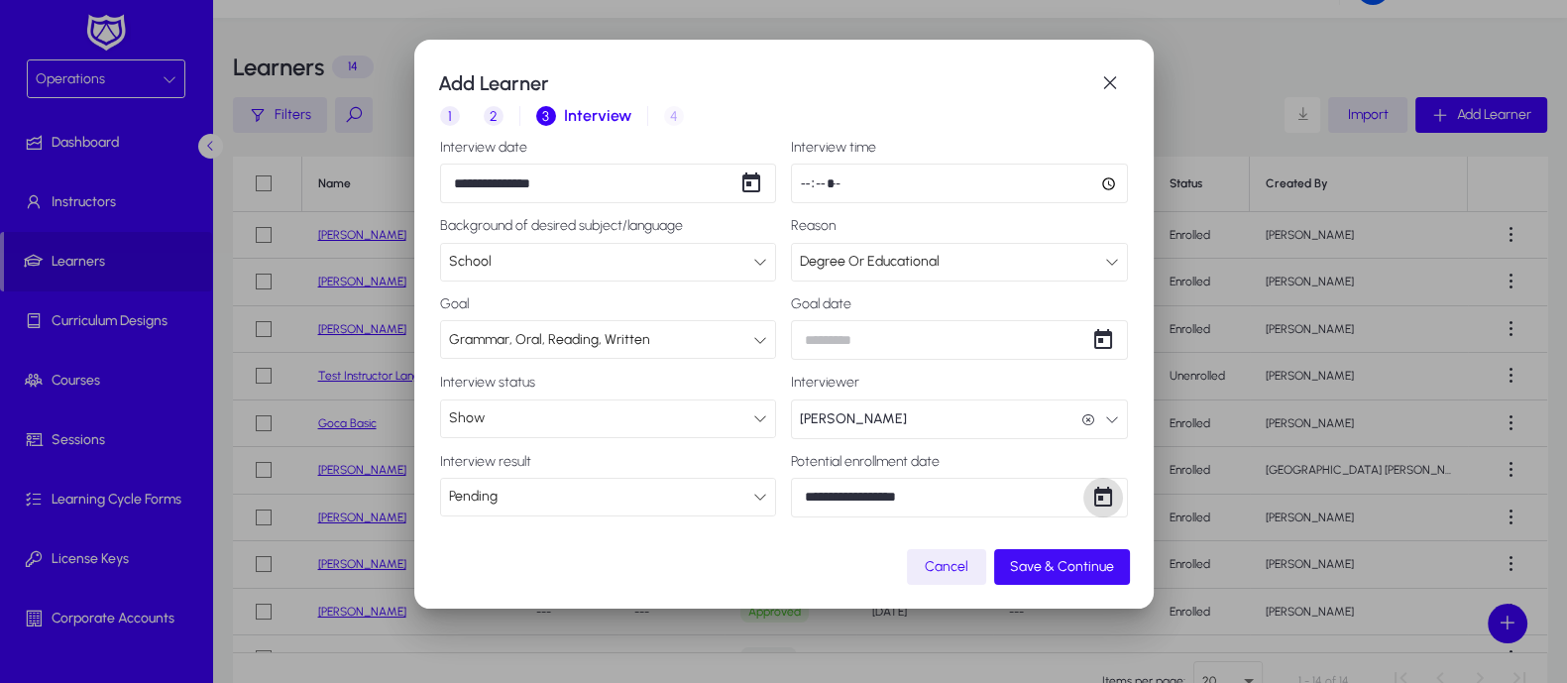
click at [1038, 568] on span "Save & Continue" at bounding box center [1062, 566] width 104 height 17
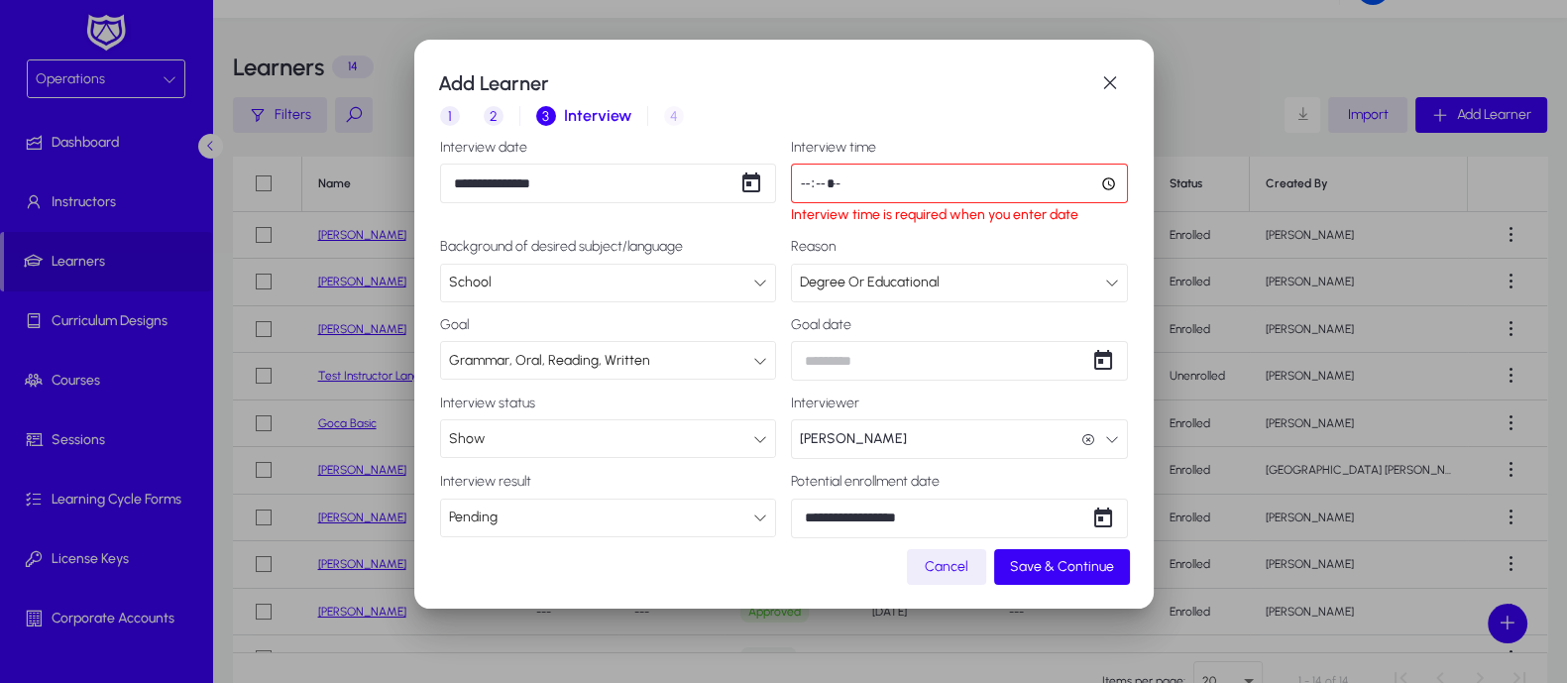
click at [1085, 185] on input "time" at bounding box center [959, 184] width 337 height 40
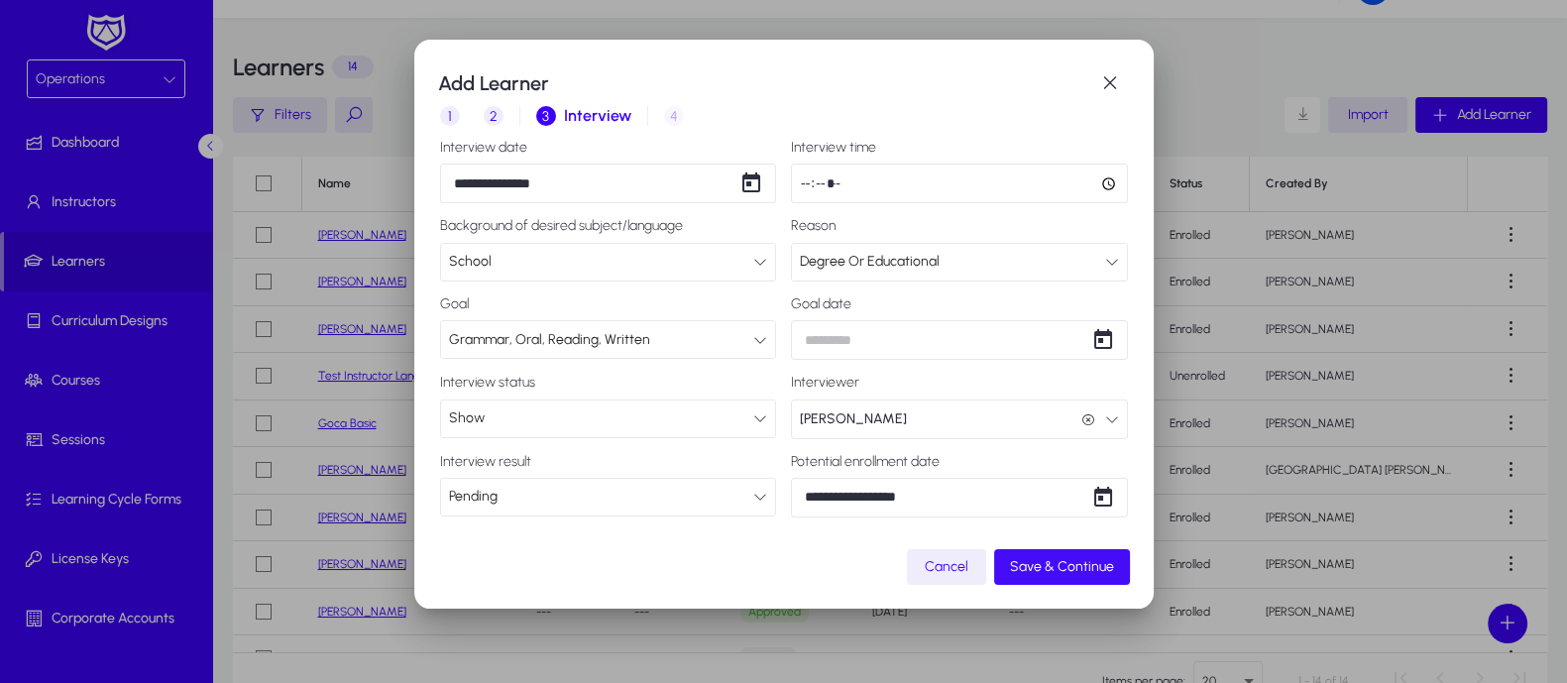
type input "*****"
click at [1058, 567] on span "Save & Continue" at bounding box center [1062, 566] width 104 height 17
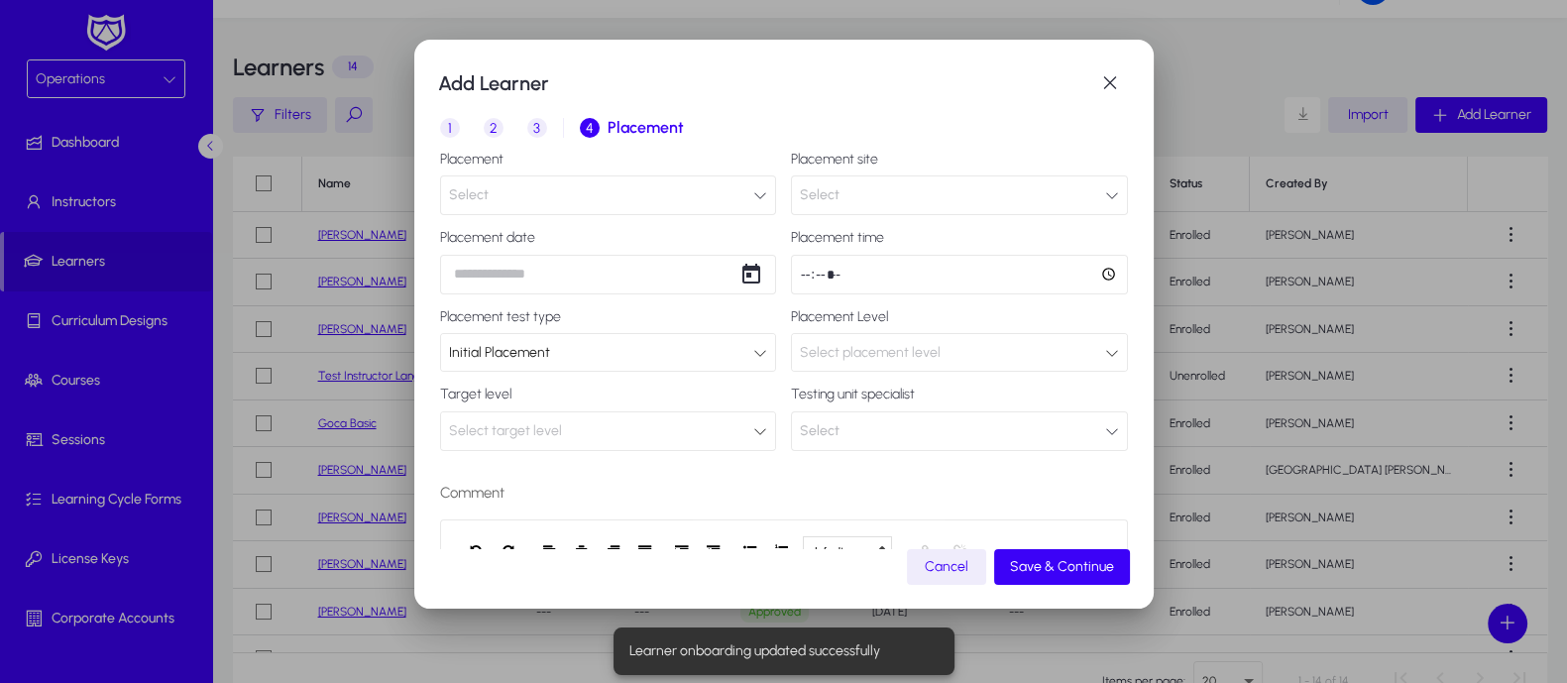
click at [740, 195] on button "Select" at bounding box center [608, 195] width 337 height 40
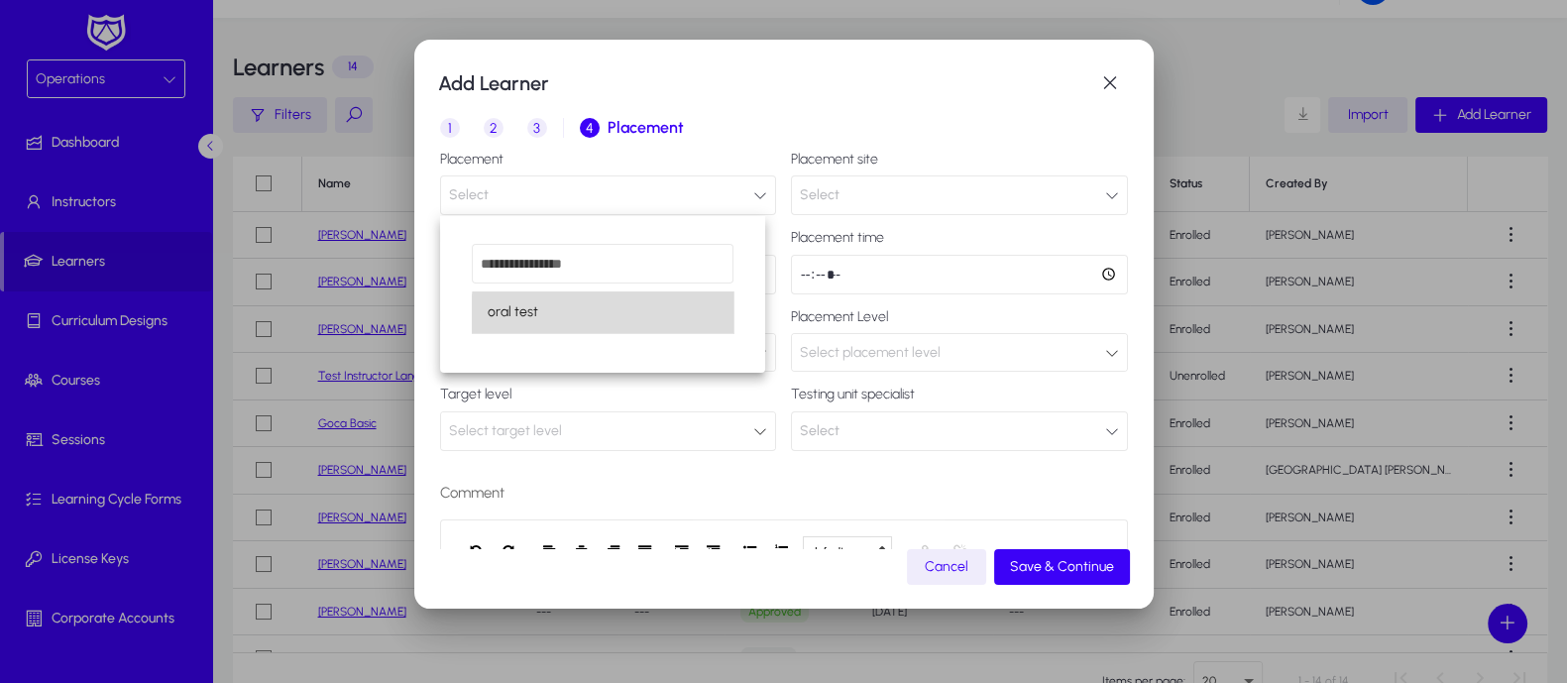
click at [648, 320] on mat-option "oral test" at bounding box center [603, 312] width 262 height 42
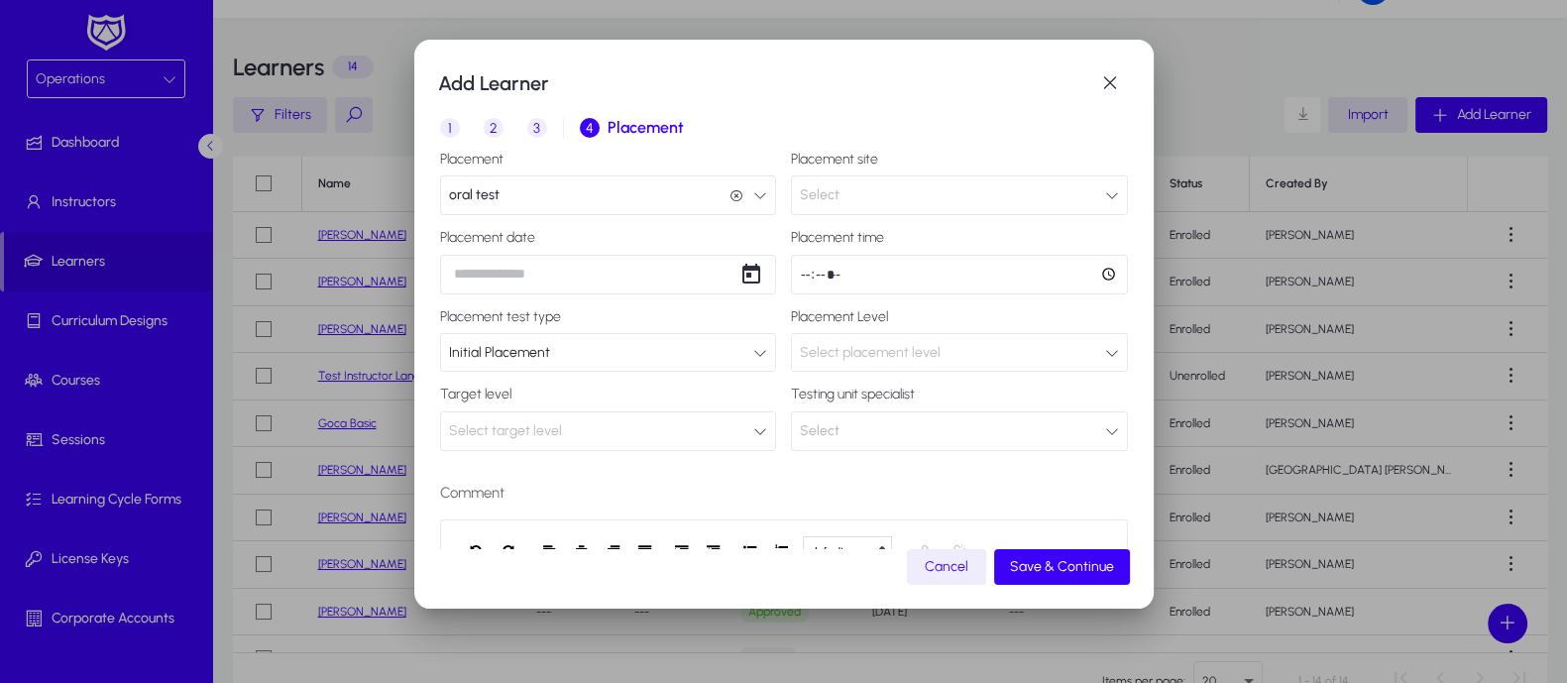
click at [680, 271] on div "Add Learner 1 Basic Info 2 Inquiry 3 Interview 4 Placement Placement oral test …" at bounding box center [783, 341] width 1567 height 683
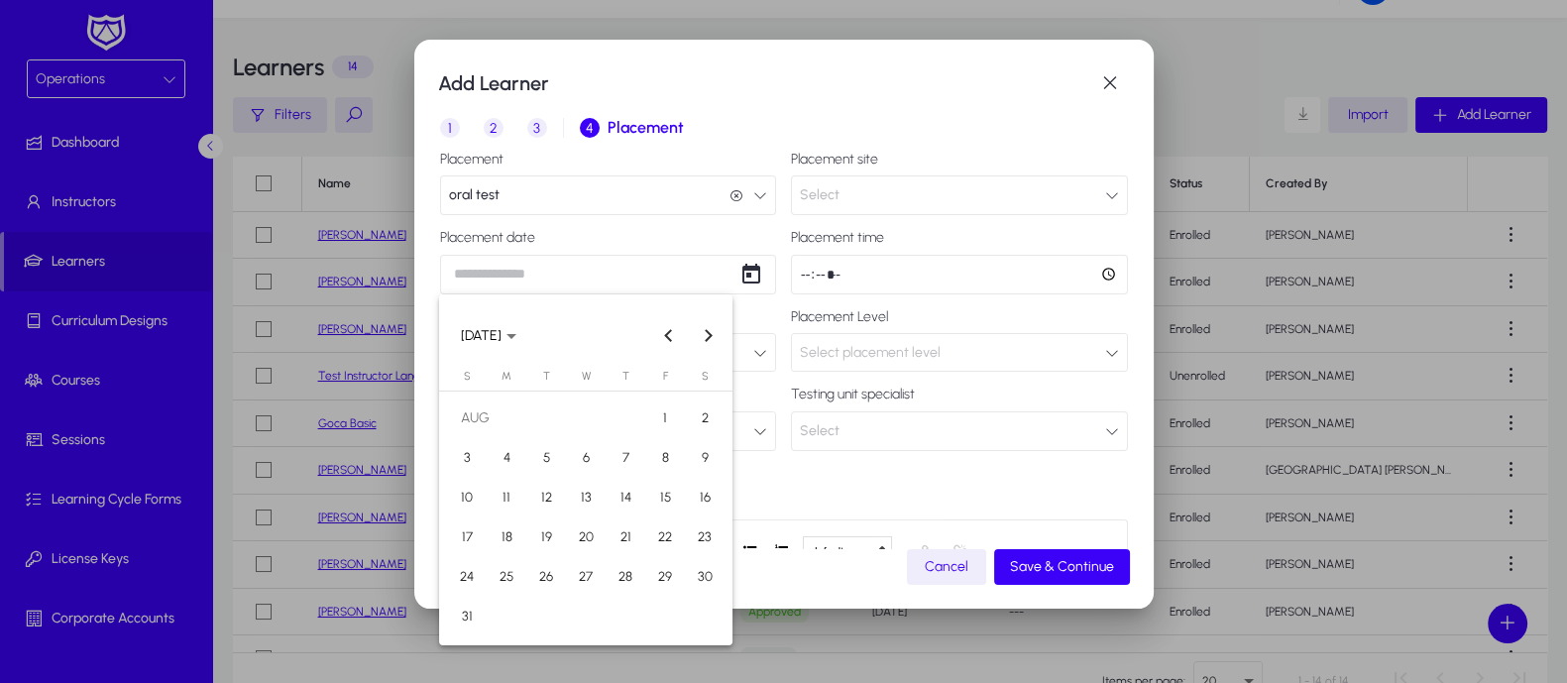
click at [632, 495] on span "14" at bounding box center [626, 498] width 36 height 36
type input "**********"
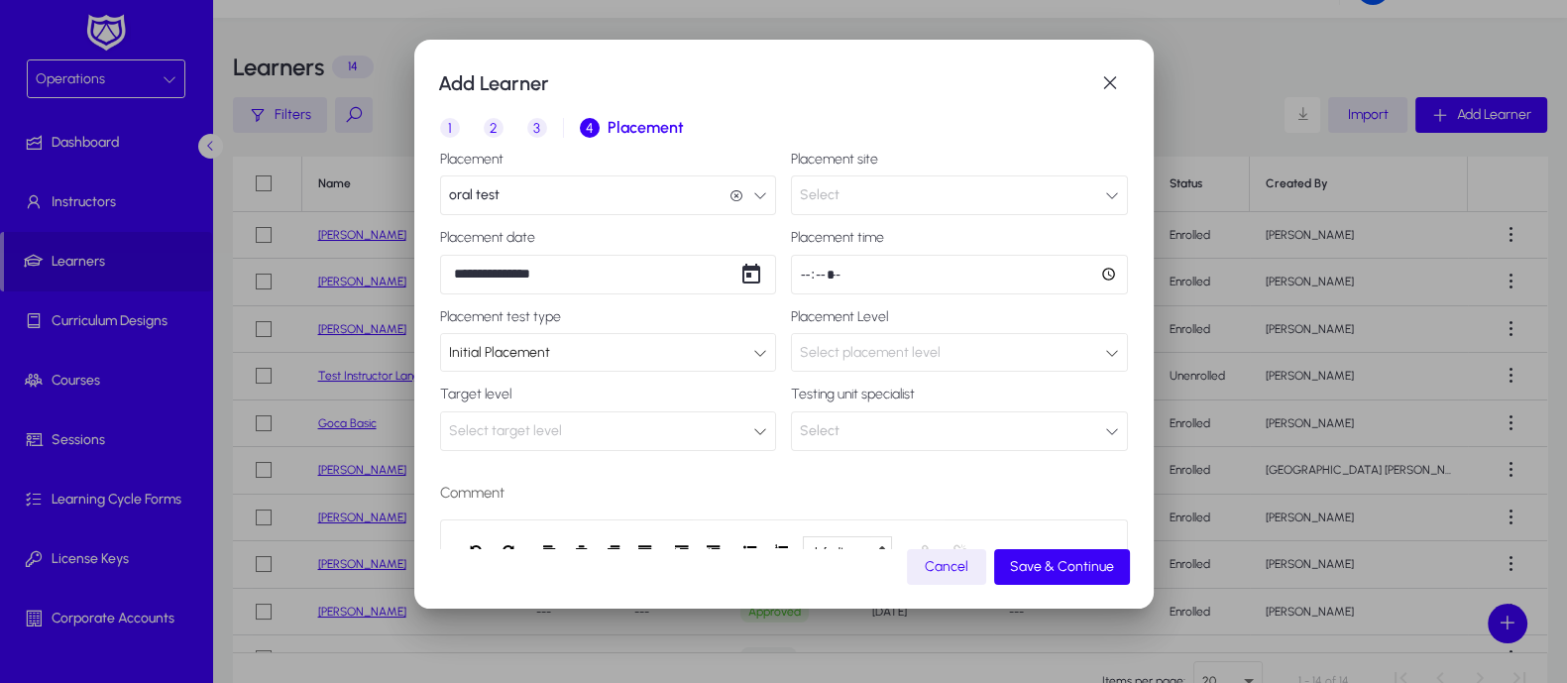
click at [753, 424] on icon at bounding box center [760, 431] width 14 height 14
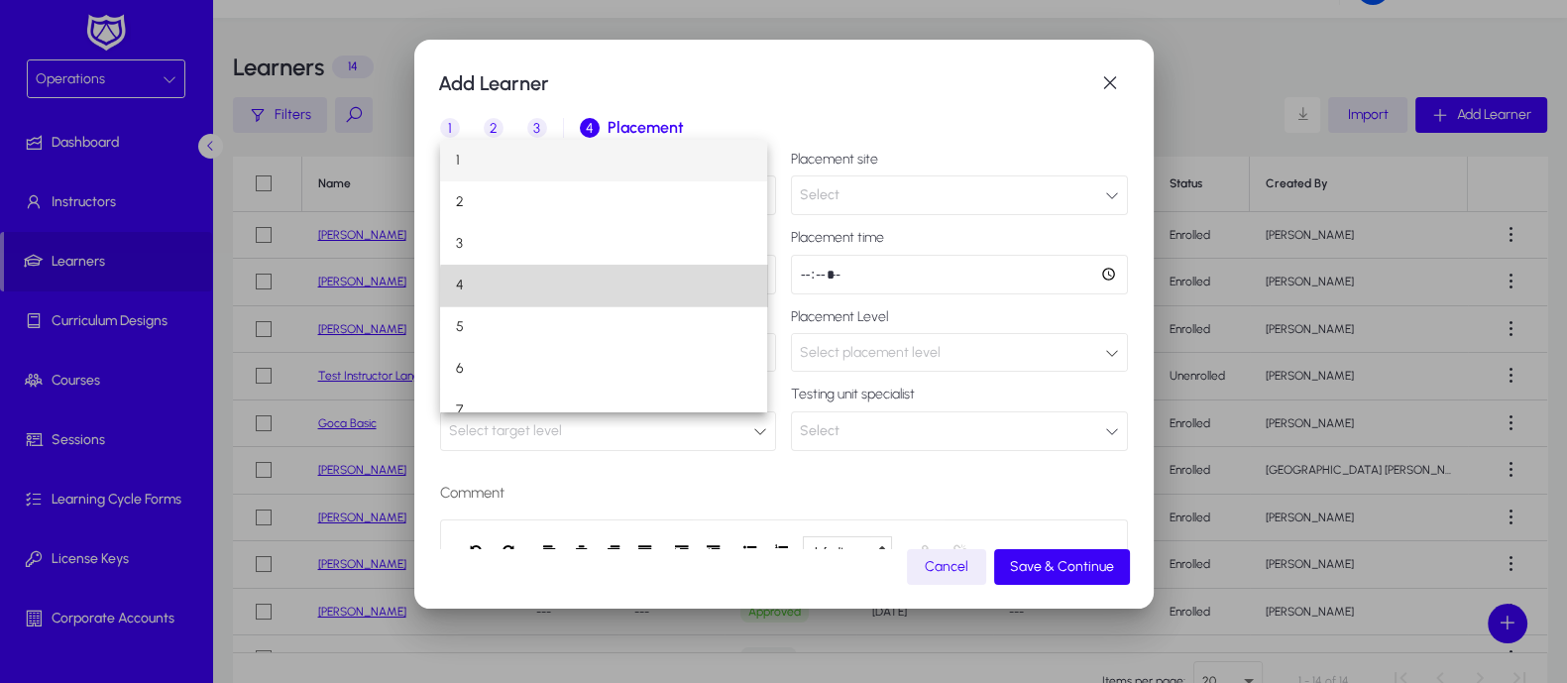
click at [636, 296] on mat-option "4" at bounding box center [603, 286] width 327 height 42
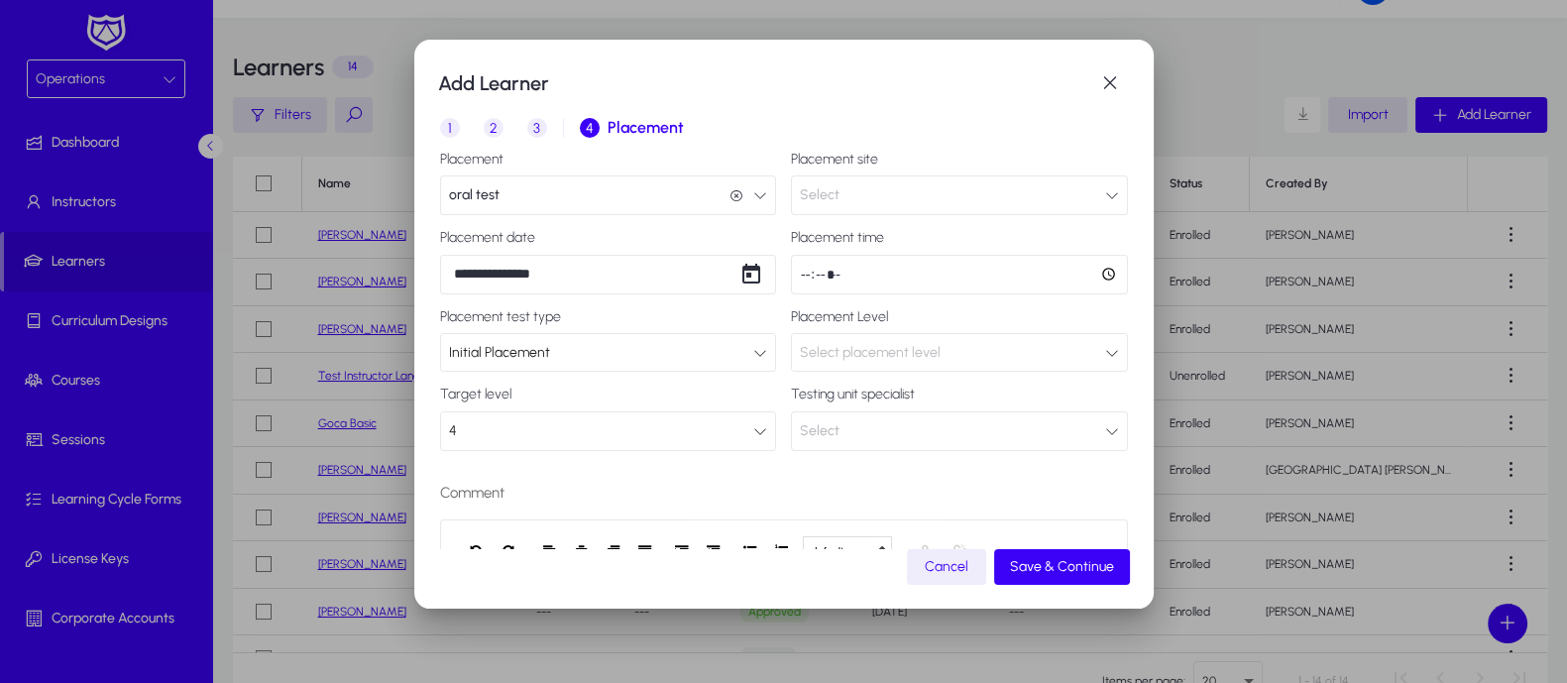
click at [1099, 192] on button "Select" at bounding box center [959, 195] width 337 height 40
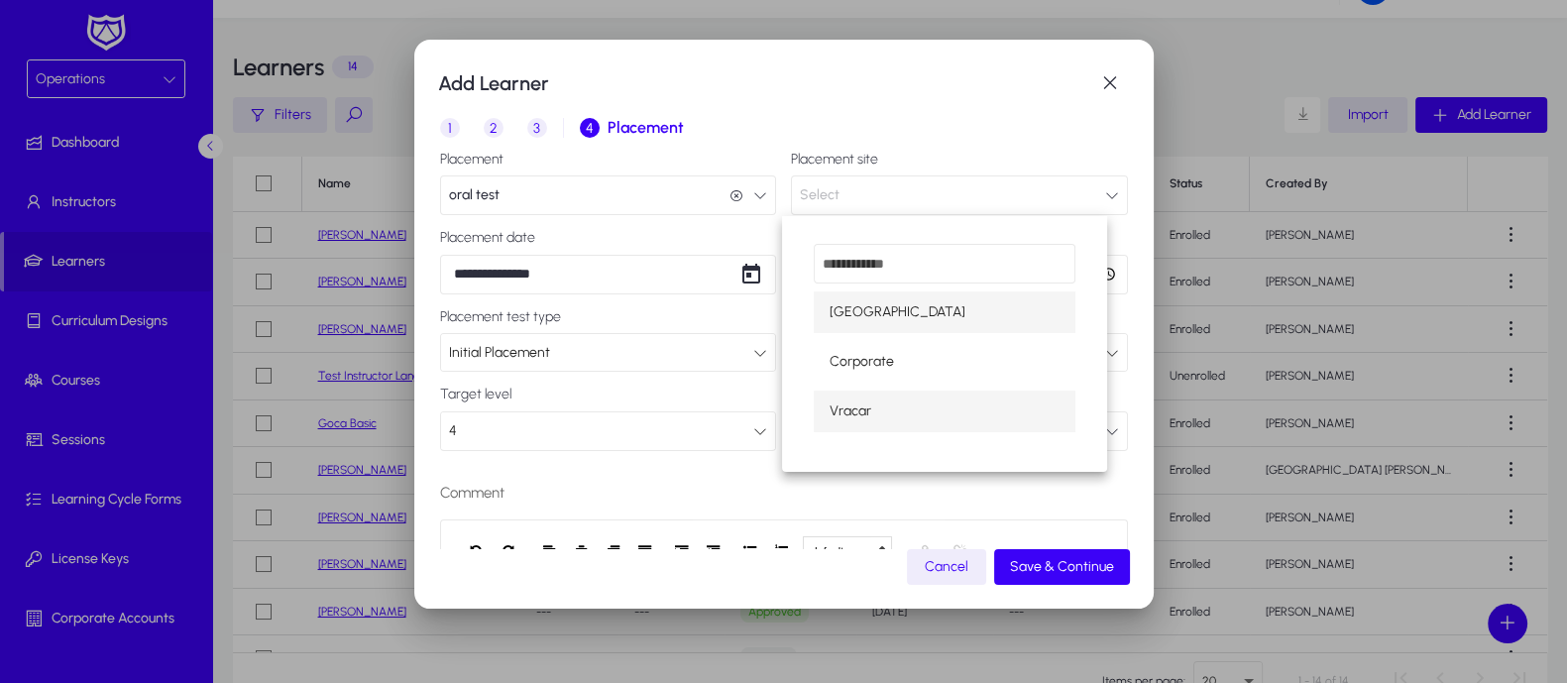
click at [918, 402] on mat-option "Vracar" at bounding box center [945, 411] width 262 height 42
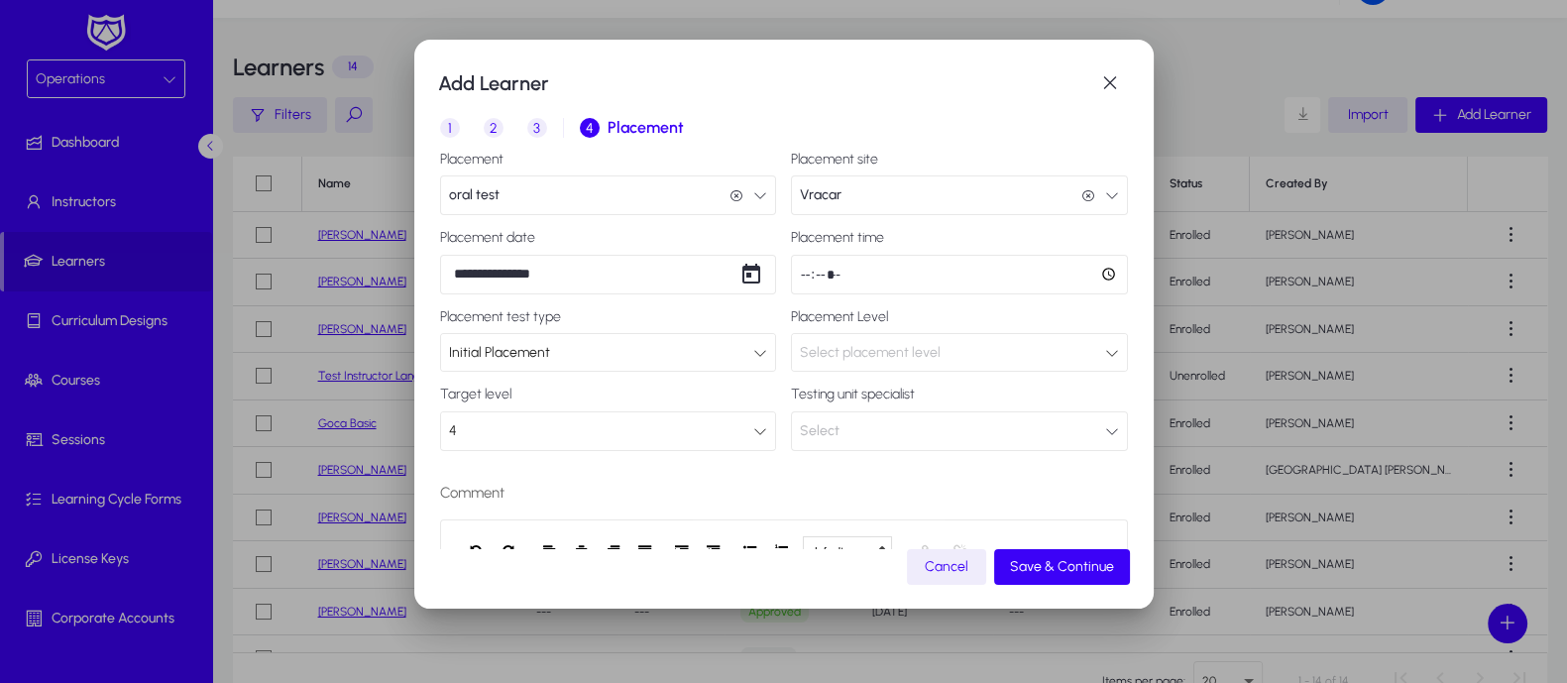
click at [1084, 275] on input "time" at bounding box center [959, 275] width 337 height 40
click at [1086, 564] on span "Save & Continue" at bounding box center [1062, 566] width 104 height 17
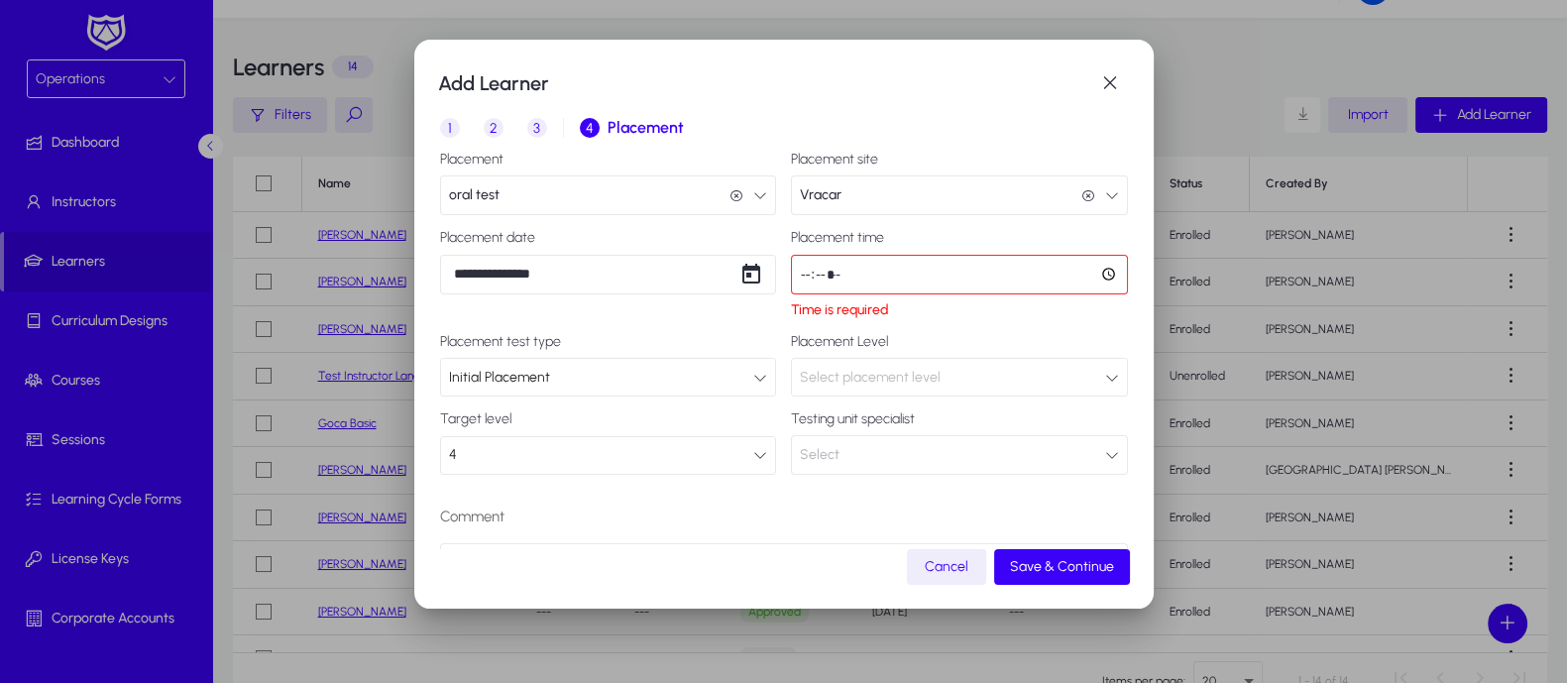
click at [832, 275] on input "time" at bounding box center [959, 275] width 337 height 40
click at [1089, 276] on input "time" at bounding box center [959, 275] width 337 height 40
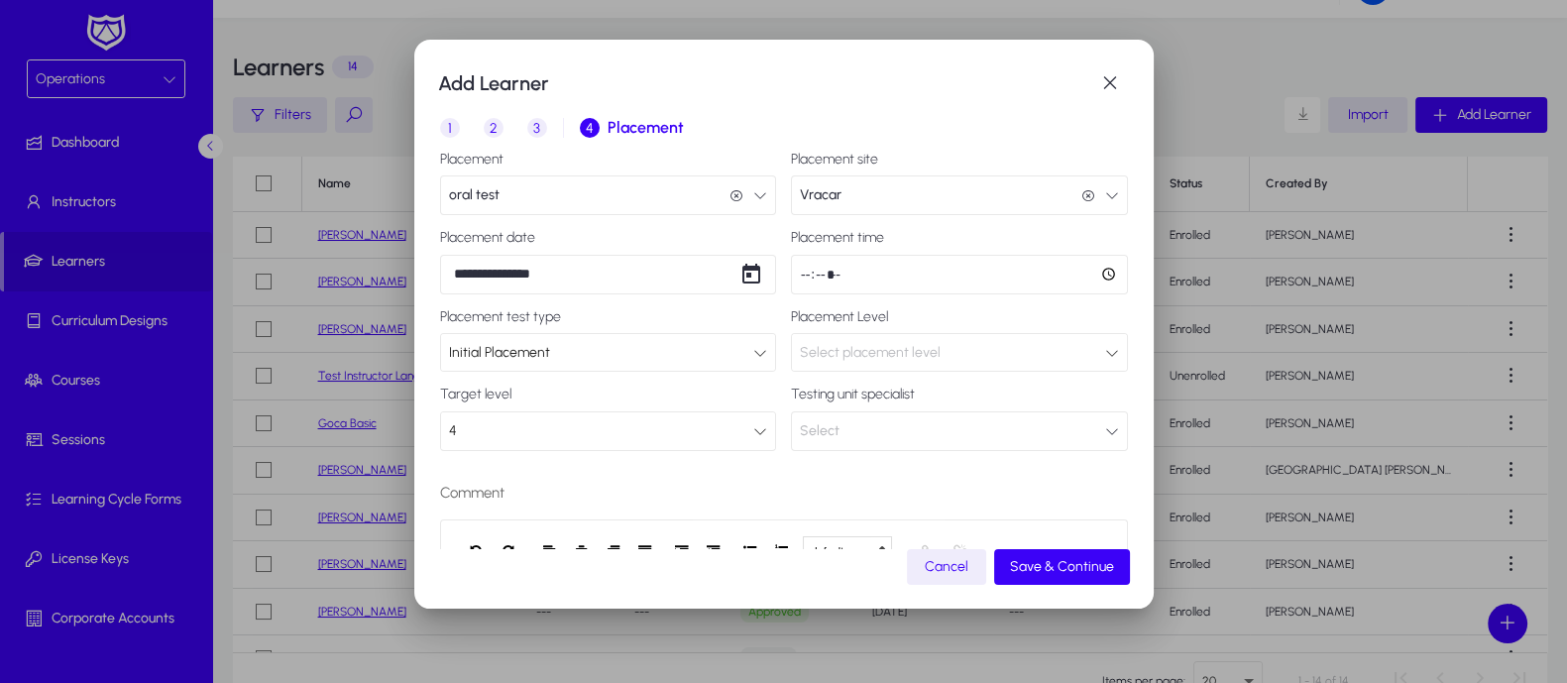
type input "*****"
click at [993, 137] on div "1 Basic Info 2 Inquiry 3 Interview 4 Placement" at bounding box center [784, 128] width 688 height 48
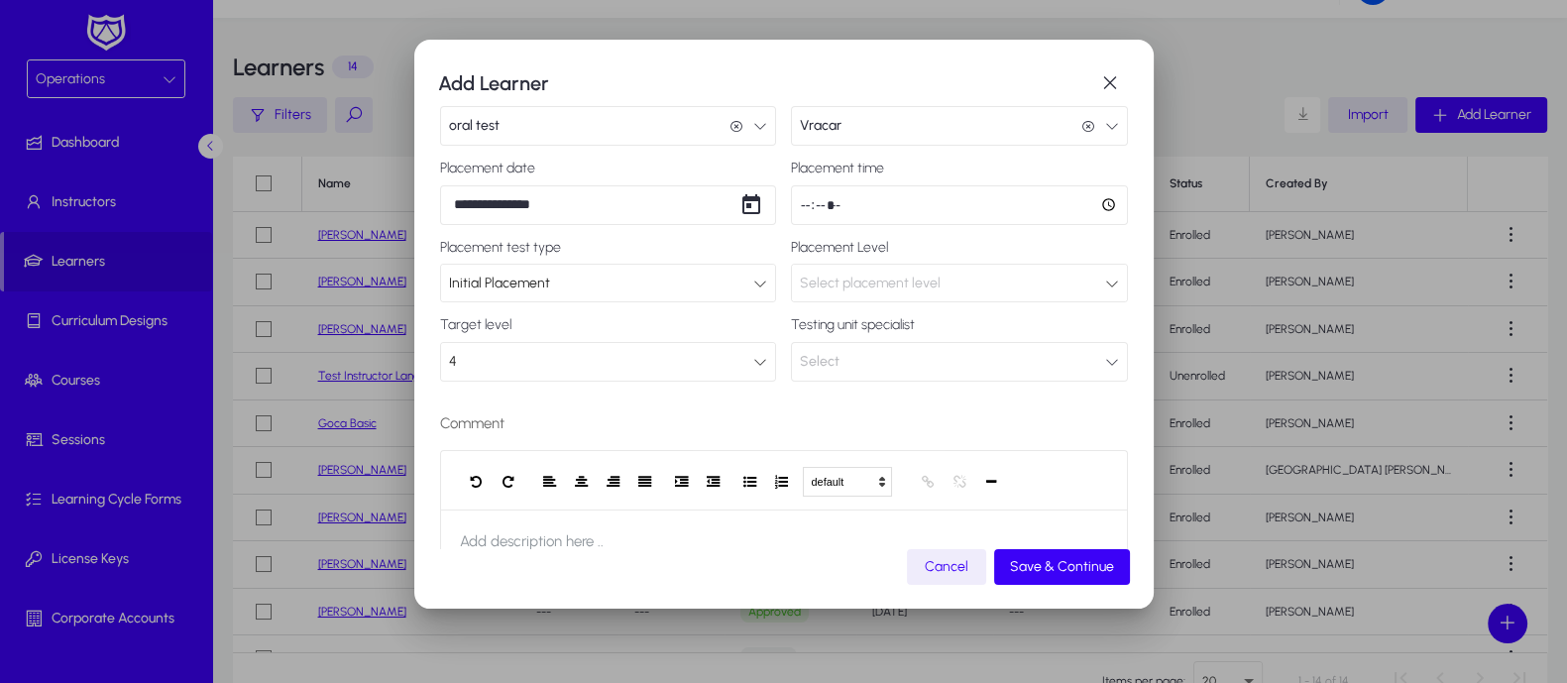
scroll to position [123, 0]
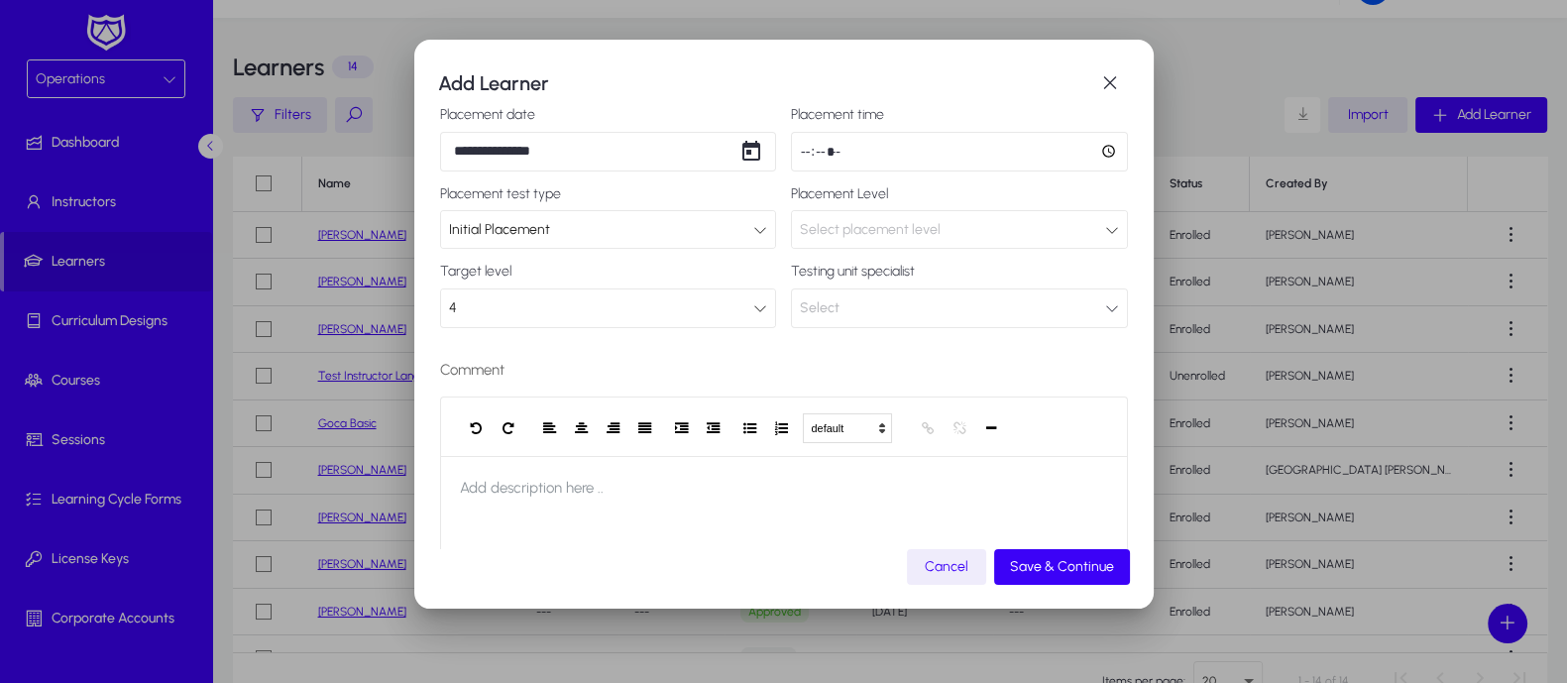
click at [1105, 223] on icon at bounding box center [1112, 230] width 14 height 14
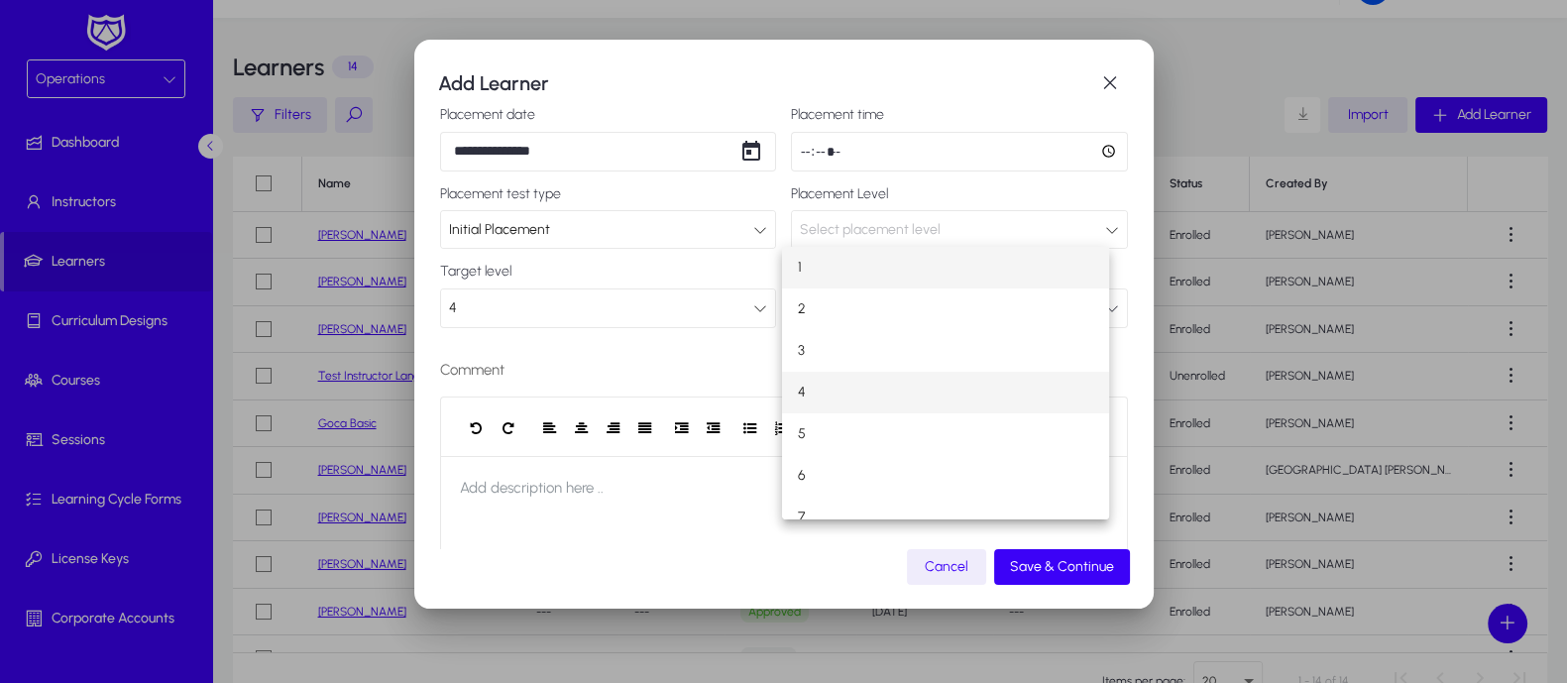
click at [921, 379] on mat-option "4" at bounding box center [945, 393] width 327 height 42
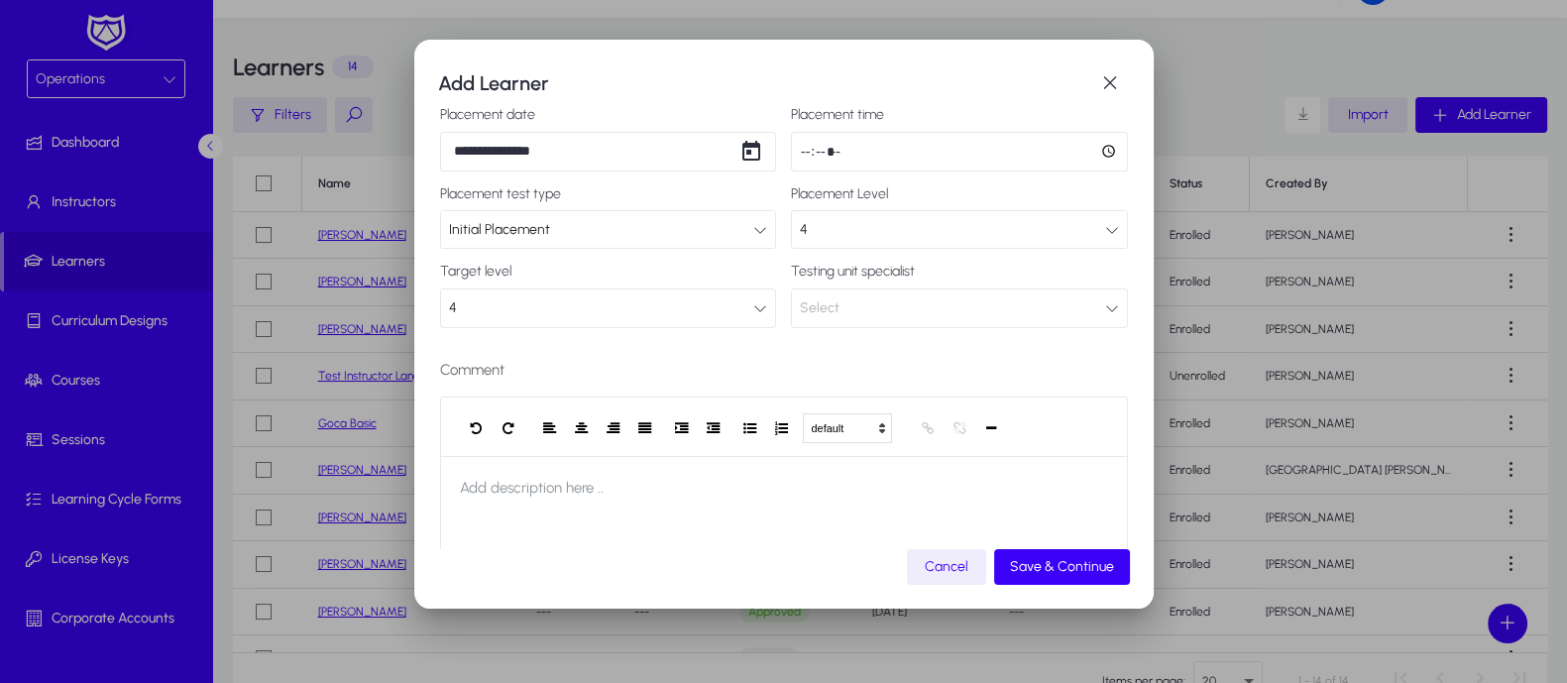
click at [1083, 302] on button "Select" at bounding box center [959, 308] width 337 height 40
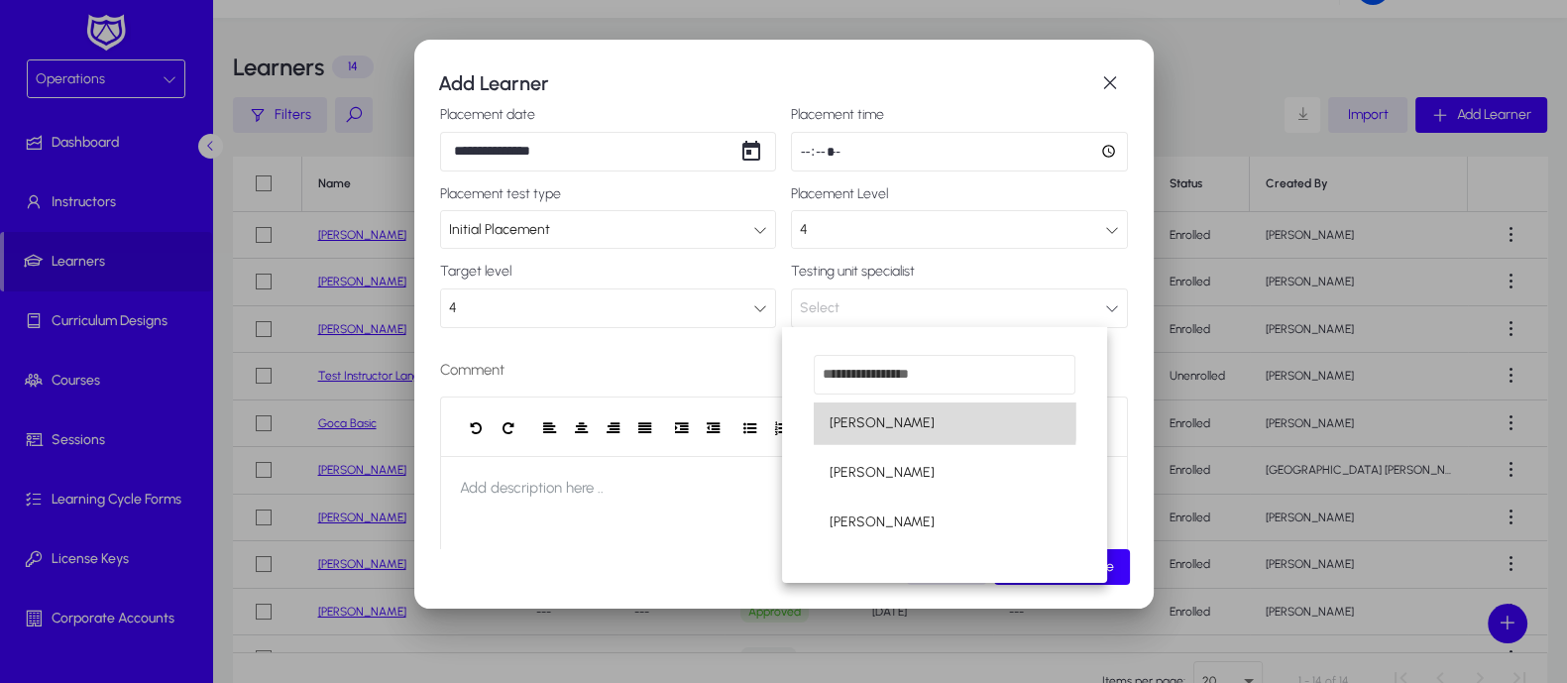
click at [929, 416] on mat-option "[PERSON_NAME]" at bounding box center [945, 423] width 262 height 42
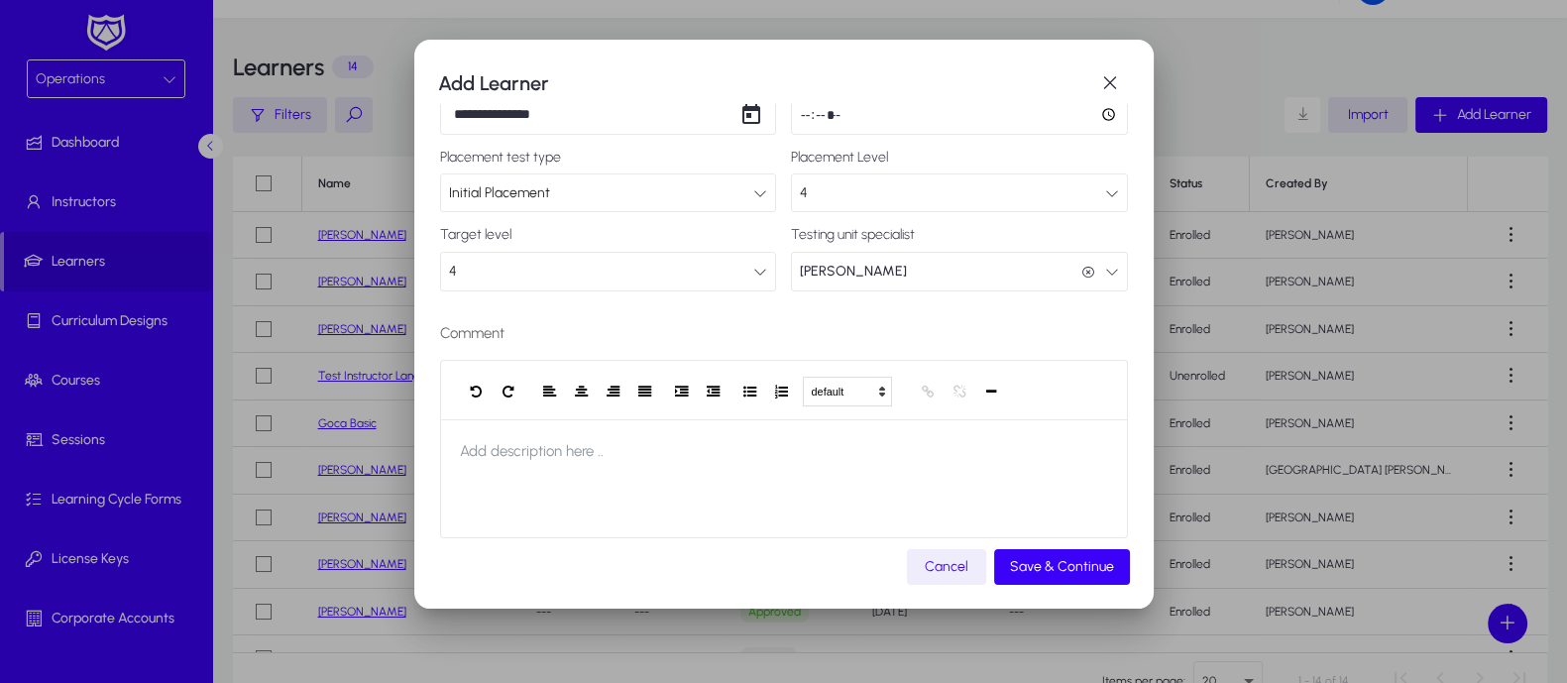
scroll to position [179, 0]
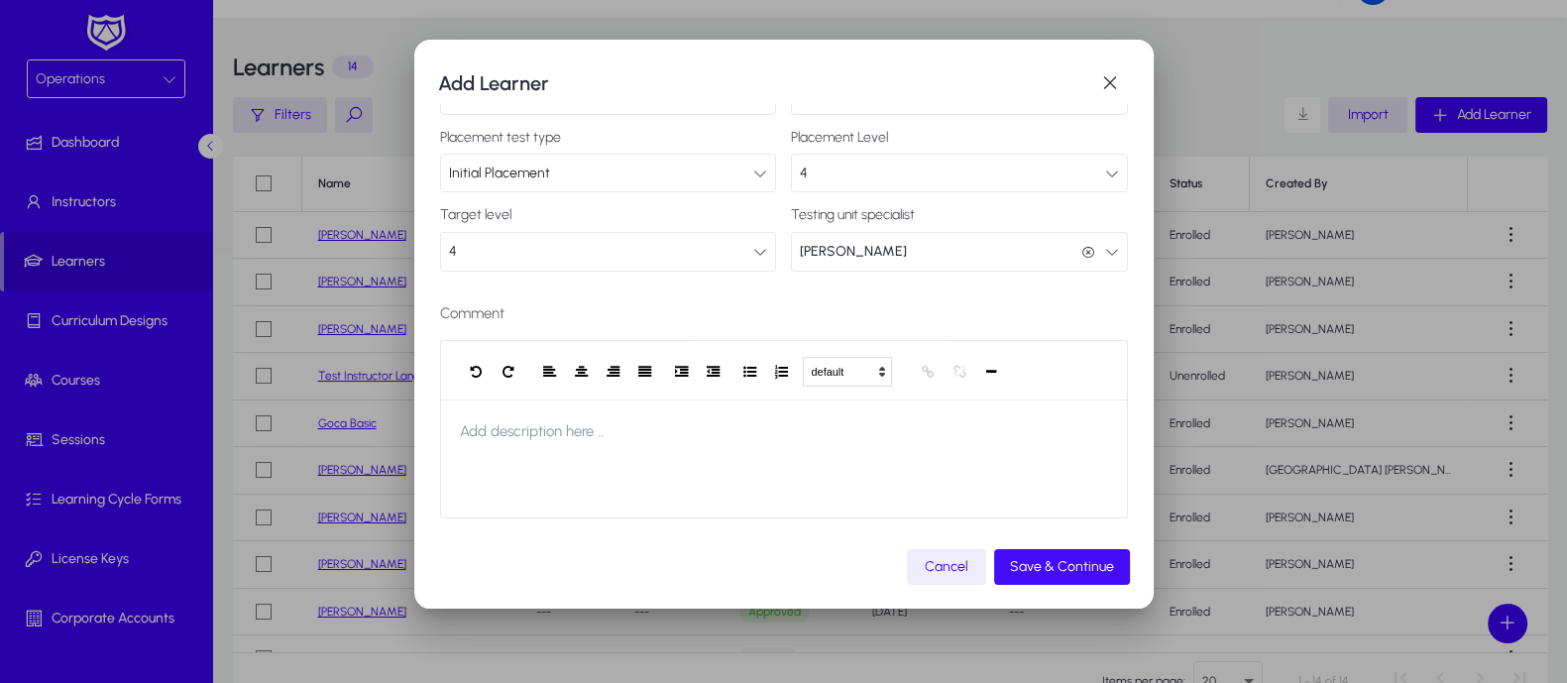
click at [1061, 568] on span "Save & Continue" at bounding box center [1062, 566] width 104 height 17
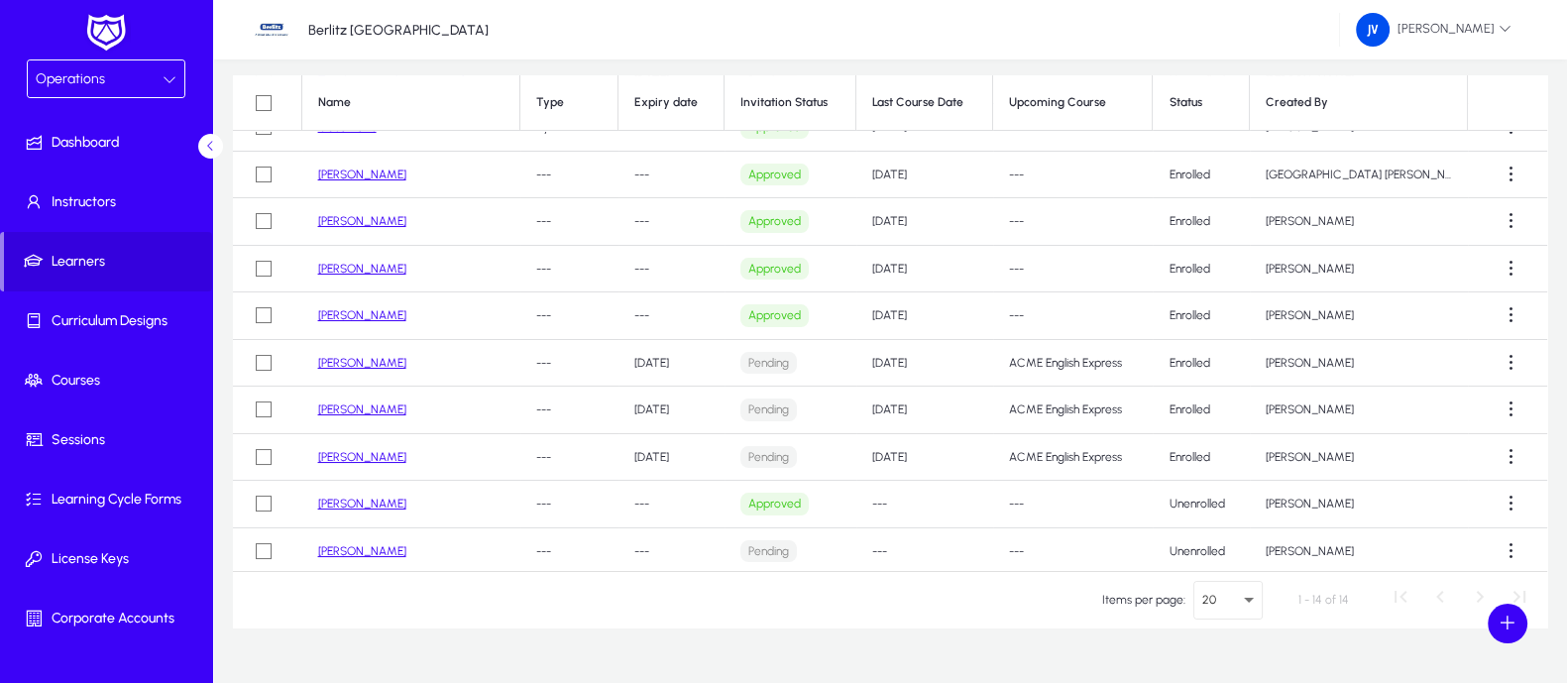
scroll to position [166, 0]
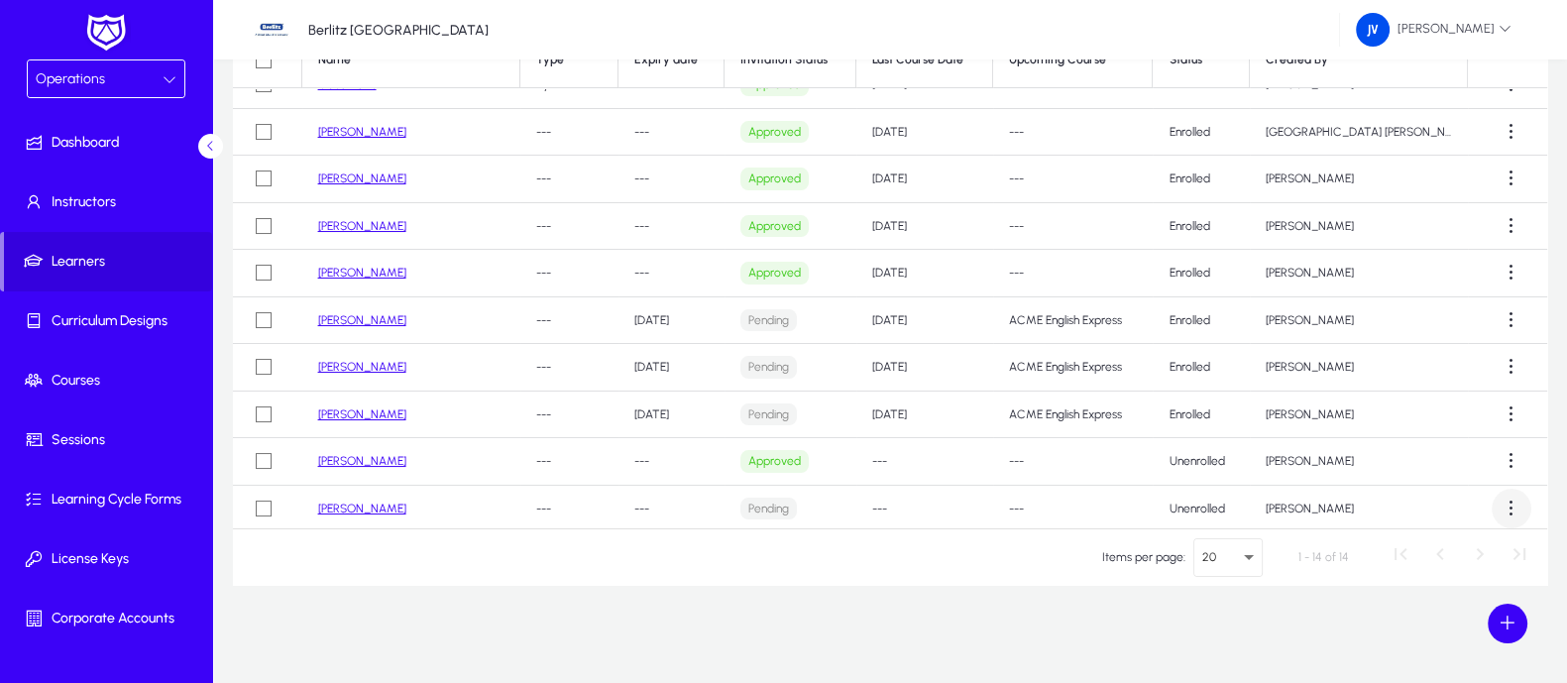
drag, startPoint x: 337, startPoint y: 503, endPoint x: 1496, endPoint y: 502, distance: 1158.6
click at [1496, 502] on span at bounding box center [1512, 509] width 40 height 40
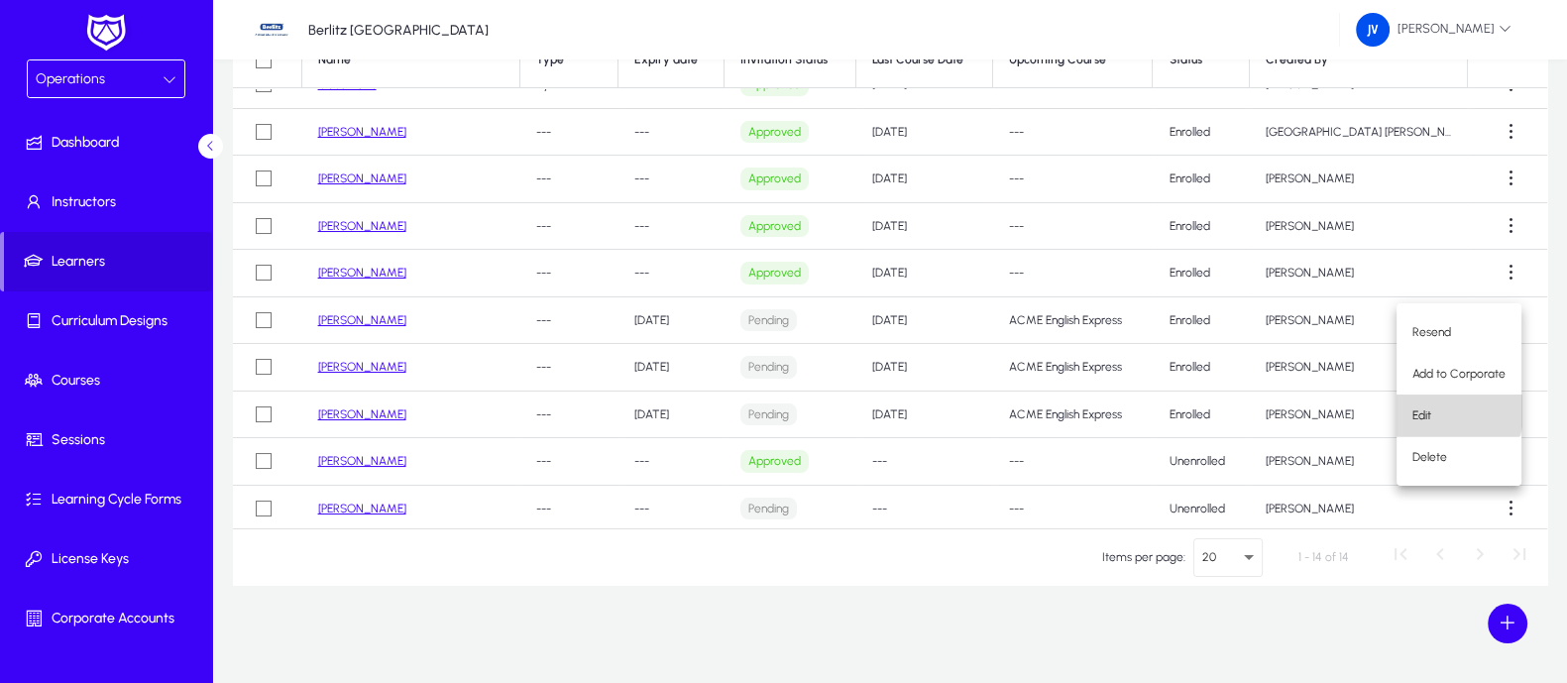
click at [1437, 408] on span "Edit" at bounding box center [1458, 415] width 93 height 18
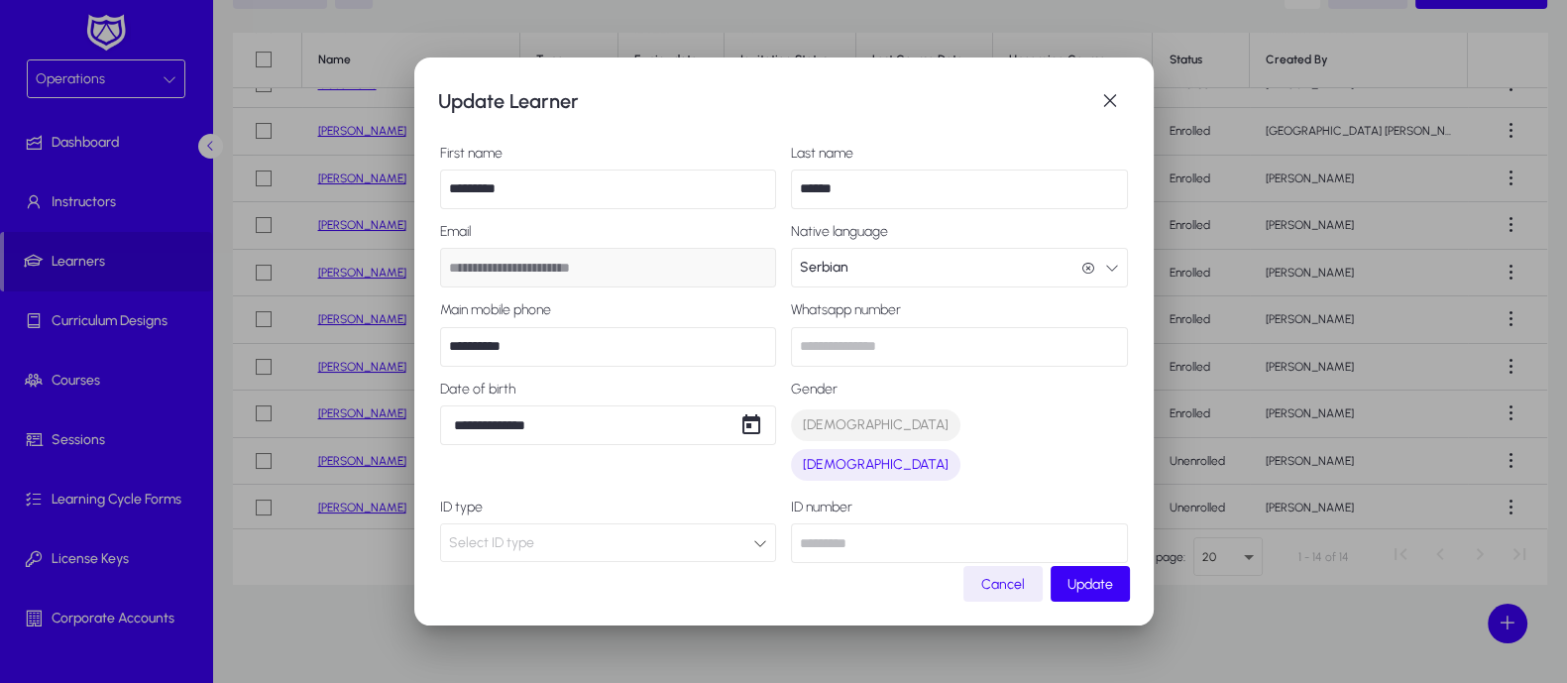
click at [449, 191] on input "********" at bounding box center [608, 189] width 337 height 40
type input "**********"
click at [1077, 582] on span "Update" at bounding box center [1090, 584] width 46 height 17
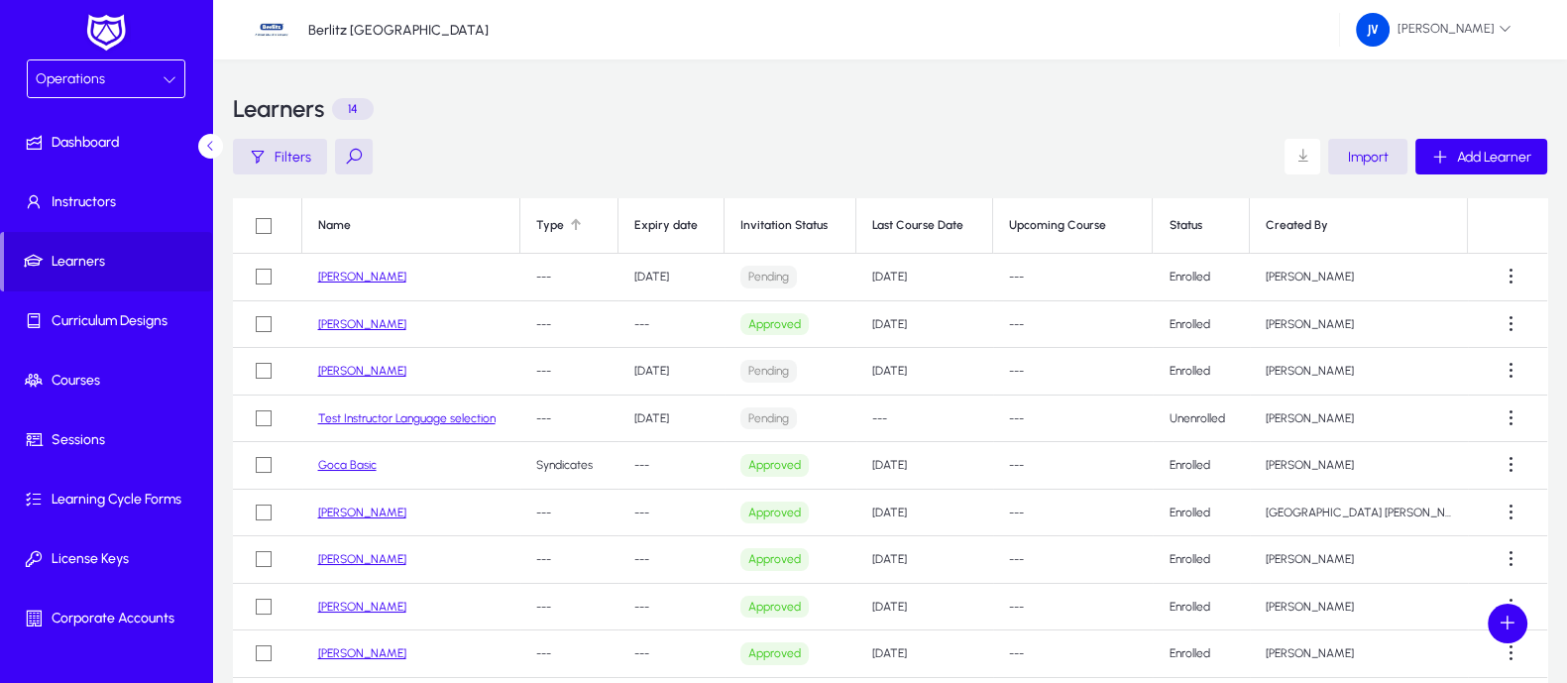
click at [577, 224] on div at bounding box center [574, 223] width 6 height 6
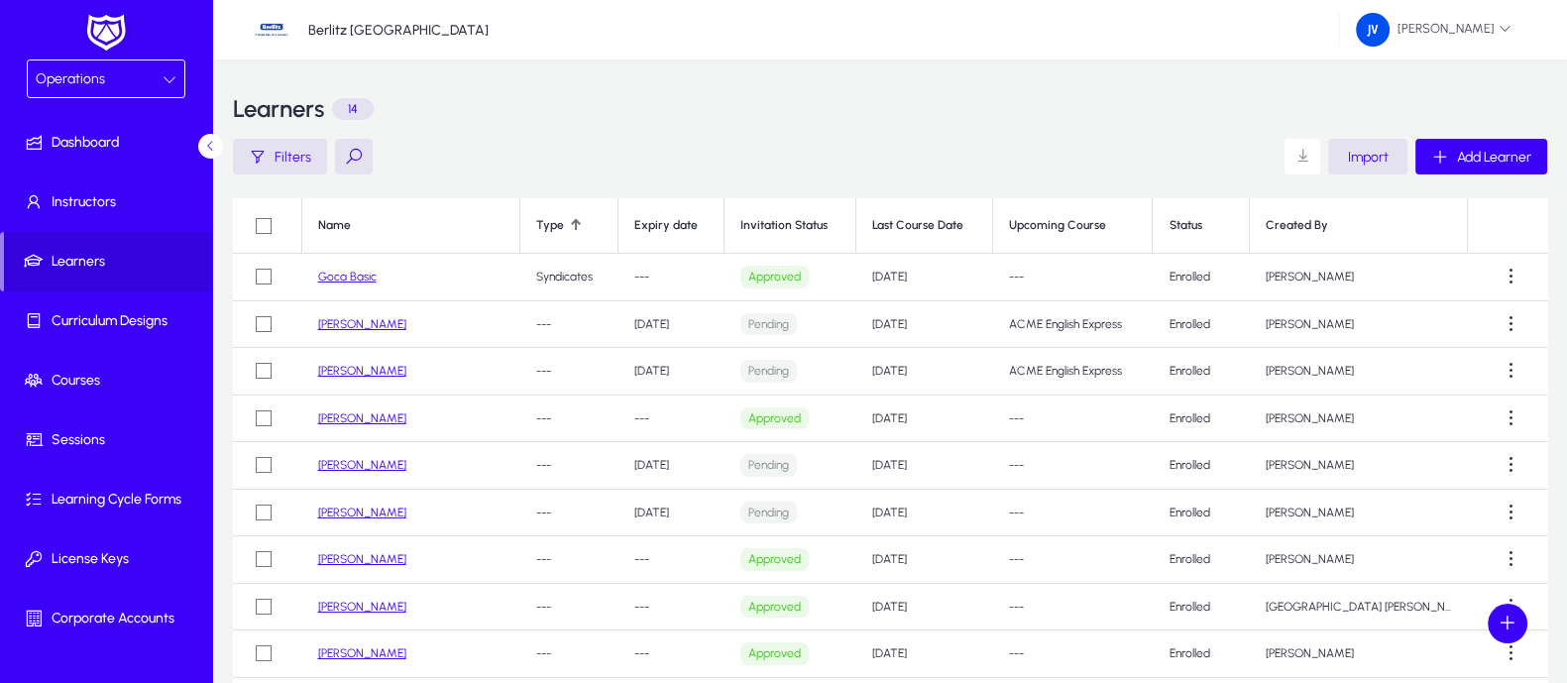
click at [577, 224] on div at bounding box center [574, 223] width 6 height 6
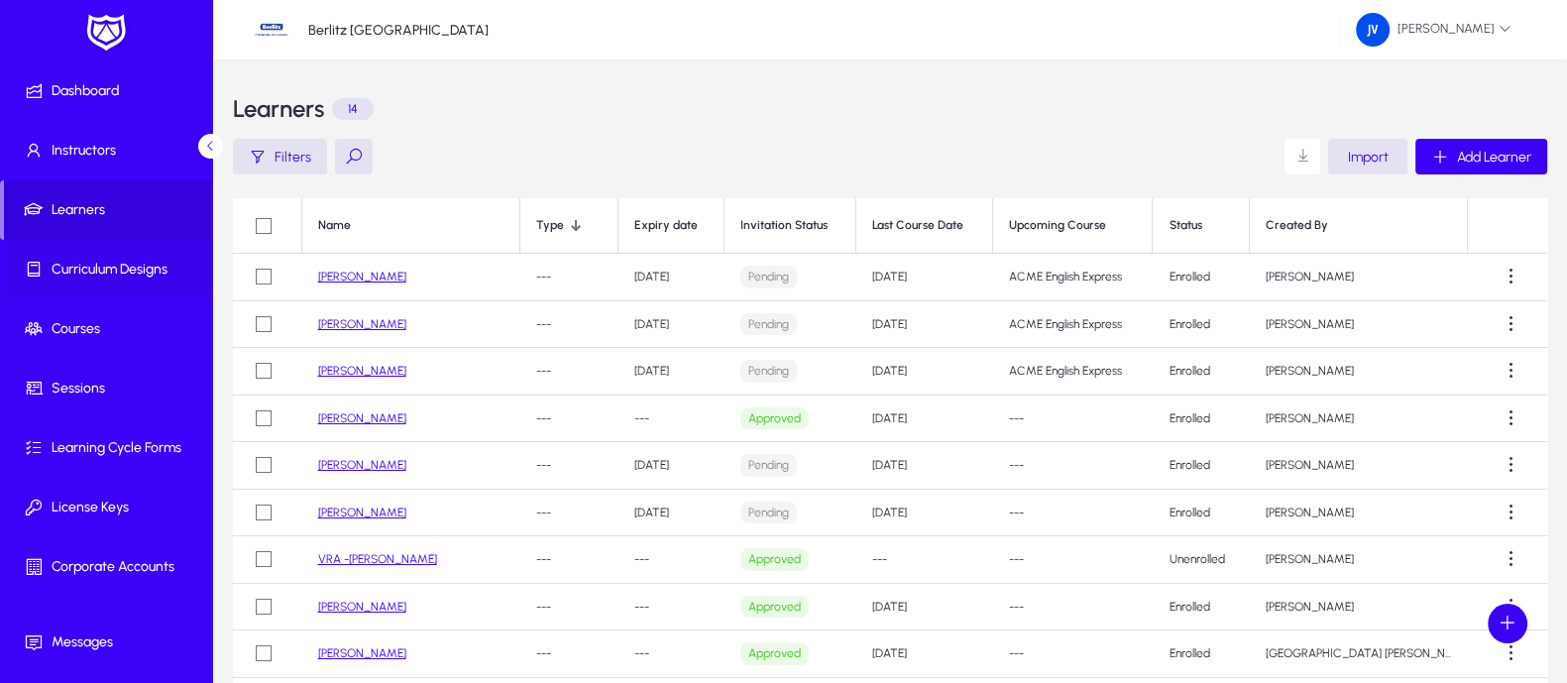
scroll to position [99, 0]
